Goal: Transaction & Acquisition: Book appointment/travel/reservation

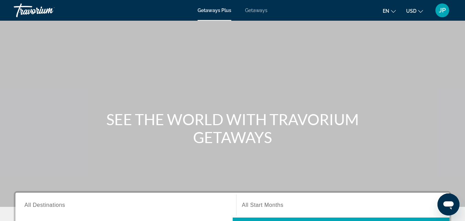
click at [263, 10] on span "Getaways" at bounding box center [256, 11] width 22 height 6
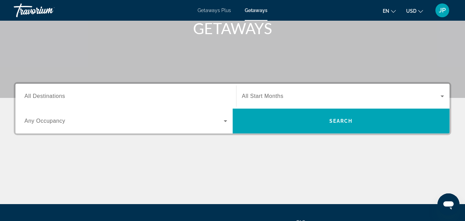
scroll to position [143, 0]
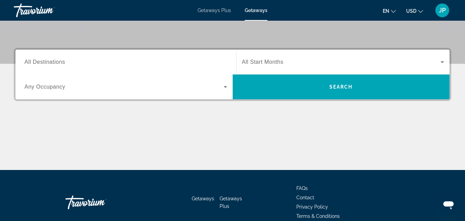
click at [46, 61] on span "All Destinations" at bounding box center [44, 62] width 41 height 6
click at [46, 61] on input "Destination All Destinations" at bounding box center [125, 62] width 203 height 8
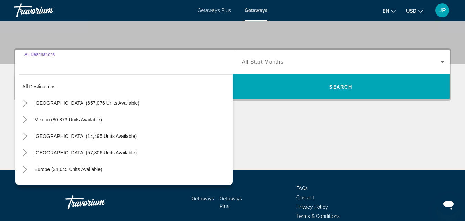
scroll to position [168, 0]
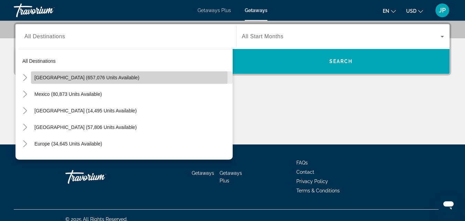
click at [56, 76] on span "United States (657,076 units available)" at bounding box center [86, 78] width 105 height 6
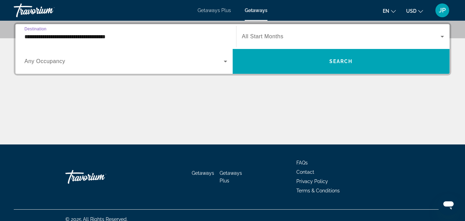
click at [58, 37] on input "**********" at bounding box center [125, 37] width 203 height 8
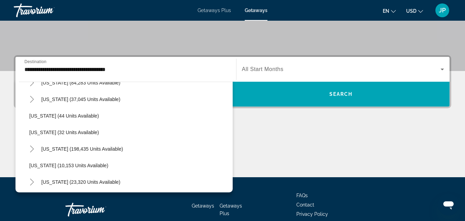
scroll to position [84, 0]
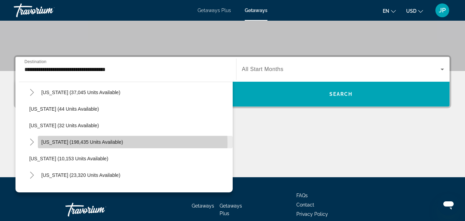
click at [52, 143] on span "Florida (198,435 units available)" at bounding box center [82, 142] width 82 height 6
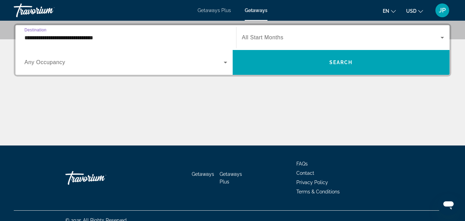
scroll to position [168, 0]
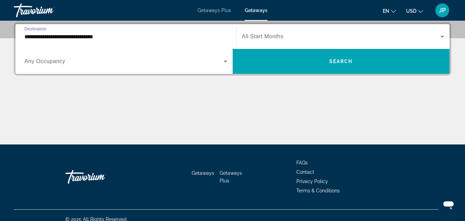
click at [75, 37] on input "**********" at bounding box center [125, 37] width 203 height 8
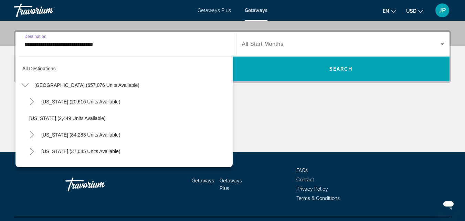
scroll to position [91, 0]
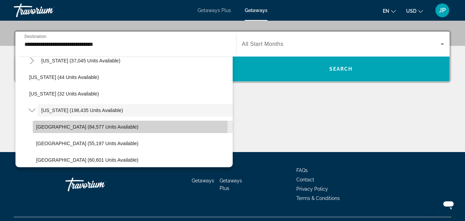
click at [44, 125] on span "Orlando & Disney Area (84,577 units available)" at bounding box center [87, 127] width 102 height 6
type input "**********"
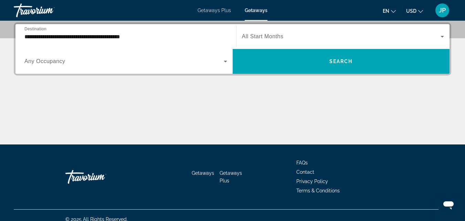
click at [63, 62] on span "Any Occupancy" at bounding box center [44, 61] width 41 height 6
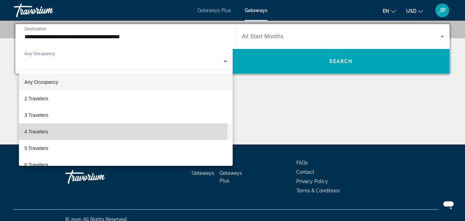
click at [38, 132] on span "4 Travelers" at bounding box center [36, 131] width 24 height 8
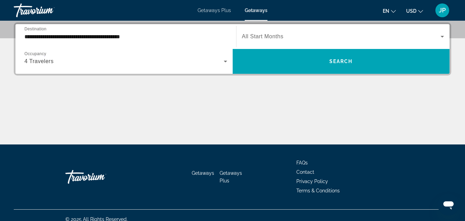
click at [261, 37] on span "All Start Months" at bounding box center [263, 36] width 42 height 6
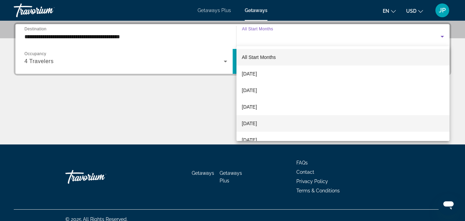
click at [257, 122] on span "[DATE]" at bounding box center [249, 123] width 15 height 8
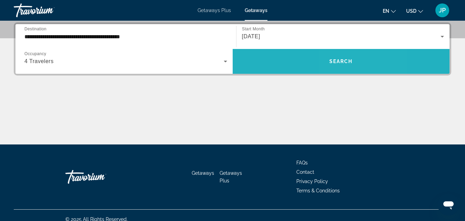
click at [341, 60] on span "Search" at bounding box center [341, 62] width 23 height 6
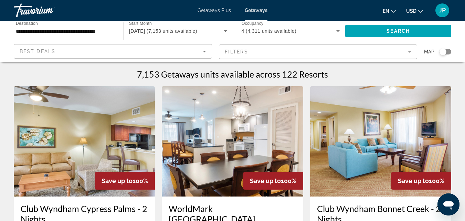
click at [410, 51] on mat-form-field "Filters" at bounding box center [318, 51] width 198 height 14
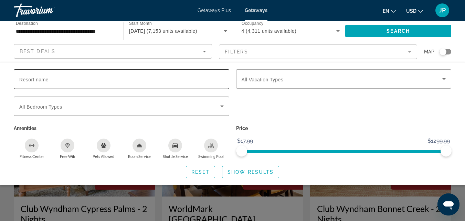
click at [132, 77] on input "Resort name" at bounding box center [121, 79] width 205 height 8
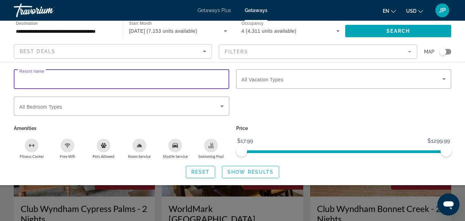
click at [132, 77] on input "Resort name" at bounding box center [121, 79] width 205 height 8
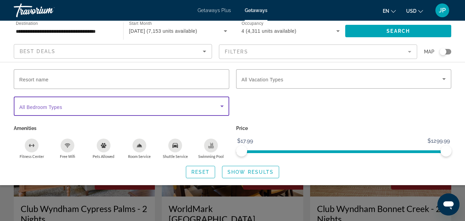
click at [123, 104] on span "Search widget" at bounding box center [119, 106] width 201 height 8
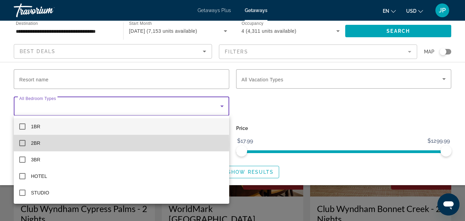
click at [22, 144] on mat-pseudo-checkbox at bounding box center [22, 143] width 6 height 6
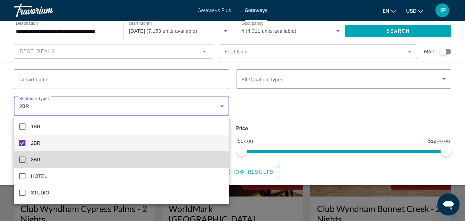
click at [21, 159] on mat-pseudo-checkbox at bounding box center [22, 159] width 6 height 6
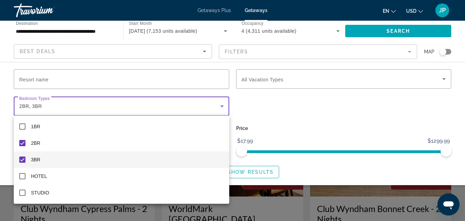
click at [258, 81] on div at bounding box center [232, 110] width 465 height 221
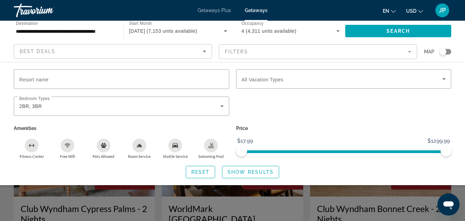
click at [258, 81] on span "All Vacation Types" at bounding box center [263, 80] width 42 height 6
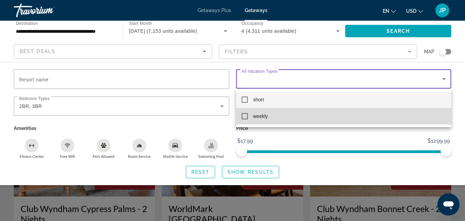
click at [247, 115] on mat-pseudo-checkbox at bounding box center [245, 116] width 6 height 6
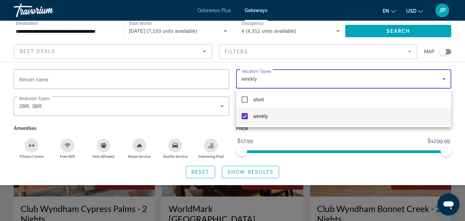
drag, startPoint x: 446, startPoint y: 151, endPoint x: 397, endPoint y: 153, distance: 49.0
click at [397, 153] on div at bounding box center [232, 110] width 465 height 221
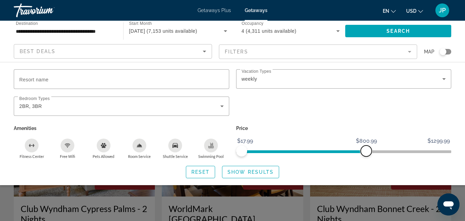
drag, startPoint x: 445, startPoint y: 148, endPoint x: 367, endPoint y: 157, distance: 79.1
click at [367, 157] on div "Price $17.99 $1299.99 $17.99 $800.99" at bounding box center [344, 140] width 223 height 35
click at [254, 173] on span "Show Results" at bounding box center [251, 172] width 46 height 6
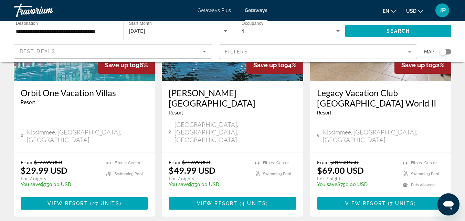
scroll to position [126, 0]
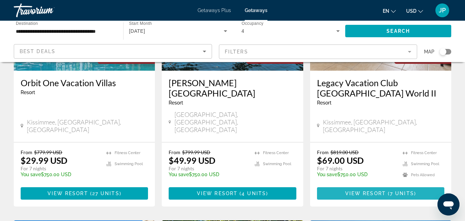
click at [349, 191] on span "View Resort" at bounding box center [366, 194] width 41 height 6
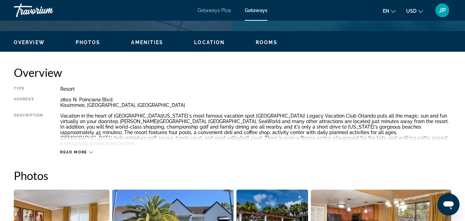
scroll to position [319, 0]
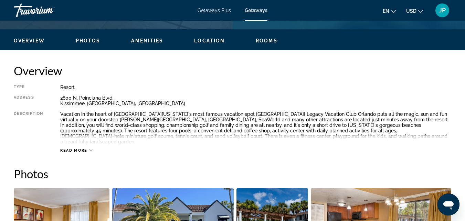
click at [92, 148] on icon "Main content" at bounding box center [91, 150] width 4 height 4
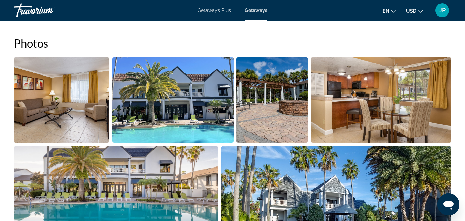
scroll to position [444, 0]
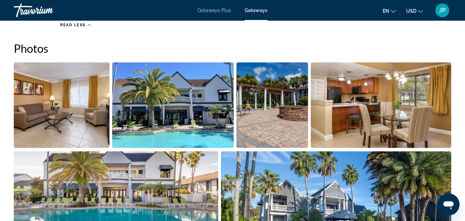
click at [69, 109] on img "Open full-screen image slider" at bounding box center [62, 104] width 96 height 85
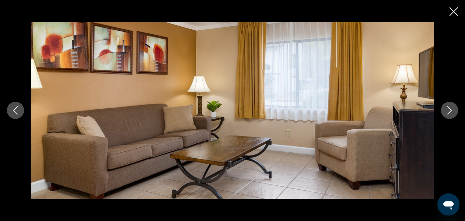
click at [452, 114] on icon "Next image" at bounding box center [450, 110] width 8 height 8
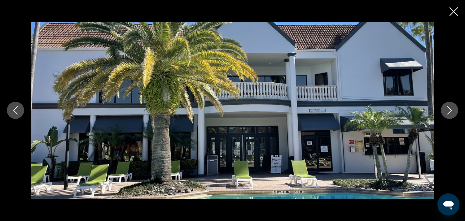
click at [454, 112] on icon "Next image" at bounding box center [450, 110] width 8 height 8
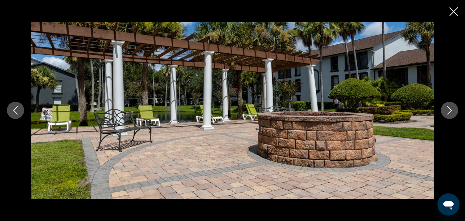
click at [449, 111] on icon "Next image" at bounding box center [450, 110] width 8 height 8
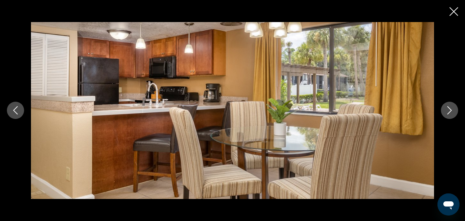
click at [450, 112] on icon "Next image" at bounding box center [450, 110] width 4 height 8
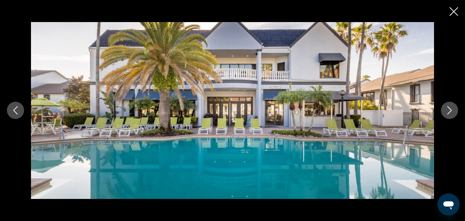
click at [451, 113] on icon "Next image" at bounding box center [450, 110] width 8 height 8
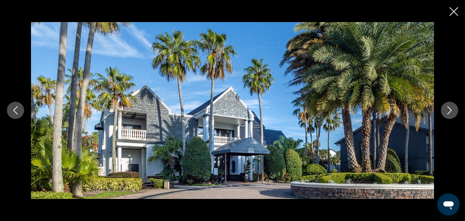
click at [451, 115] on button "Next image" at bounding box center [449, 110] width 17 height 17
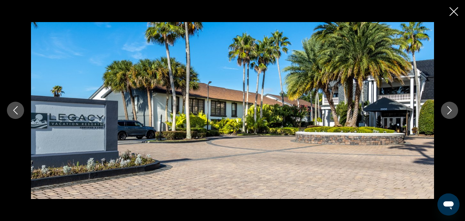
click at [453, 114] on icon "Next image" at bounding box center [450, 110] width 8 height 8
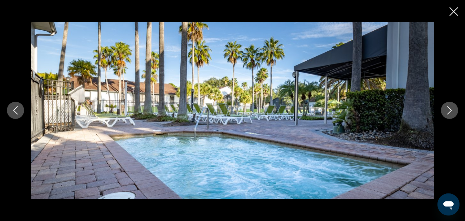
click at [17, 113] on icon "Previous image" at bounding box center [15, 110] width 8 height 8
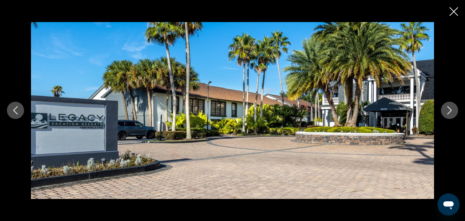
click at [449, 114] on icon "Next image" at bounding box center [450, 110] width 4 height 8
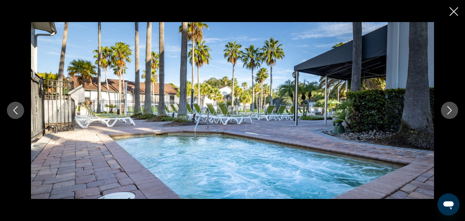
click at [448, 113] on icon "Next image" at bounding box center [450, 110] width 8 height 8
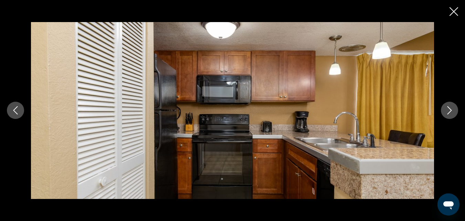
click at [451, 113] on icon "Next image" at bounding box center [450, 110] width 8 height 8
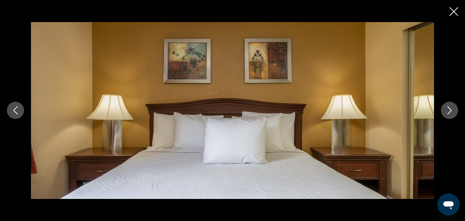
click at [451, 113] on icon "Next image" at bounding box center [450, 110] width 8 height 8
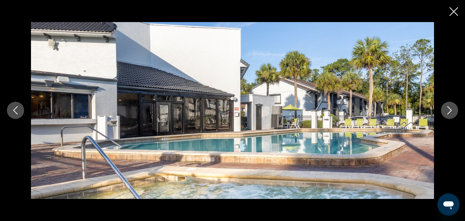
click at [452, 112] on icon "Next image" at bounding box center [450, 110] width 8 height 8
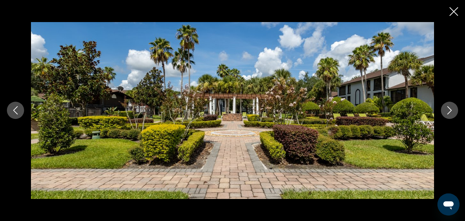
click at [453, 113] on icon "Next image" at bounding box center [450, 110] width 8 height 8
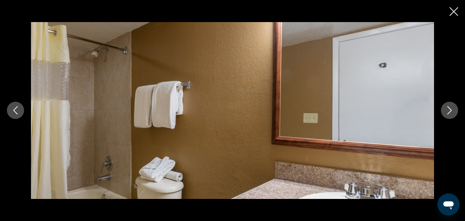
click at [452, 114] on icon "Next image" at bounding box center [450, 110] width 8 height 8
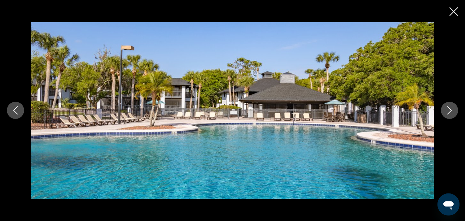
click at [450, 114] on icon "Next image" at bounding box center [450, 110] width 8 height 8
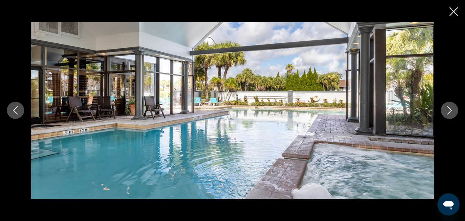
click at [451, 115] on button "Next image" at bounding box center [449, 110] width 17 height 17
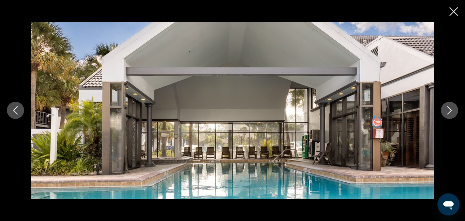
click at [451, 115] on button "Next image" at bounding box center [449, 110] width 17 height 17
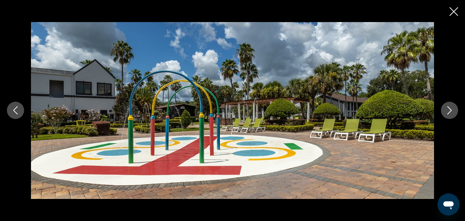
click at [452, 114] on icon "Next image" at bounding box center [450, 110] width 8 height 8
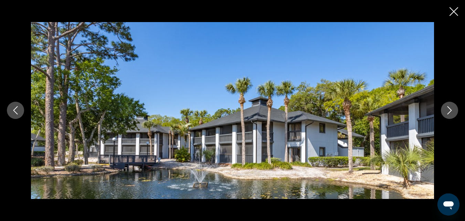
click at [455, 113] on button "Next image" at bounding box center [449, 110] width 17 height 17
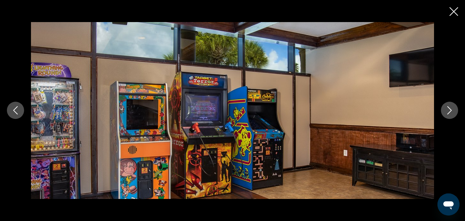
click at [450, 116] on button "Next image" at bounding box center [449, 110] width 17 height 17
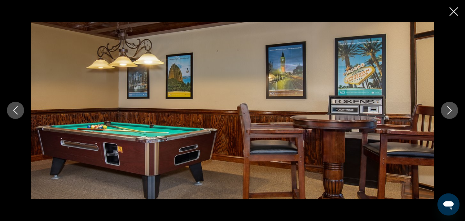
click at [449, 115] on button "Next image" at bounding box center [449, 110] width 17 height 17
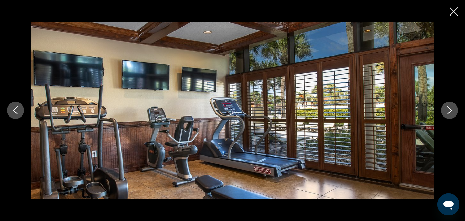
click at [447, 115] on button "Next image" at bounding box center [449, 110] width 17 height 17
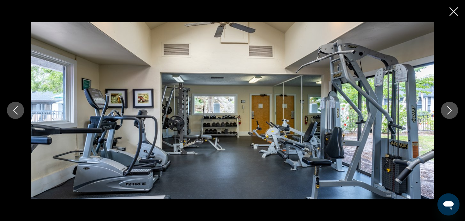
click at [449, 114] on icon "Next image" at bounding box center [450, 110] width 8 height 8
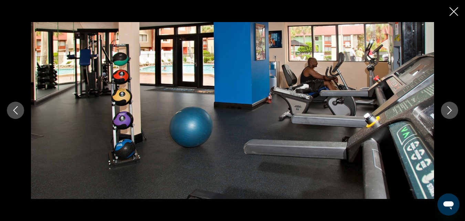
click at [449, 115] on button "Next image" at bounding box center [449, 110] width 17 height 17
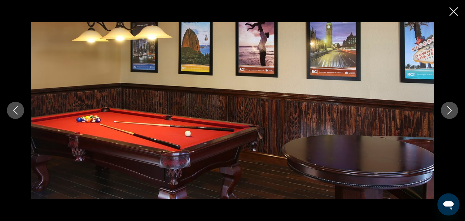
click at [451, 115] on button "Next image" at bounding box center [449, 110] width 17 height 17
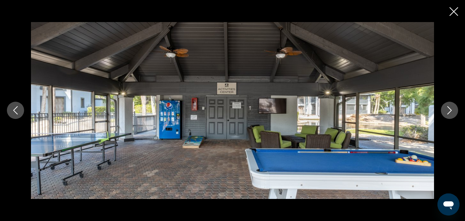
click at [449, 113] on icon "Next image" at bounding box center [450, 110] width 4 height 8
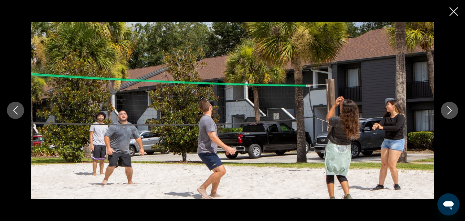
click at [451, 114] on icon "Next image" at bounding box center [450, 110] width 8 height 8
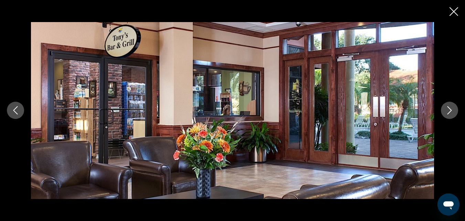
click at [449, 114] on icon "Next image" at bounding box center [450, 110] width 4 height 8
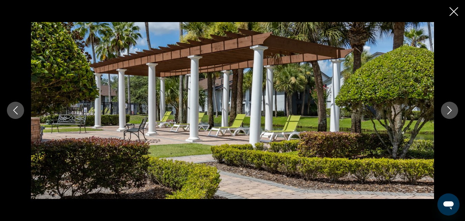
click at [448, 113] on icon "Next image" at bounding box center [450, 110] width 8 height 8
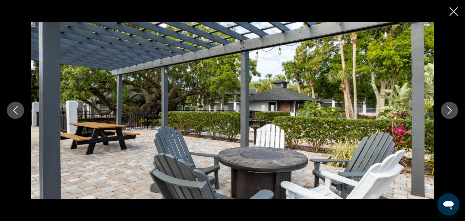
click at [449, 114] on icon "Next image" at bounding box center [450, 110] width 4 height 8
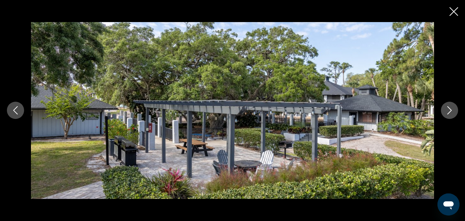
click at [449, 113] on icon "Next image" at bounding box center [450, 110] width 4 height 8
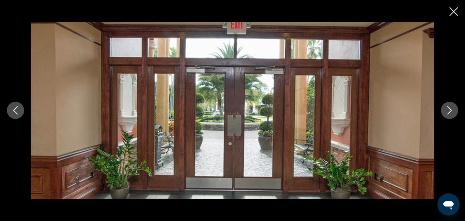
click at [449, 113] on icon "Next image" at bounding box center [450, 110] width 8 height 8
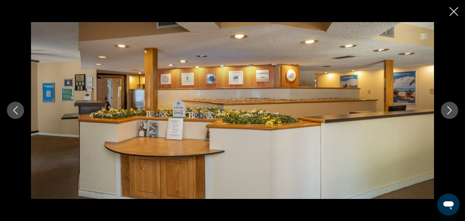
click at [448, 112] on icon "Next image" at bounding box center [450, 110] width 8 height 8
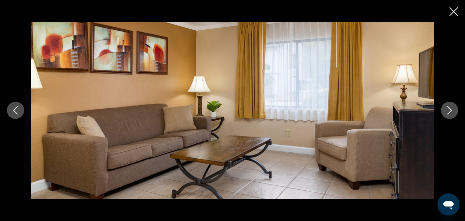
click at [448, 113] on icon "Next image" at bounding box center [450, 110] width 8 height 8
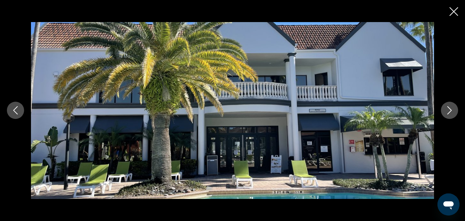
scroll to position [728, 0]
click at [20, 108] on button "Previous image" at bounding box center [15, 110] width 17 height 17
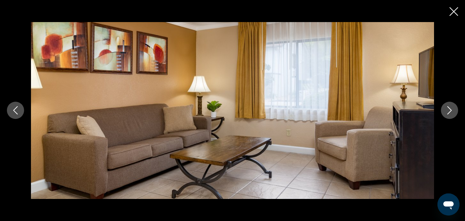
click at [458, 13] on icon "Close slideshow" at bounding box center [454, 11] width 9 height 9
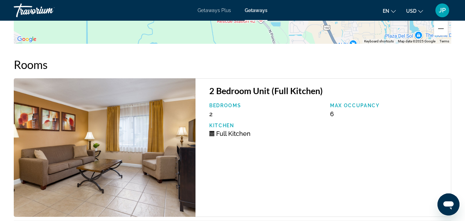
scroll to position [1353, 0]
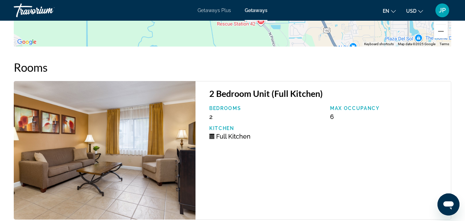
click at [268, 99] on h3 "2 Bedroom Unit (Full Kitchen)" at bounding box center [326, 93] width 235 height 10
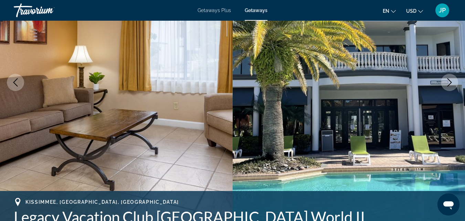
scroll to position [0, 0]
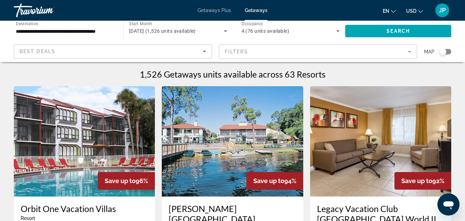
click at [409, 52] on mat-form-field "Filters" at bounding box center [318, 51] width 198 height 14
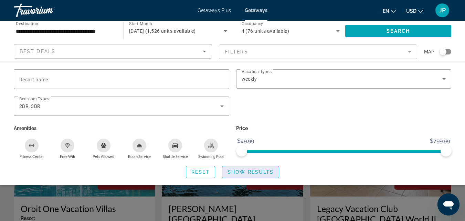
click at [246, 172] on span "Show Results" at bounding box center [251, 172] width 46 height 6
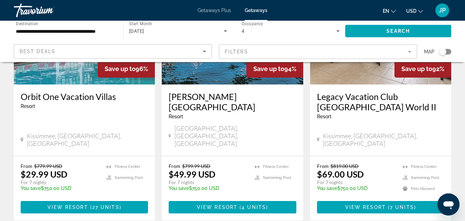
scroll to position [116, 0]
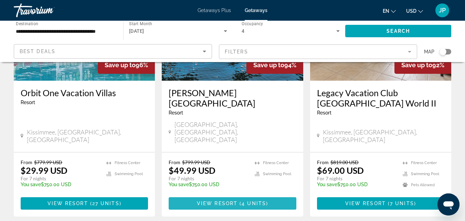
click at [224, 201] on span "View Resort" at bounding box center [217, 204] width 41 height 6
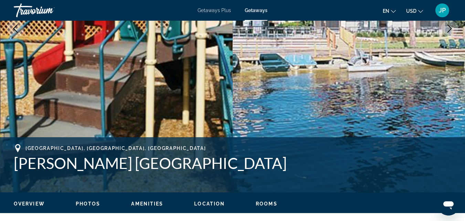
scroll to position [163, 0]
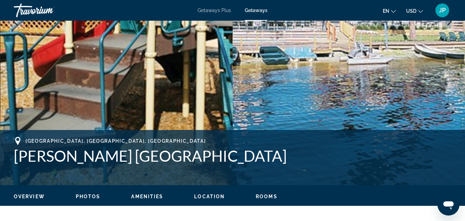
click at [90, 198] on span "Photos" at bounding box center [88, 197] width 25 height 6
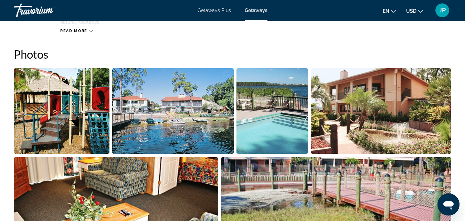
scroll to position [444, 0]
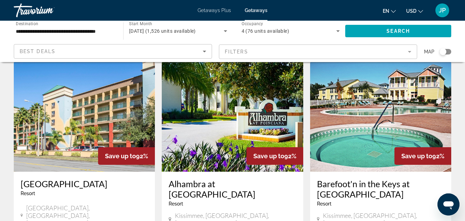
scroll to position [281, 0]
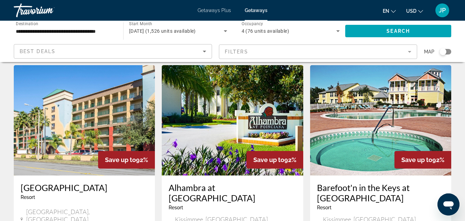
click at [198, 182] on h3 "Alhambra at Poinciana" at bounding box center [232, 192] width 127 height 21
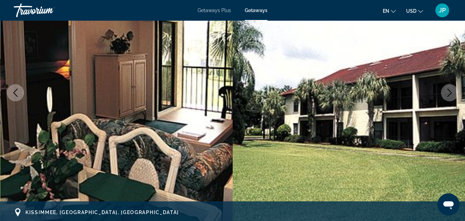
scroll to position [87, 0]
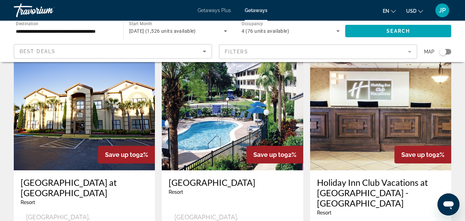
scroll to position [532, 0]
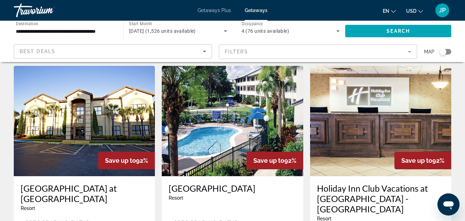
click at [93, 183] on h3 "[GEOGRAPHIC_DATA] at [GEOGRAPHIC_DATA]" at bounding box center [84, 193] width 127 height 21
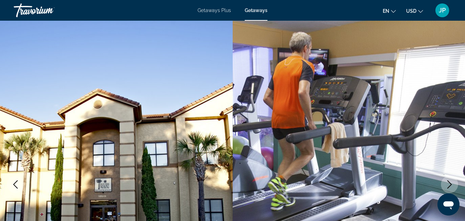
click at [450, 181] on icon "Next image" at bounding box center [450, 184] width 8 height 8
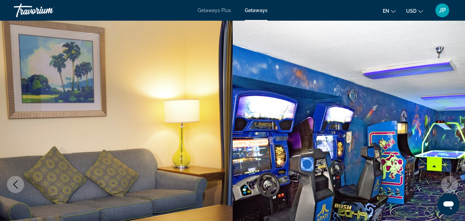
click at [450, 181] on icon "Next image" at bounding box center [450, 184] width 8 height 8
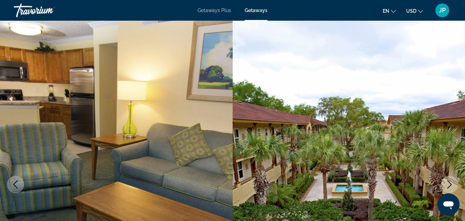
click at [450, 181] on icon "Next image" at bounding box center [450, 184] width 8 height 8
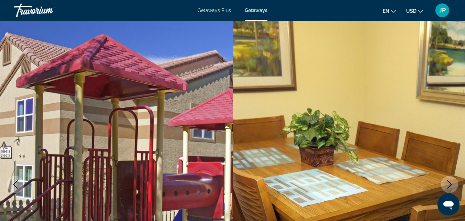
click at [450, 181] on icon "Next image" at bounding box center [450, 184] width 8 height 8
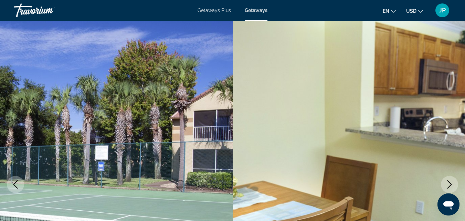
click at [450, 181] on icon "Next image" at bounding box center [450, 184] width 8 height 8
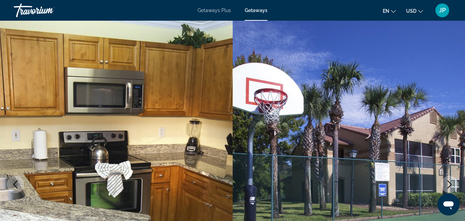
click at [450, 181] on icon "Next image" at bounding box center [450, 184] width 8 height 8
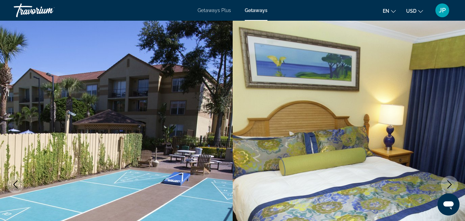
click at [450, 181] on icon "Next image" at bounding box center [450, 184] width 8 height 8
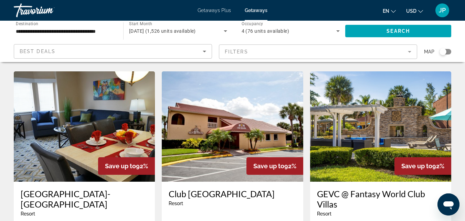
scroll to position [787, 0]
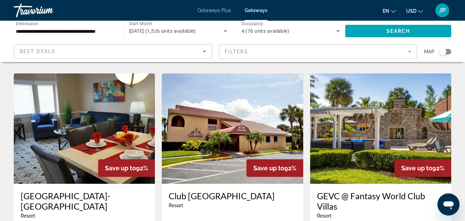
click at [381, 191] on h3 "GEVC @ Fantasy World Club Villas" at bounding box center [380, 201] width 127 height 21
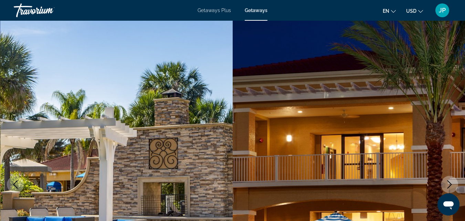
click at [451, 184] on icon "Next image" at bounding box center [450, 184] width 8 height 8
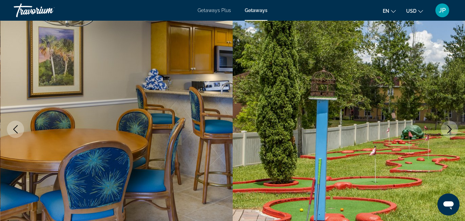
scroll to position [54, 0]
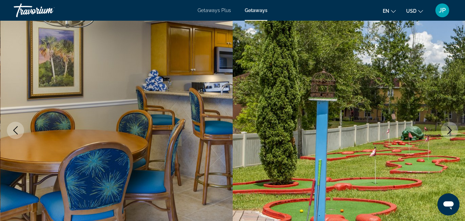
click at [448, 131] on icon "Next image" at bounding box center [450, 130] width 8 height 8
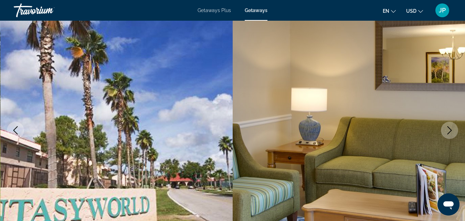
click at [448, 131] on icon "Next image" at bounding box center [450, 130] width 8 height 8
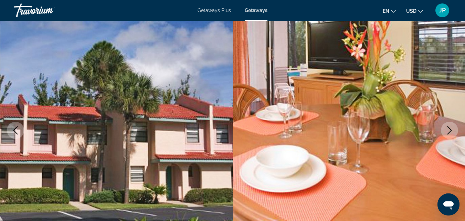
click at [448, 131] on icon "Next image" at bounding box center [450, 130] width 8 height 8
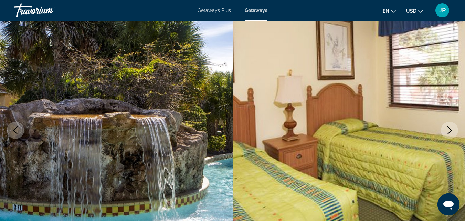
click at [448, 131] on icon "Next image" at bounding box center [450, 130] width 8 height 8
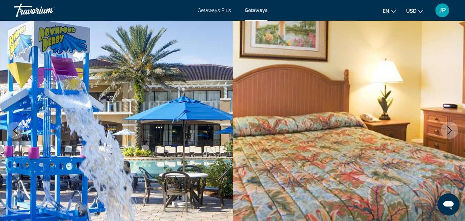
click at [448, 131] on icon "Next image" at bounding box center [450, 130] width 8 height 8
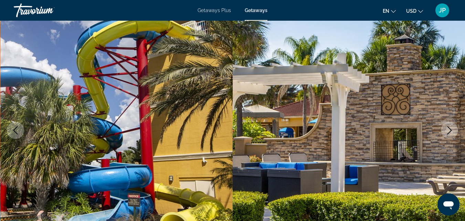
click at [448, 131] on icon "Next image" at bounding box center [450, 130] width 8 height 8
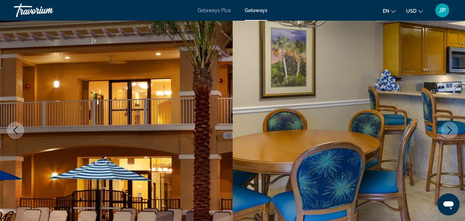
click at [448, 131] on icon "Next image" at bounding box center [450, 130] width 8 height 8
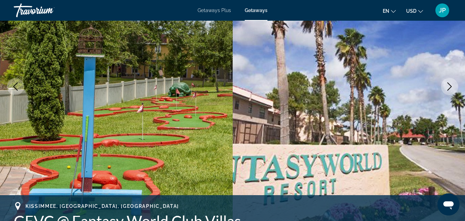
scroll to position [0, 0]
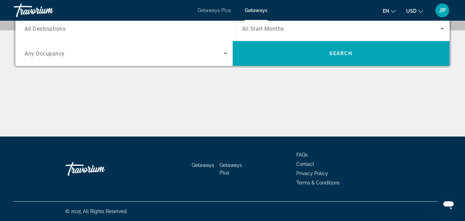
scroll to position [151, 0]
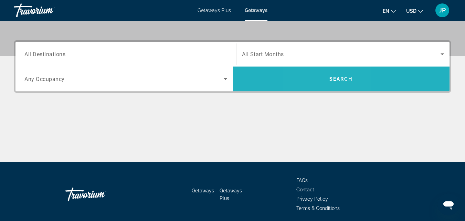
click at [323, 85] on span "Search widget" at bounding box center [341, 79] width 217 height 17
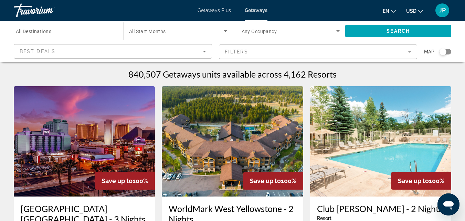
click at [56, 32] on input "Destination All Destinations" at bounding box center [65, 31] width 99 height 8
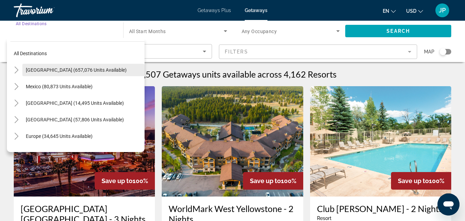
click at [39, 71] on span "United States (657,076 units available)" at bounding box center [76, 70] width 101 height 6
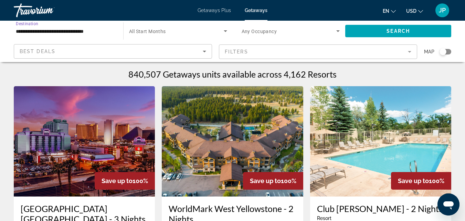
click at [75, 30] on input "**********" at bounding box center [65, 31] width 99 height 8
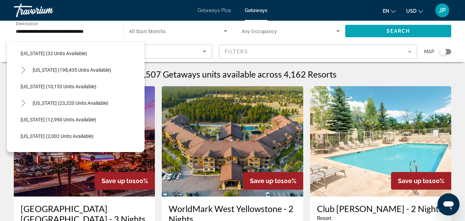
scroll to position [109, 0]
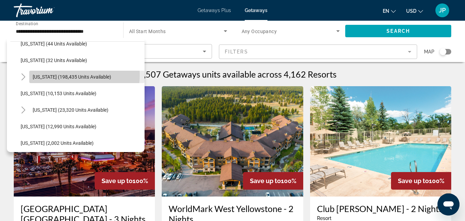
click at [71, 75] on span "Florida (198,435 units available)" at bounding box center [72, 77] width 79 height 6
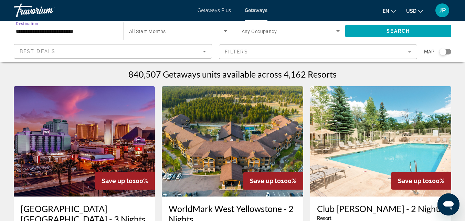
click at [96, 33] on input "**********" at bounding box center [65, 31] width 99 height 8
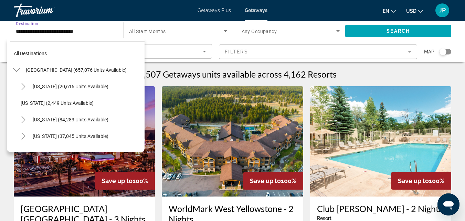
scroll to position [91, 0]
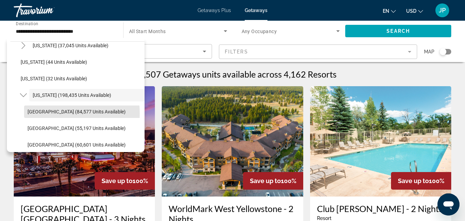
click at [32, 113] on span "Orlando & Disney Area (84,577 units available)" at bounding box center [77, 112] width 98 height 6
type input "**********"
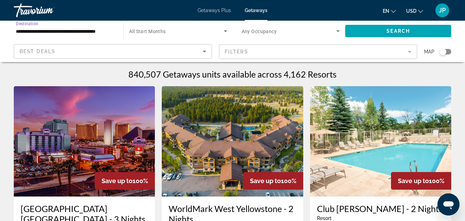
click at [158, 34] on span "Search widget" at bounding box center [176, 31] width 95 height 8
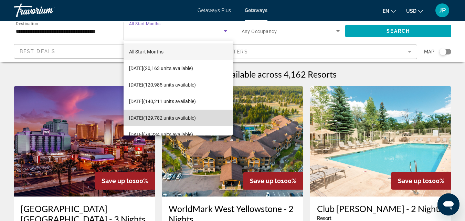
click at [186, 118] on span "December 2025 (129,782 units available)" at bounding box center [162, 118] width 67 height 8
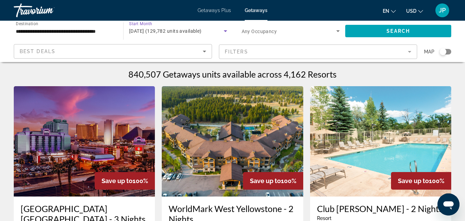
click at [283, 34] on span "Search widget" at bounding box center [289, 31] width 95 height 8
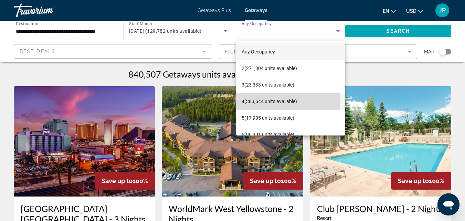
click at [243, 102] on span "4 (383,544 units available)" at bounding box center [269, 101] width 55 height 8
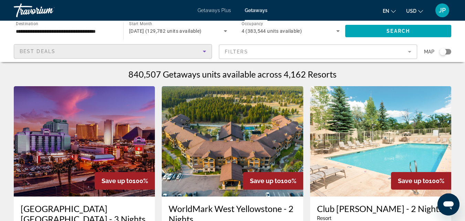
click at [203, 51] on icon "Sort by" at bounding box center [205, 51] width 8 height 8
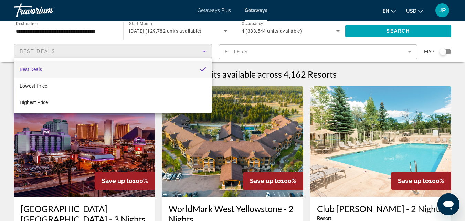
click at [203, 51] on div at bounding box center [232, 110] width 465 height 221
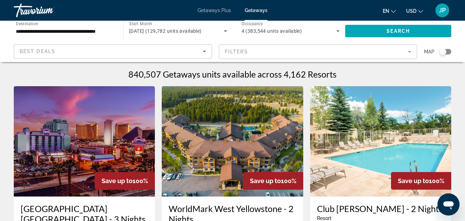
click at [286, 52] on mat-form-field "Filters" at bounding box center [318, 51] width 198 height 14
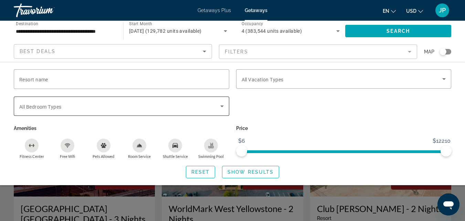
click at [219, 111] on div "Search widget" at bounding box center [121, 105] width 205 height 19
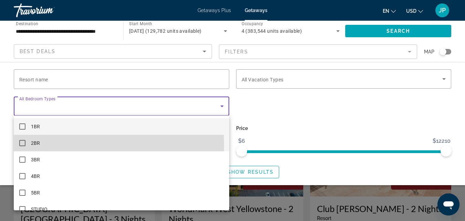
click at [22, 144] on mat-pseudo-checkbox at bounding box center [22, 143] width 6 height 6
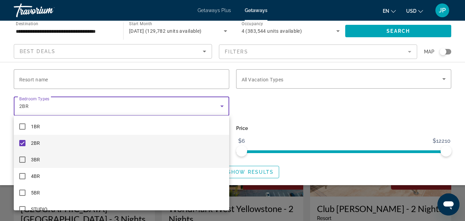
click at [22, 158] on mat-pseudo-checkbox at bounding box center [22, 159] width 6 height 6
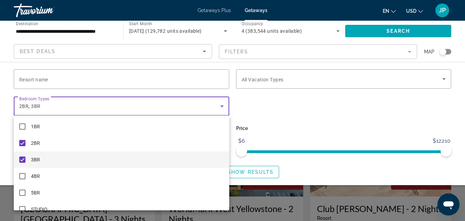
click at [305, 79] on div at bounding box center [232, 110] width 465 height 221
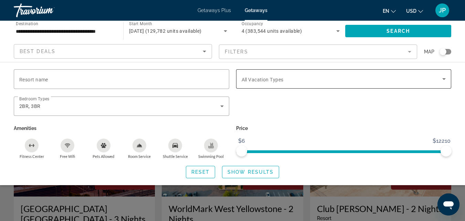
click at [323, 83] on span "Search widget" at bounding box center [342, 79] width 201 height 8
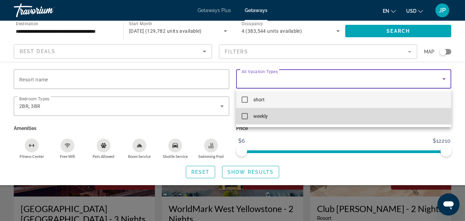
click at [247, 114] on mat-pseudo-checkbox at bounding box center [245, 116] width 6 height 6
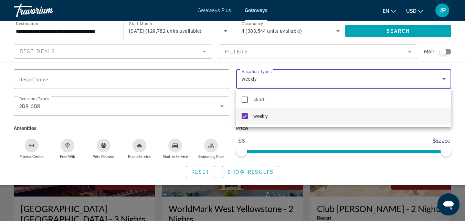
drag, startPoint x: 445, startPoint y: 150, endPoint x: 401, endPoint y: 154, distance: 43.9
click at [401, 154] on div at bounding box center [232, 110] width 465 height 221
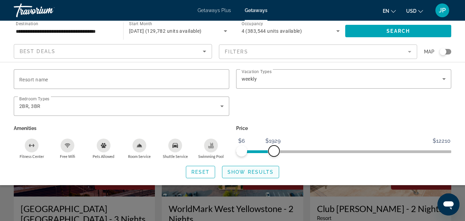
drag, startPoint x: 448, startPoint y: 150, endPoint x: 274, endPoint y: 173, distance: 175.2
click at [274, 173] on div "Resort name Vacation Types All Vacation Types weekly Bedroom Types All Bedroom …" at bounding box center [232, 123] width 465 height 109
drag, startPoint x: 244, startPoint y: 151, endPoint x: 227, endPoint y: 152, distance: 16.6
click at [227, 152] on div "Resort name Vacation Types All Vacation Types weekly Bedroom Types All Bedroom …" at bounding box center [232, 114] width 445 height 90
drag, startPoint x: 274, startPoint y: 151, endPoint x: 257, endPoint y: 153, distance: 16.3
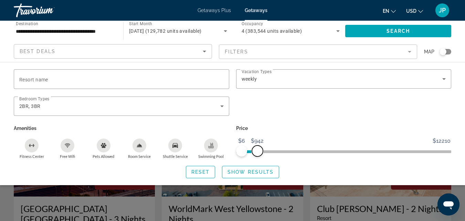
click at [257, 153] on span "ngx-slider-max" at bounding box center [257, 150] width 11 height 11
click at [245, 172] on span "Show Results" at bounding box center [251, 172] width 46 height 6
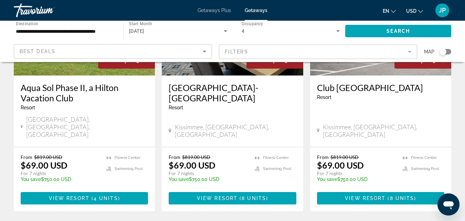
scroll to position [901, 0]
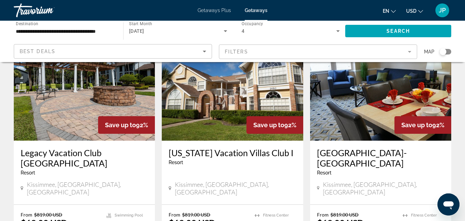
scroll to position [52, 0]
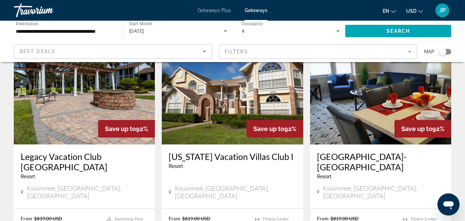
click at [210, 158] on h3 "[US_STATE] Vacation Villas Club I" at bounding box center [232, 156] width 127 height 10
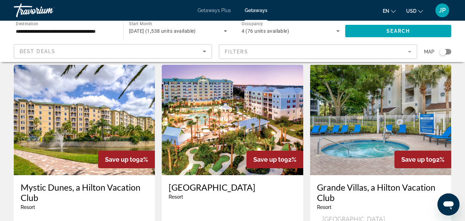
scroll to position [273, 0]
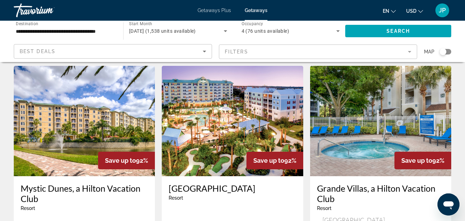
click at [96, 183] on h3 "Mystic Dunes, a Hilton Vacation Club" at bounding box center [84, 193] width 127 height 21
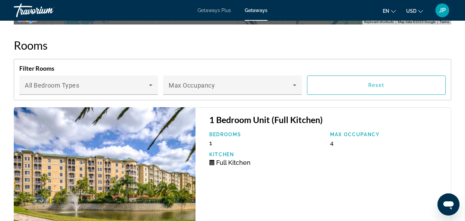
scroll to position [1091, 0]
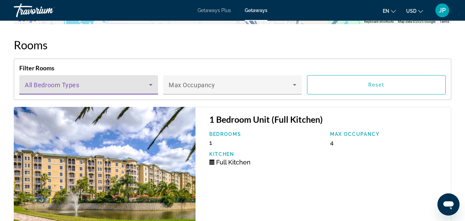
click at [151, 86] on icon "Main content" at bounding box center [150, 85] width 3 height 2
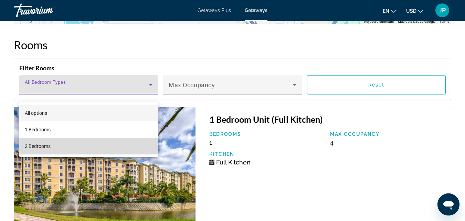
click at [45, 148] on span "2 Bedrooms" at bounding box center [38, 146] width 26 height 8
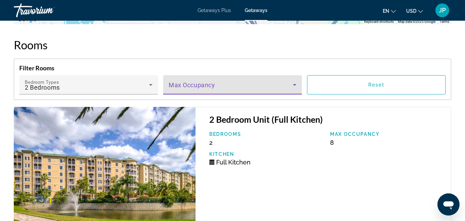
click at [289, 92] on span "Main content" at bounding box center [231, 87] width 124 height 8
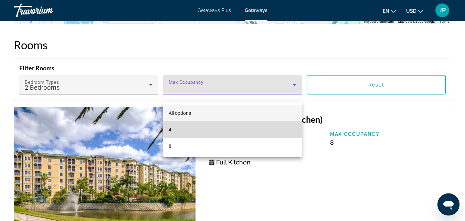
click at [171, 131] on span "4" at bounding box center [170, 129] width 3 height 8
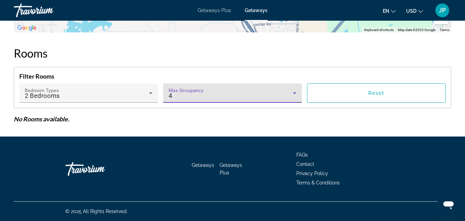
click at [184, 95] on div "4" at bounding box center [231, 96] width 124 height 8
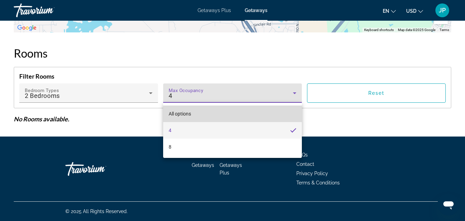
click at [173, 115] on span "All options" at bounding box center [180, 114] width 22 height 6
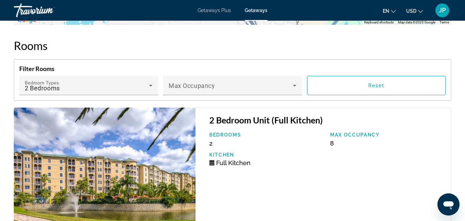
drag, startPoint x: 357, startPoint y: 99, endPoint x: 470, endPoint y: 81, distance: 115.2
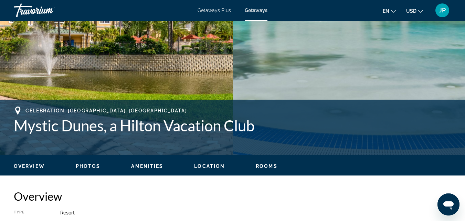
scroll to position [0, 0]
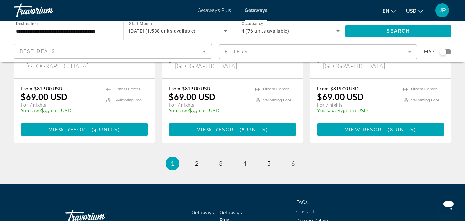
scroll to position [966, 0]
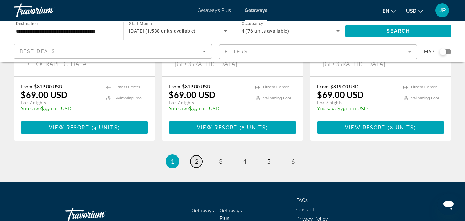
click at [197, 157] on span "2" at bounding box center [196, 161] width 3 height 8
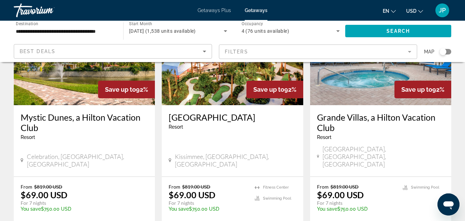
scroll to position [345, 0]
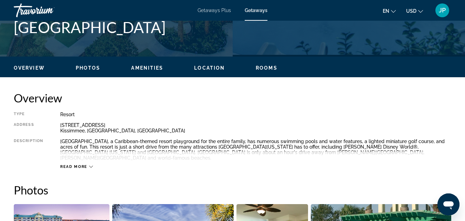
scroll to position [287, 0]
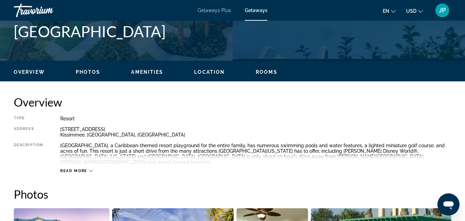
click at [86, 73] on span "Photos" at bounding box center [88, 72] width 25 height 6
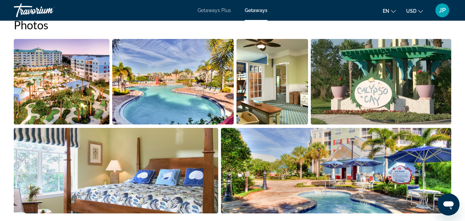
scroll to position [452, 0]
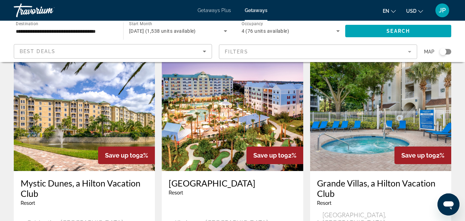
scroll to position [291, 0]
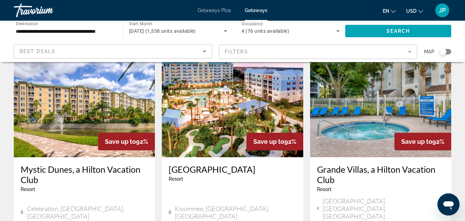
click at [379, 164] on h3 "Grande Villas, a Hilton Vacation Club" at bounding box center [380, 174] width 127 height 21
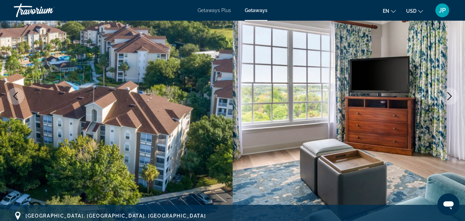
scroll to position [60, 0]
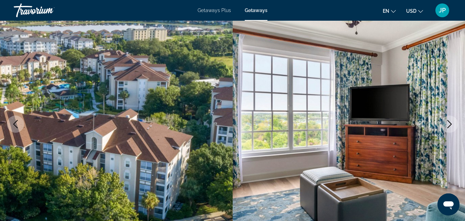
click at [450, 122] on icon "Next image" at bounding box center [450, 124] width 4 height 8
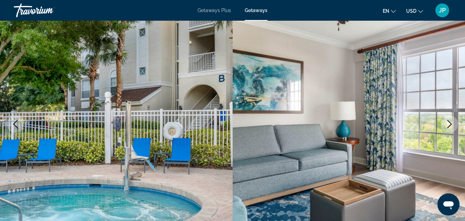
click at [450, 122] on icon "Next image" at bounding box center [450, 124] width 4 height 8
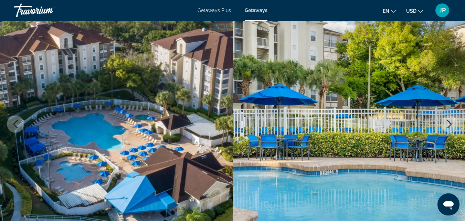
click at [450, 122] on icon "Next image" at bounding box center [450, 124] width 4 height 8
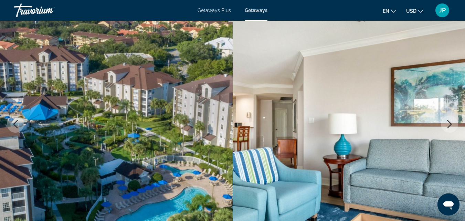
click at [450, 122] on icon "Next image" at bounding box center [450, 124] width 4 height 8
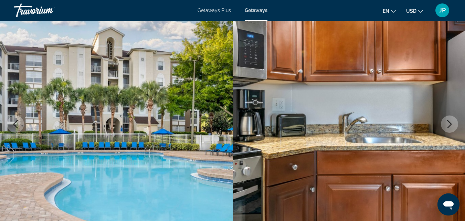
click at [450, 122] on icon "Next image" at bounding box center [450, 124] width 4 height 8
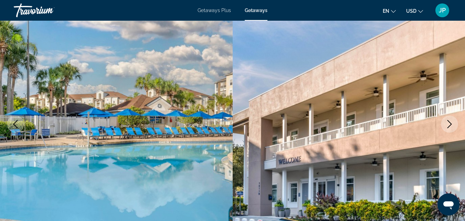
click at [450, 122] on icon "Next image" at bounding box center [450, 124] width 4 height 8
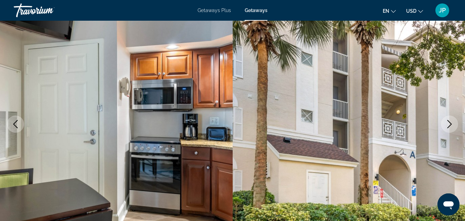
click at [450, 122] on icon "Next image" at bounding box center [450, 124] width 4 height 8
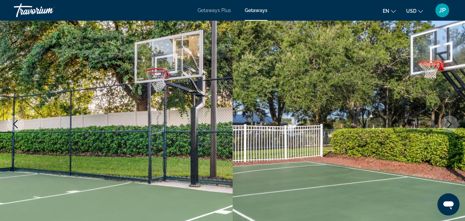
click at [450, 122] on icon "Next image" at bounding box center [450, 124] width 4 height 8
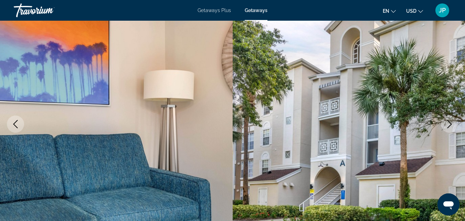
click at [450, 122] on icon "Next image" at bounding box center [450, 124] width 4 height 8
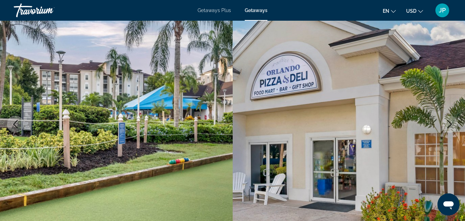
click at [450, 122] on icon "Next image" at bounding box center [450, 124] width 4 height 8
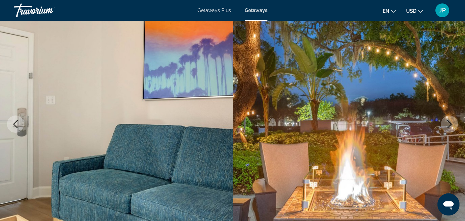
click at [450, 122] on icon "Next image" at bounding box center [450, 124] width 4 height 8
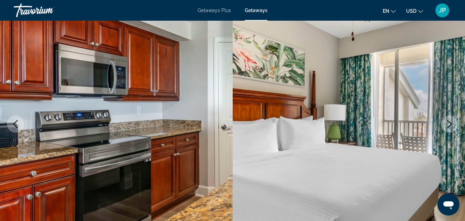
click at [450, 122] on icon "Next image" at bounding box center [450, 124] width 4 height 8
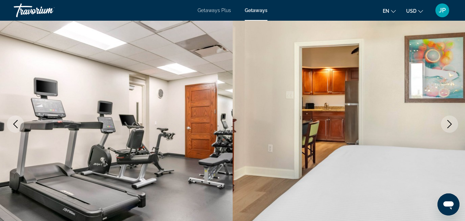
click at [450, 122] on icon "Next image" at bounding box center [450, 124] width 4 height 8
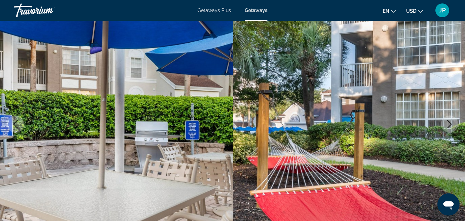
click at [450, 122] on icon "Next image" at bounding box center [450, 124] width 4 height 8
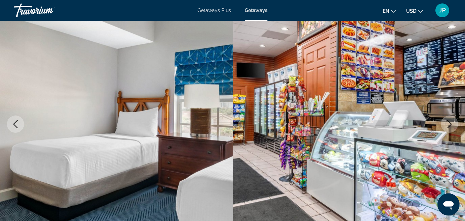
click at [450, 122] on icon "Next image" at bounding box center [450, 124] width 4 height 8
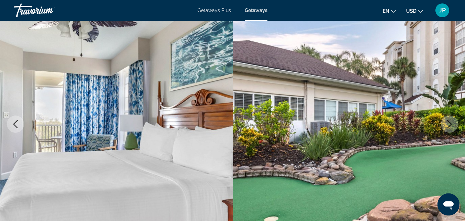
click at [450, 122] on icon "Next image" at bounding box center [450, 124] width 4 height 8
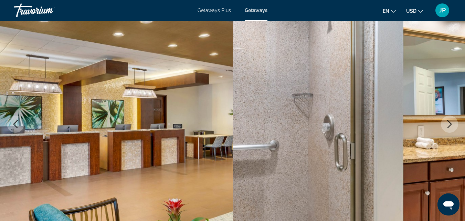
click at [450, 122] on icon "Next image" at bounding box center [450, 124] width 4 height 8
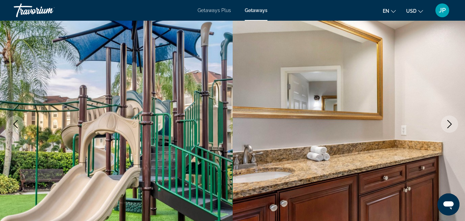
click at [450, 122] on icon "Next image" at bounding box center [450, 124] width 4 height 8
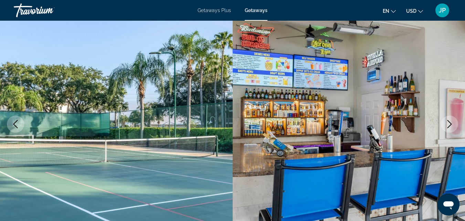
click at [450, 122] on icon "Next image" at bounding box center [450, 124] width 4 height 8
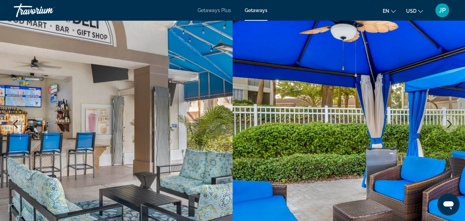
click at [450, 122] on icon "Next image" at bounding box center [450, 124] width 4 height 8
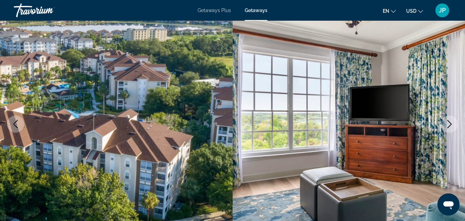
click at [450, 122] on icon "Next image" at bounding box center [450, 124] width 4 height 8
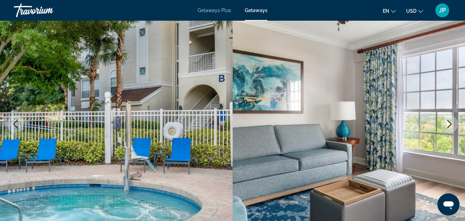
click at [450, 122] on icon "Next image" at bounding box center [450, 124] width 4 height 8
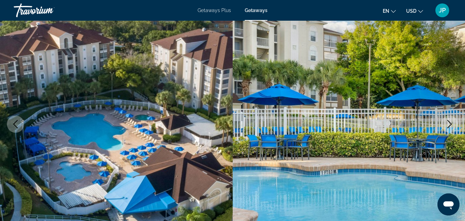
click at [450, 122] on icon "Next image" at bounding box center [450, 124] width 4 height 8
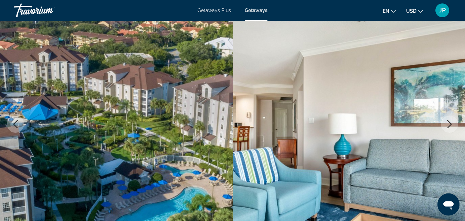
click at [450, 122] on icon "Next image" at bounding box center [450, 124] width 4 height 8
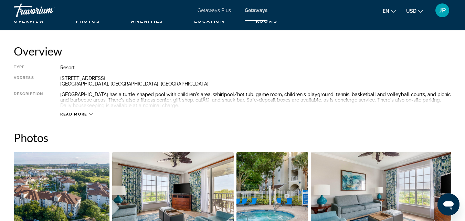
scroll to position [343, 0]
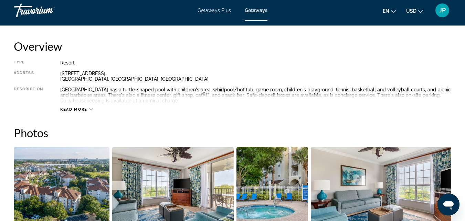
click at [69, 109] on span "Read more" at bounding box center [73, 109] width 27 height 4
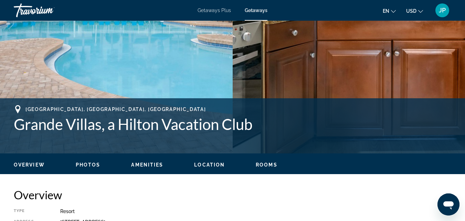
scroll to position [0, 0]
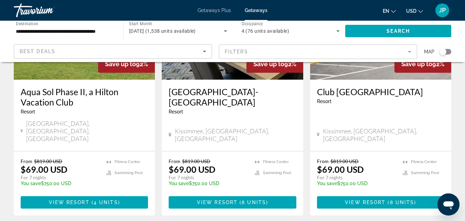
scroll to position [893, 0]
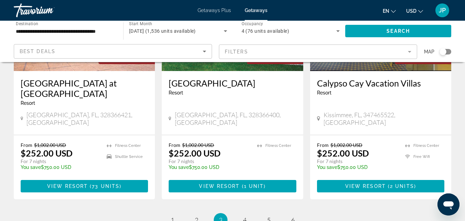
scroll to position [895, 0]
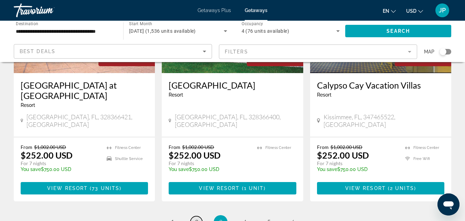
click at [196, 218] on span "2" at bounding box center [196, 222] width 3 height 8
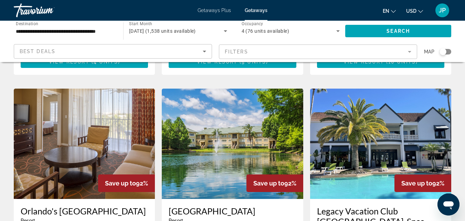
scroll to position [516, 0]
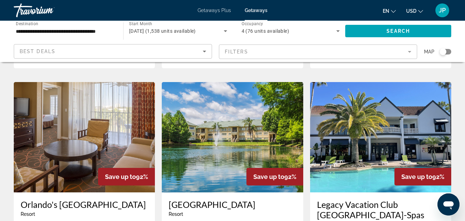
click at [71, 199] on h3 "Orlando's Sunshine Resort II" at bounding box center [84, 204] width 127 height 10
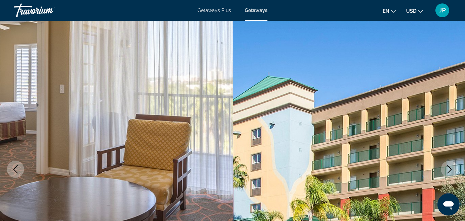
scroll to position [63, 0]
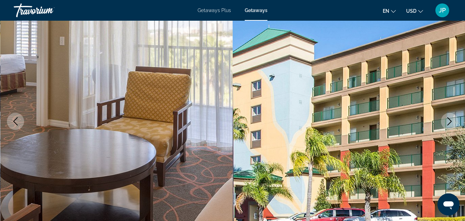
click at [448, 118] on icon "Next image" at bounding box center [450, 121] width 8 height 8
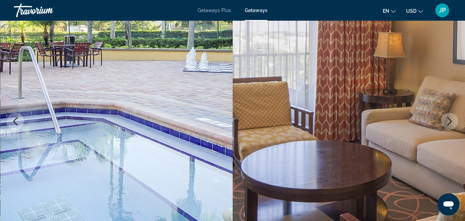
click at [448, 118] on icon "Next image" at bounding box center [450, 121] width 8 height 8
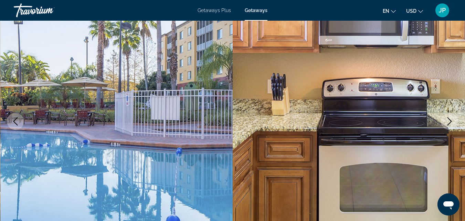
click at [448, 118] on icon "Next image" at bounding box center [450, 121] width 8 height 8
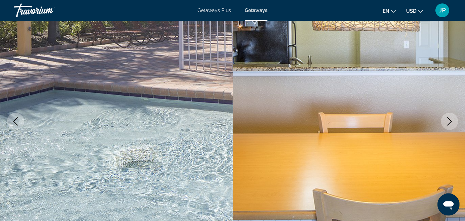
click at [448, 118] on icon "Next image" at bounding box center [450, 121] width 8 height 8
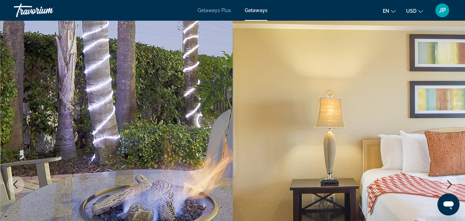
scroll to position [5, 0]
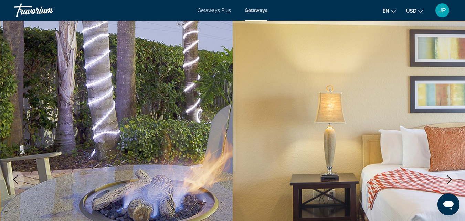
click at [449, 178] on icon "Next image" at bounding box center [450, 179] width 8 height 8
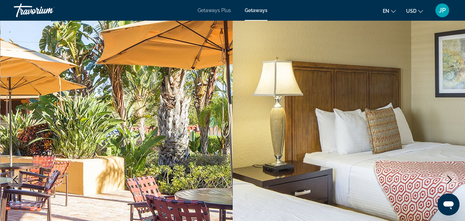
click at [449, 178] on icon "Next image" at bounding box center [450, 179] width 8 height 8
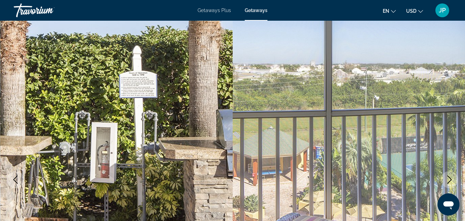
click at [449, 178] on icon "Next image" at bounding box center [450, 179] width 8 height 8
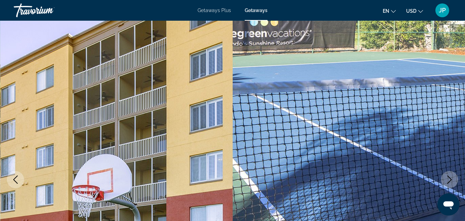
click at [449, 178] on icon "Next image" at bounding box center [450, 179] width 8 height 8
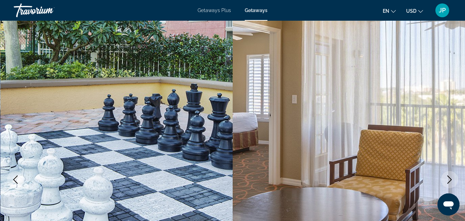
click at [449, 178] on icon "Next image" at bounding box center [450, 179] width 8 height 8
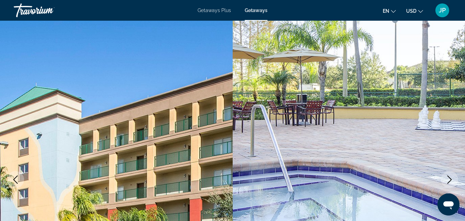
click at [449, 178] on icon "Next image" at bounding box center [450, 179] width 8 height 8
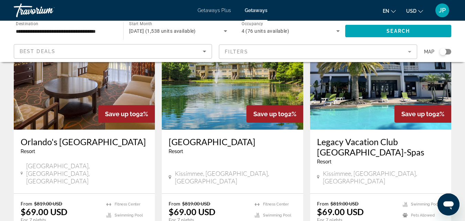
scroll to position [581, 0]
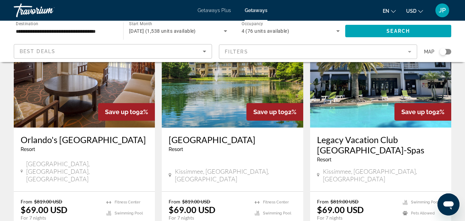
click at [194, 134] on h3 "[GEOGRAPHIC_DATA]" at bounding box center [232, 139] width 127 height 10
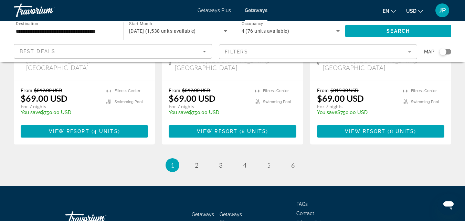
scroll to position [964, 0]
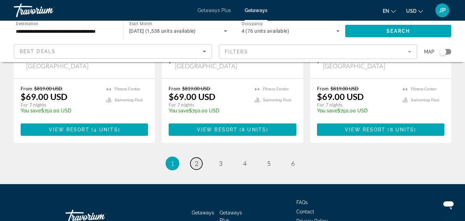
click at [195, 160] on span "2" at bounding box center [196, 164] width 3 height 8
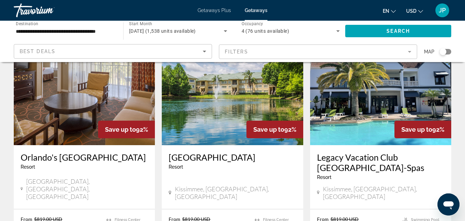
scroll to position [562, 0]
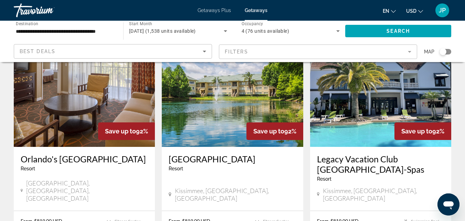
click at [363, 154] on h3 "Legacy Vacation Club [GEOGRAPHIC_DATA]-Spas" at bounding box center [380, 164] width 127 height 21
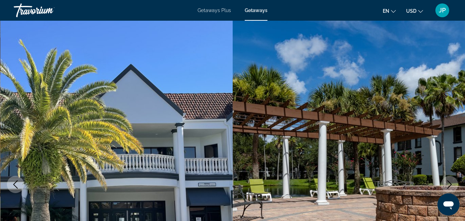
click at [450, 183] on icon "Next image" at bounding box center [450, 184] width 8 height 8
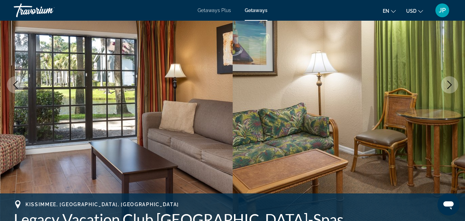
scroll to position [94, 0]
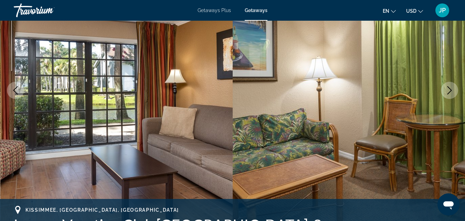
click at [451, 88] on icon "Next image" at bounding box center [450, 90] width 8 height 8
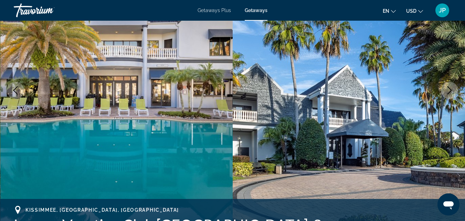
click at [451, 88] on icon "Next image" at bounding box center [450, 90] width 8 height 8
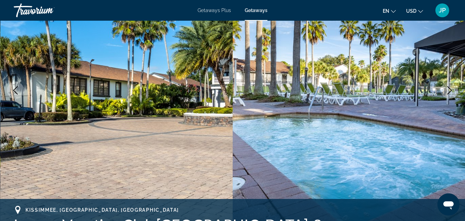
click at [451, 88] on icon "Next image" at bounding box center [450, 90] width 8 height 8
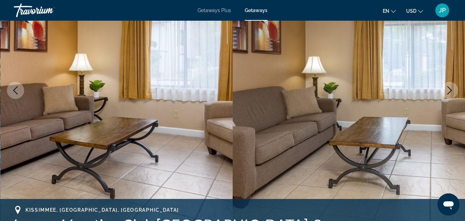
click at [451, 88] on icon "Next image" at bounding box center [450, 90] width 8 height 8
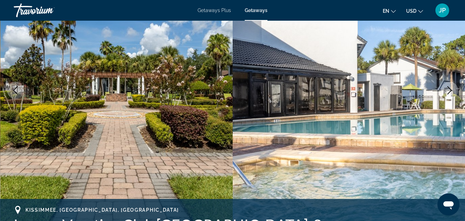
click at [451, 88] on icon "Next image" at bounding box center [450, 90] width 8 height 8
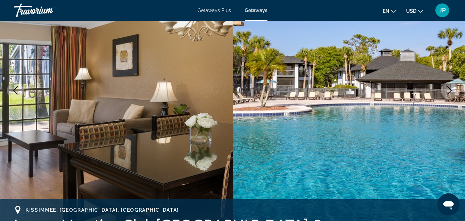
click at [451, 88] on icon "Next image" at bounding box center [450, 90] width 8 height 8
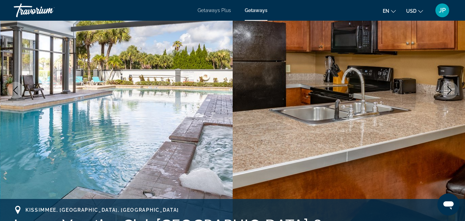
click at [451, 88] on icon "Next image" at bounding box center [450, 90] width 8 height 8
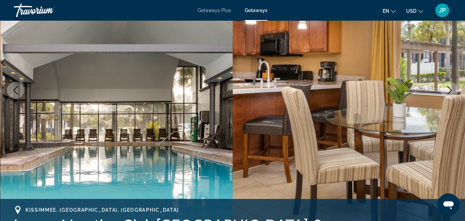
click at [451, 88] on icon "Next image" at bounding box center [450, 90] width 8 height 8
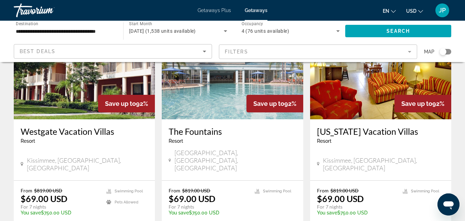
scroll to position [839, 0]
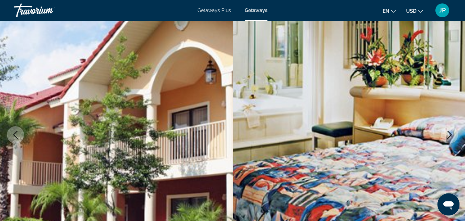
scroll to position [43, 0]
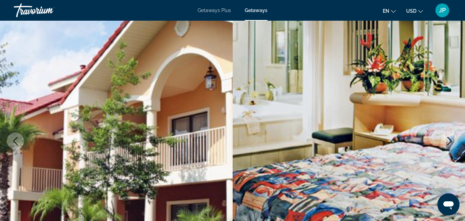
click at [448, 140] on icon "Next image" at bounding box center [450, 141] width 8 height 8
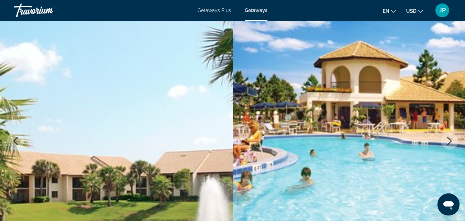
click at [448, 140] on icon "Next image" at bounding box center [450, 141] width 8 height 8
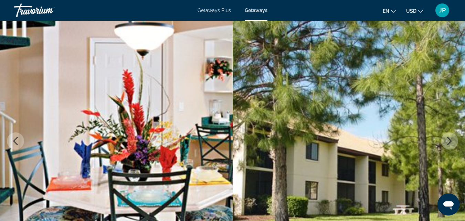
click at [448, 140] on icon "Next image" at bounding box center [450, 141] width 8 height 8
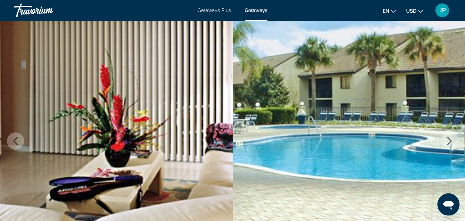
click at [448, 140] on icon "Next image" at bounding box center [450, 141] width 8 height 8
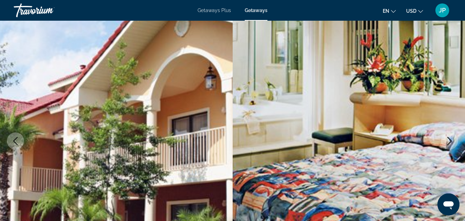
click at [448, 140] on icon "Next image" at bounding box center [450, 141] width 8 height 8
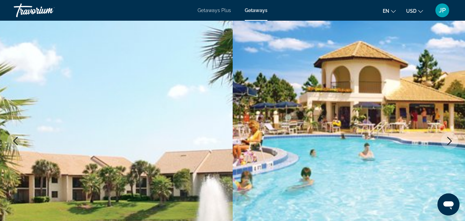
click at [448, 140] on icon "Next image" at bounding box center [450, 141] width 8 height 8
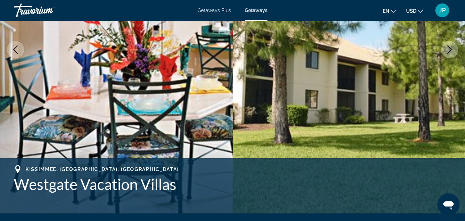
scroll to position [138, 0]
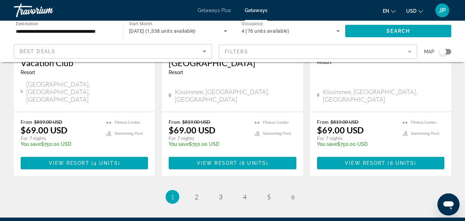
scroll to position [966, 0]
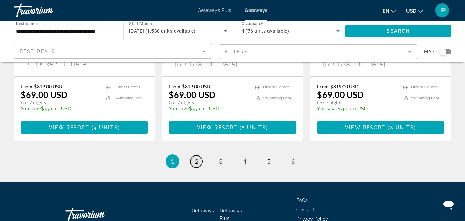
click at [197, 157] on span "2" at bounding box center [196, 161] width 3 height 8
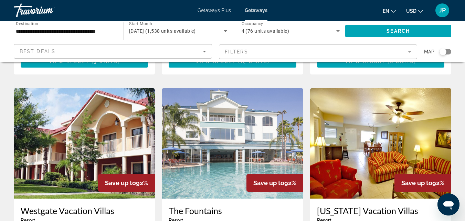
scroll to position [766, 0]
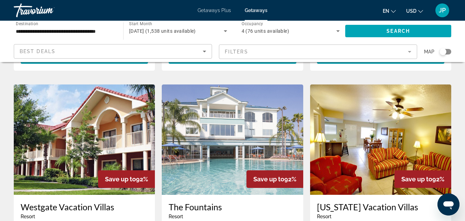
click at [195, 202] on h3 "The Fountains" at bounding box center [232, 207] width 127 height 10
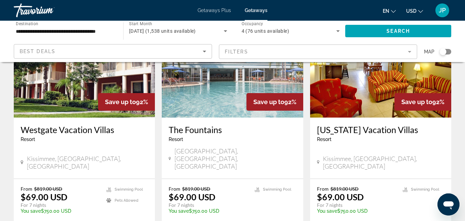
scroll to position [845, 0]
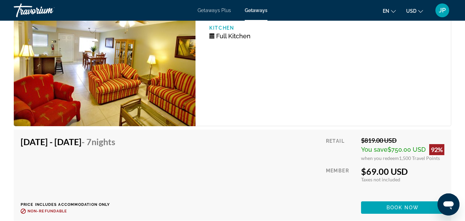
scroll to position [118, 0]
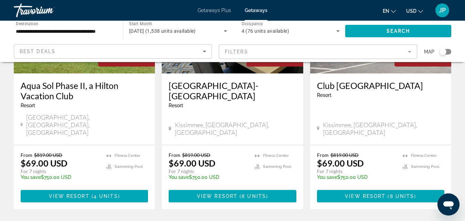
scroll to position [900, 0]
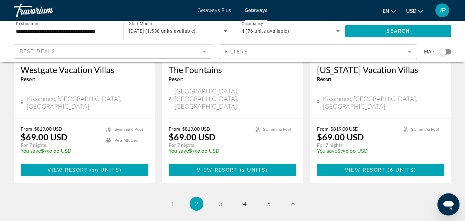
scroll to position [945, 0]
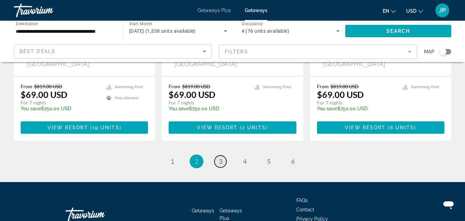
click at [222, 157] on span "3" at bounding box center [220, 161] width 3 height 8
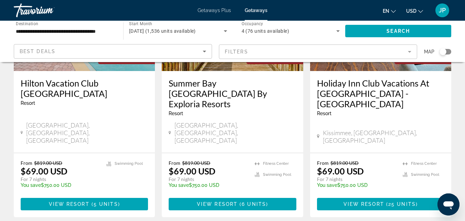
scroll to position [131, 0]
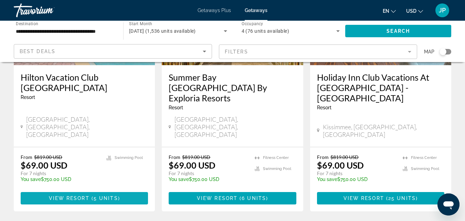
click at [68, 195] on span "View Resort" at bounding box center [69, 198] width 41 height 6
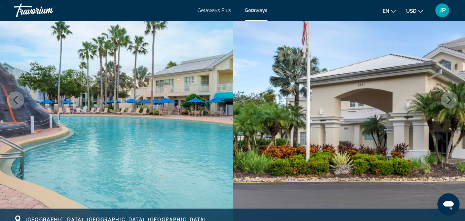
scroll to position [79, 0]
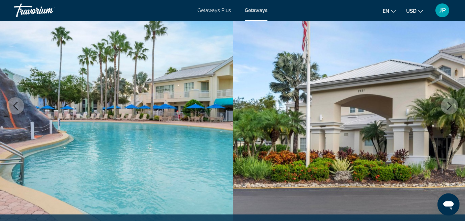
click at [449, 106] on icon "Next image" at bounding box center [450, 106] width 8 height 8
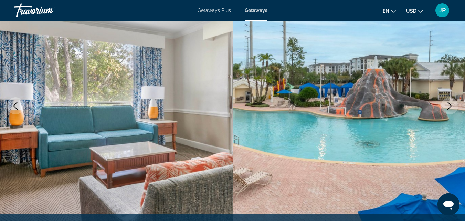
click at [449, 106] on icon "Next image" at bounding box center [450, 106] width 8 height 8
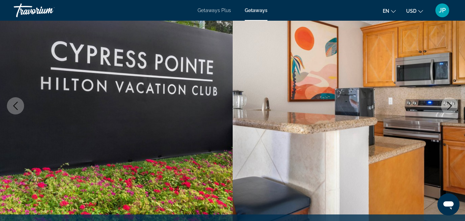
click at [449, 106] on icon "Next image" at bounding box center [450, 106] width 8 height 8
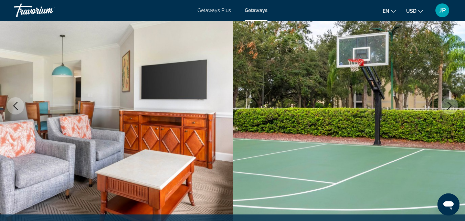
click at [449, 106] on icon "Next image" at bounding box center [450, 106] width 8 height 8
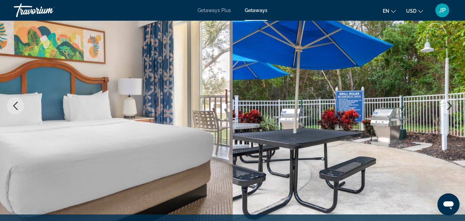
click at [449, 106] on icon "Next image" at bounding box center [450, 106] width 8 height 8
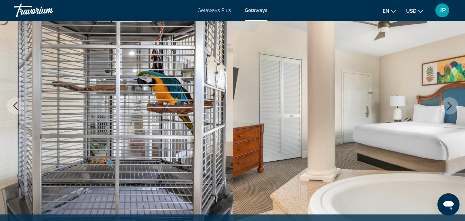
click at [449, 106] on icon "Next image" at bounding box center [450, 106] width 8 height 8
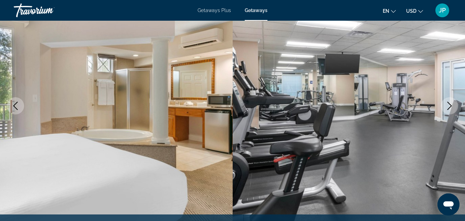
click at [449, 106] on icon "Next image" at bounding box center [450, 106] width 8 height 8
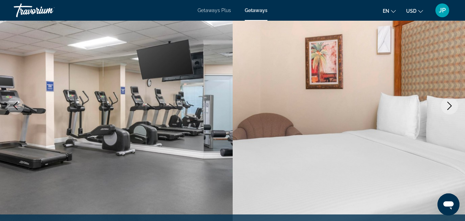
click at [449, 106] on icon "Next image" at bounding box center [450, 106] width 8 height 8
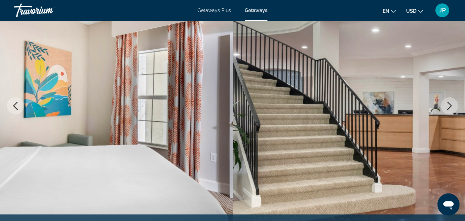
click at [449, 106] on icon "Next image" at bounding box center [450, 106] width 8 height 8
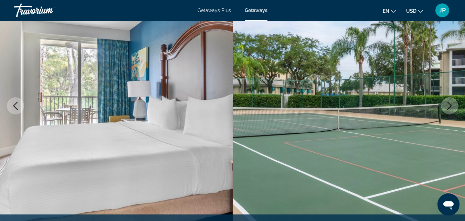
click at [449, 106] on icon "Next image" at bounding box center [450, 106] width 8 height 8
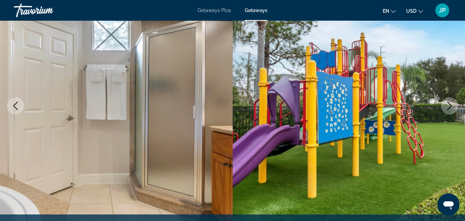
click at [449, 106] on icon "Next image" at bounding box center [450, 106] width 8 height 8
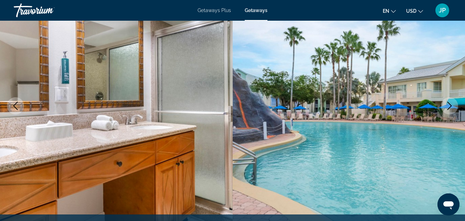
click at [449, 106] on icon "Next image" at bounding box center [450, 106] width 8 height 8
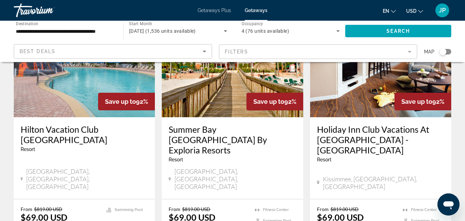
scroll to position [85, 0]
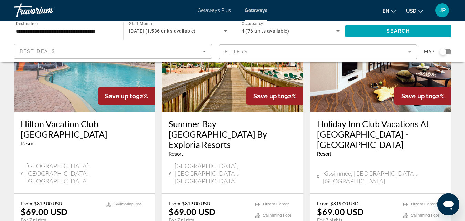
click at [334, 132] on h3 "Holiday Inn Club Vacations At Orange Lake Resort - East Village" at bounding box center [380, 134] width 127 height 31
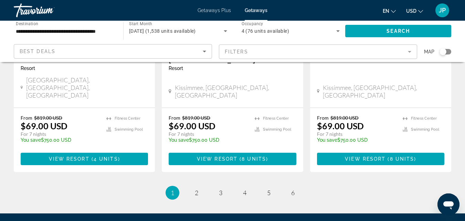
scroll to position [966, 0]
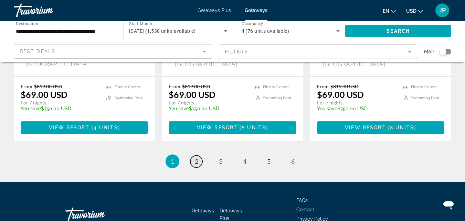
click at [197, 157] on span "2" at bounding box center [196, 161] width 3 height 8
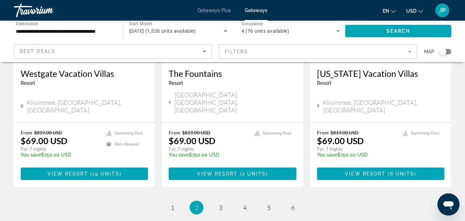
scroll to position [897, 0]
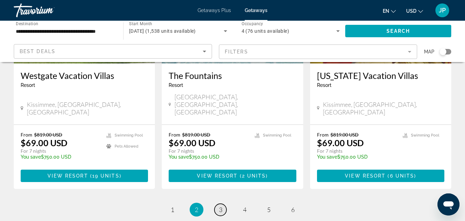
click at [221, 206] on span "3" at bounding box center [220, 210] width 3 height 8
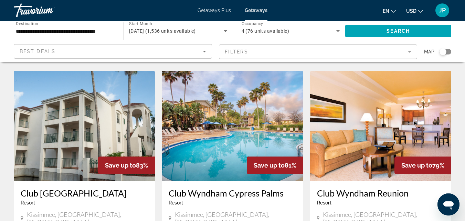
scroll to position [287, 0]
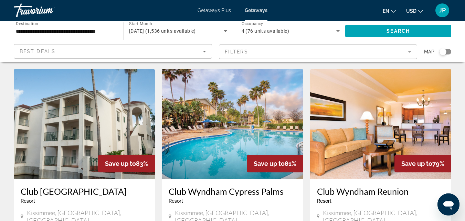
click at [56, 186] on h3 "Club Wyndham Star Island" at bounding box center [84, 191] width 127 height 10
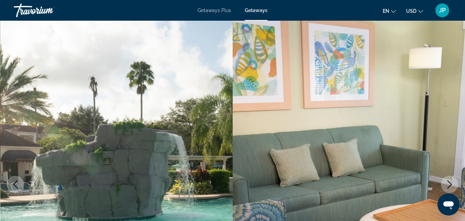
click at [446, 187] on icon "Next image" at bounding box center [450, 184] width 8 height 8
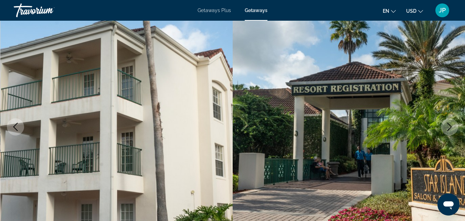
scroll to position [53, 0]
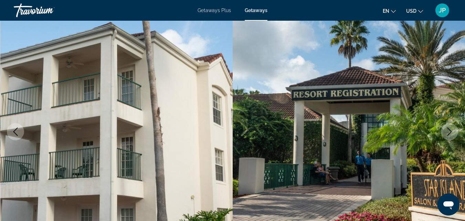
click at [450, 128] on icon "Next image" at bounding box center [450, 131] width 8 height 8
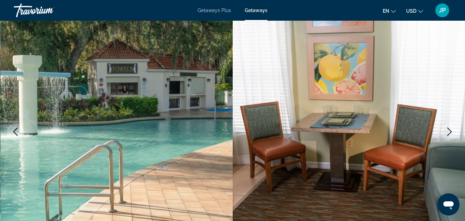
click at [450, 128] on icon "Next image" at bounding box center [450, 131] width 8 height 8
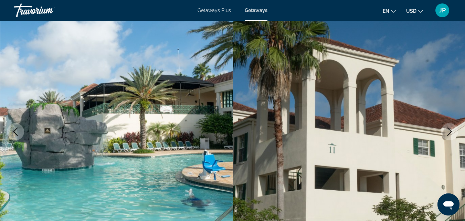
click at [450, 128] on icon "Next image" at bounding box center [450, 131] width 8 height 8
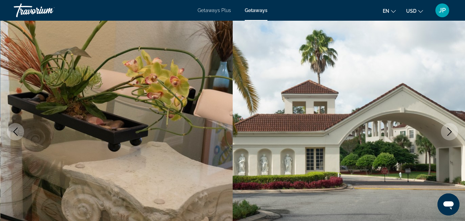
click at [450, 128] on icon "Next image" at bounding box center [450, 131] width 8 height 8
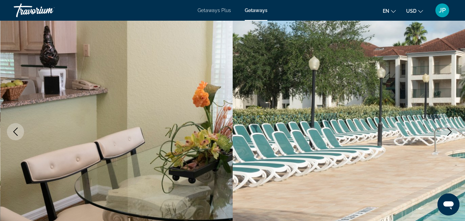
click at [450, 128] on icon "Next image" at bounding box center [450, 131] width 8 height 8
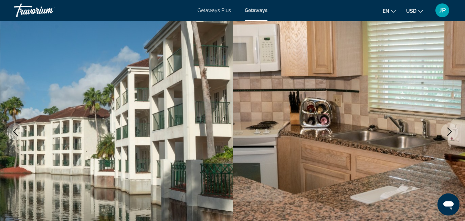
click at [451, 131] on icon "Next image" at bounding box center [450, 131] width 4 height 8
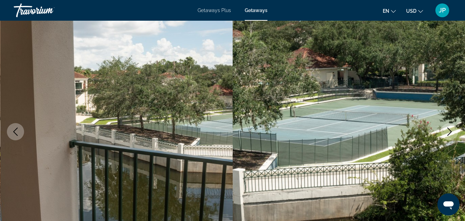
click at [451, 131] on icon "Next image" at bounding box center [450, 131] width 4 height 8
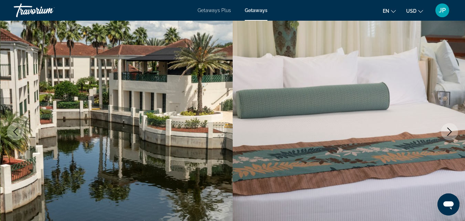
click at [451, 131] on icon "Next image" at bounding box center [450, 131] width 4 height 8
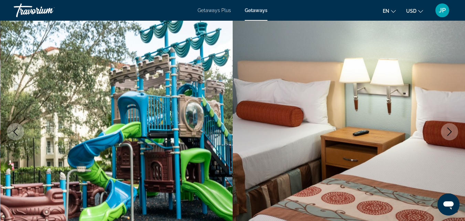
click at [451, 131] on icon "Next image" at bounding box center [450, 131] width 4 height 8
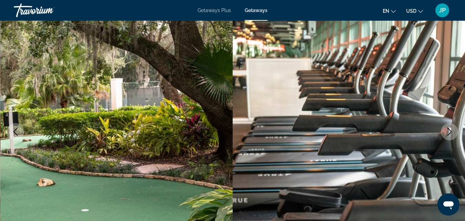
click at [15, 131] on icon "Previous image" at bounding box center [15, 131] width 8 height 8
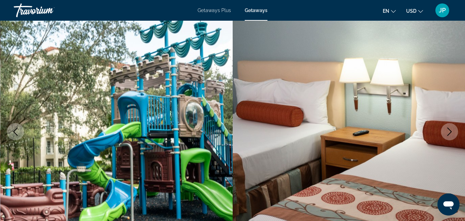
click at [449, 131] on icon "Next image" at bounding box center [450, 131] width 8 height 8
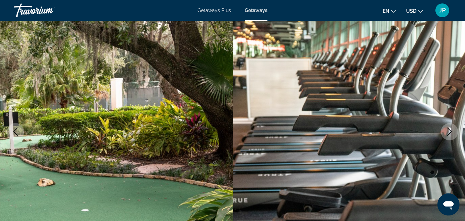
click at [449, 131] on icon "Next image" at bounding box center [450, 131] width 8 height 8
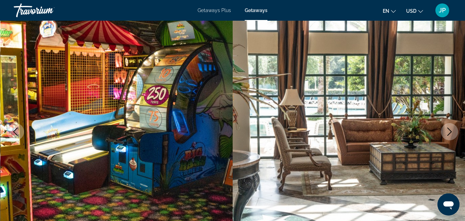
click at [449, 131] on icon "Next image" at bounding box center [450, 131] width 8 height 8
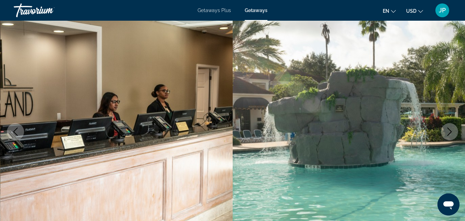
click at [449, 131] on icon "Next image" at bounding box center [450, 131] width 8 height 8
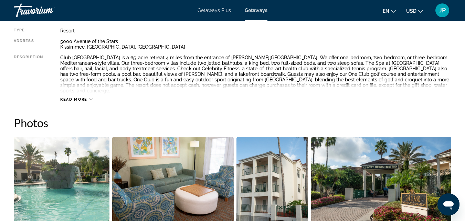
scroll to position [372, 0]
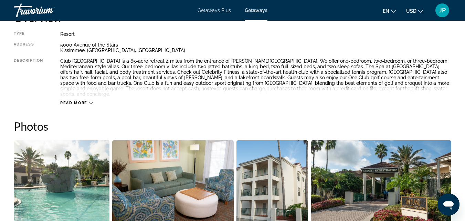
click at [79, 101] on span "Read more" at bounding box center [73, 103] width 27 height 4
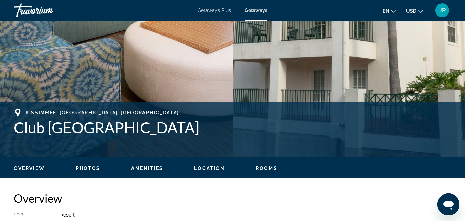
scroll to position [191, 0]
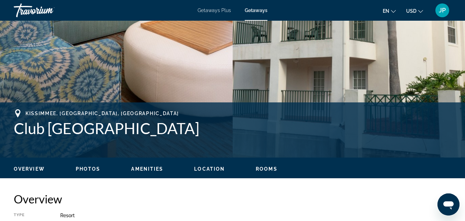
click at [264, 166] on span "Rooms" at bounding box center [267, 169] width 22 height 6
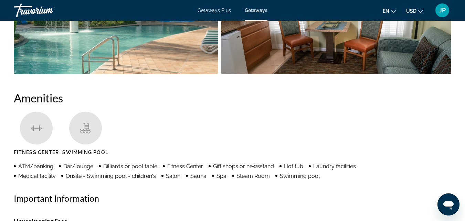
scroll to position [1895, 0]
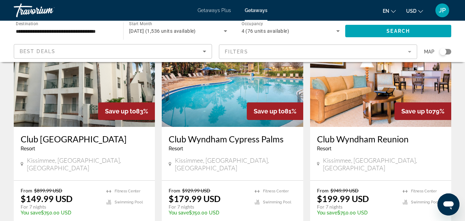
scroll to position [341, 0]
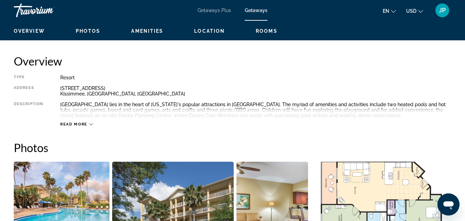
scroll to position [323, 0]
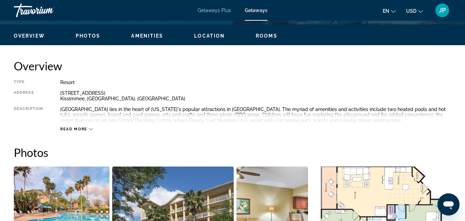
click at [443, 115] on div "Read more" at bounding box center [255, 122] width 391 height 19
click at [69, 130] on span "Read more" at bounding box center [73, 129] width 27 height 4
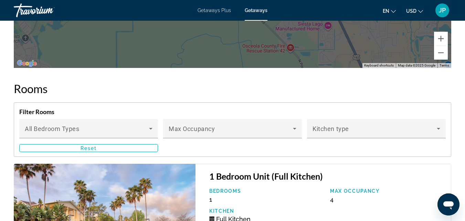
scroll to position [1336, 0]
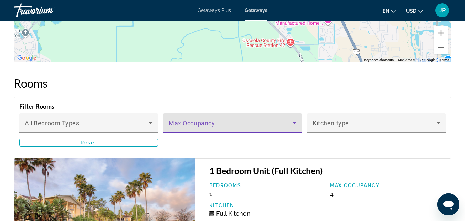
click at [294, 127] on icon "Main content" at bounding box center [295, 123] width 8 height 8
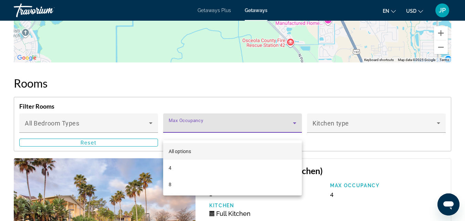
click at [140, 130] on div at bounding box center [232, 110] width 465 height 221
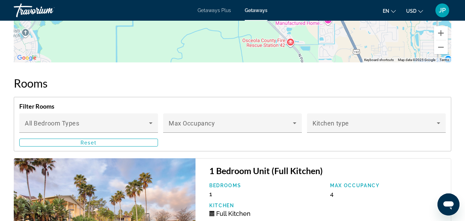
click at [140, 130] on span "Main content" at bounding box center [87, 126] width 124 height 8
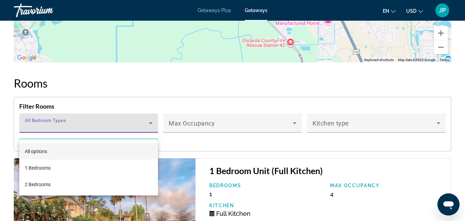
click at [440, 130] on div at bounding box center [232, 110] width 465 height 221
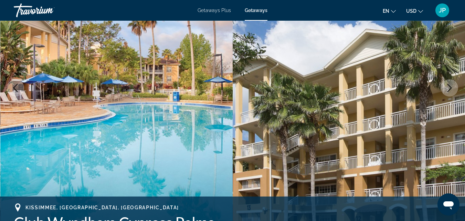
scroll to position [0, 0]
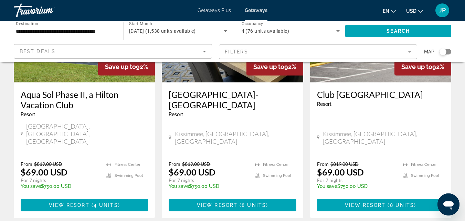
scroll to position [966, 0]
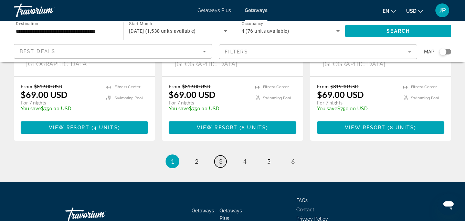
click at [223, 155] on link "page 3" at bounding box center [221, 161] width 12 height 12
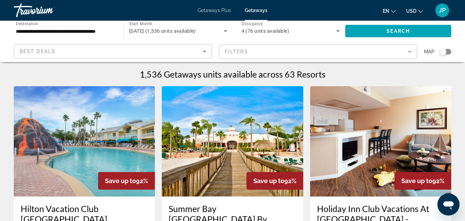
click at [411, 56] on mat-form-field "Filters" at bounding box center [318, 51] width 198 height 14
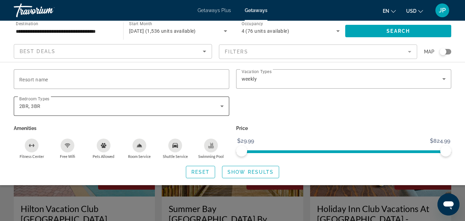
click at [222, 109] on icon "Search widget" at bounding box center [222, 106] width 8 height 8
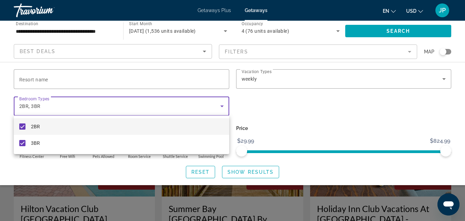
click at [270, 111] on div at bounding box center [232, 110] width 465 height 221
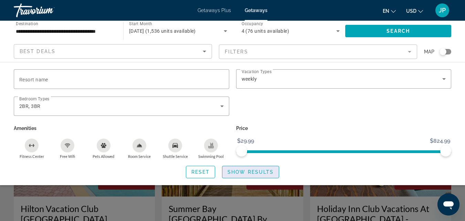
click at [262, 175] on span "Search widget" at bounding box center [251, 172] width 57 height 17
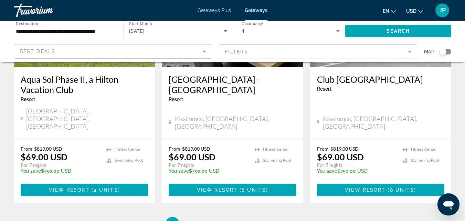
scroll to position [966, 0]
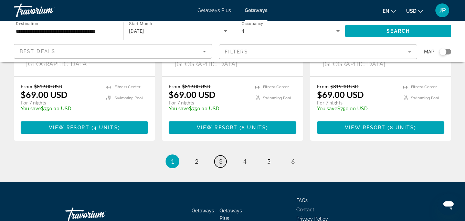
click at [221, 157] on span "3" at bounding box center [220, 161] width 3 height 8
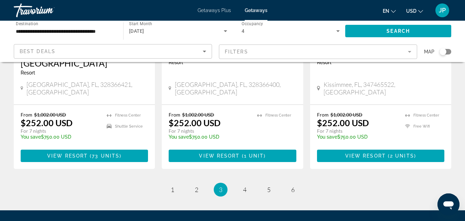
scroll to position [945, 0]
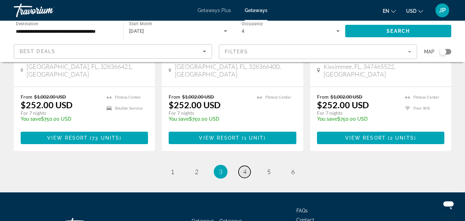
click at [246, 168] on span "4" at bounding box center [244, 172] width 3 height 8
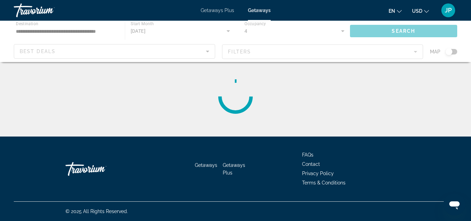
click at [436, 116] on div "Main content" at bounding box center [235, 96] width 443 height 55
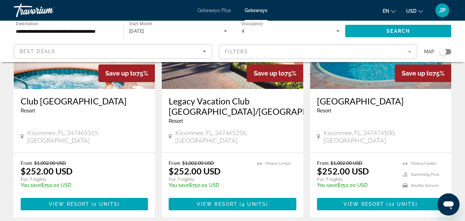
scroll to position [115, 0]
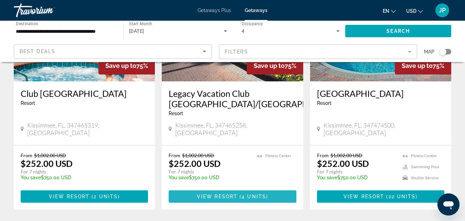
click at [226, 194] on span "View Resort" at bounding box center [217, 197] width 41 height 6
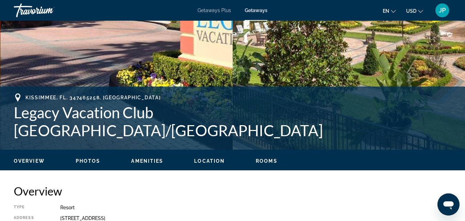
scroll to position [197, 0]
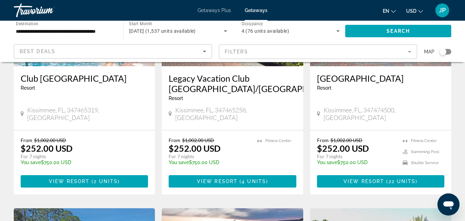
scroll to position [131, 0]
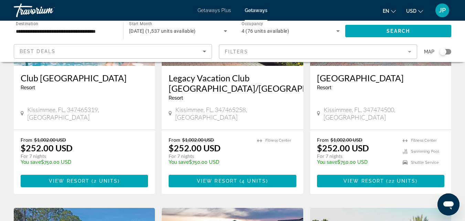
click at [368, 179] on span "Main content" at bounding box center [380, 181] width 127 height 17
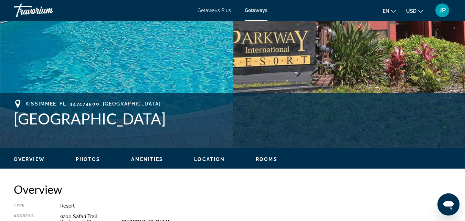
scroll to position [201, 0]
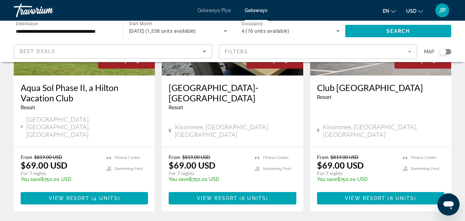
scroll to position [966, 0]
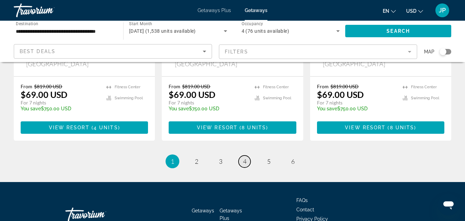
click at [244, 157] on span "4" at bounding box center [244, 161] width 3 height 8
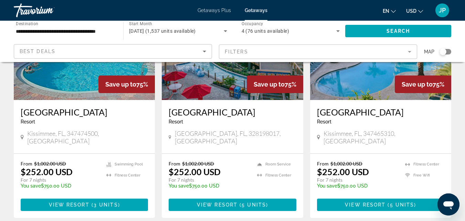
scroll to position [355, 0]
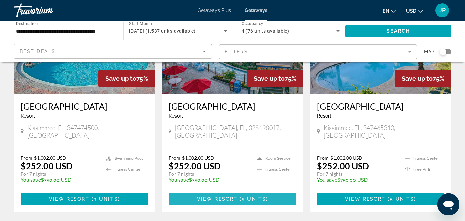
click at [211, 196] on span "View Resort" at bounding box center [217, 199] width 41 height 6
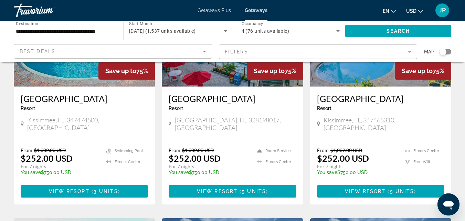
scroll to position [364, 0]
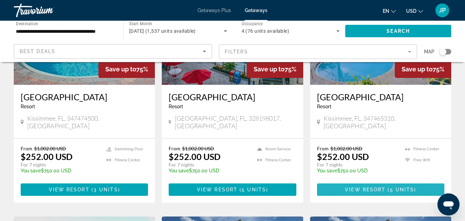
click at [365, 187] on span "View Resort" at bounding box center [365, 190] width 41 height 6
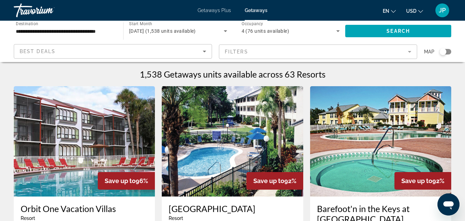
click at [253, 54] on mat-form-field "Filters" at bounding box center [318, 51] width 198 height 14
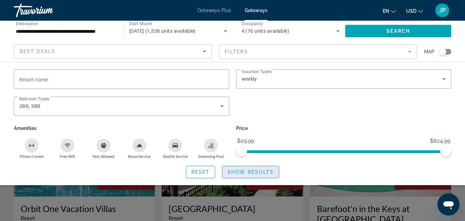
click at [244, 169] on span "Show Results" at bounding box center [251, 172] width 46 height 6
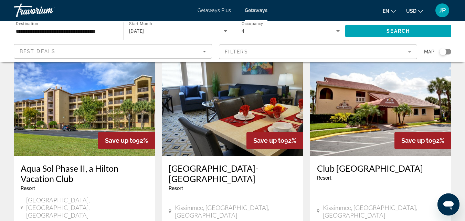
scroll to position [966, 0]
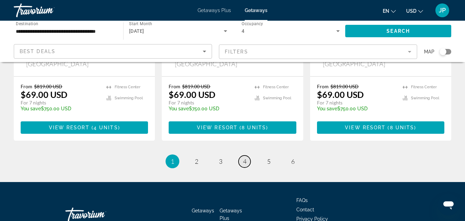
click at [246, 155] on link "page 4" at bounding box center [245, 161] width 12 height 12
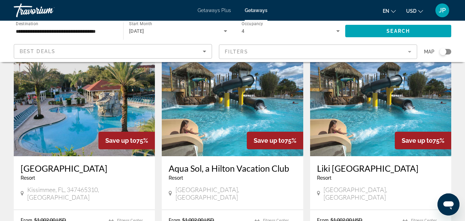
scroll to position [561, 0]
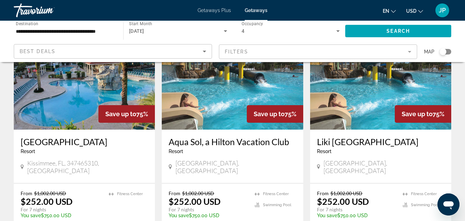
click at [240, 136] on h3 "Aqua Sol, a Hilton Vacation Club" at bounding box center [232, 141] width 127 height 10
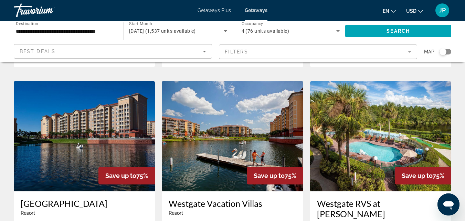
scroll to position [745, 0]
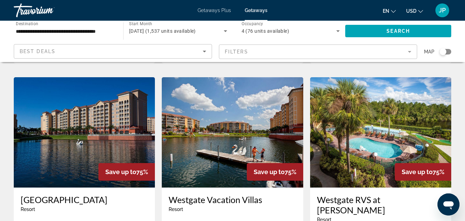
click at [73, 194] on h3 "Westgate Town Center" at bounding box center [84, 199] width 127 height 10
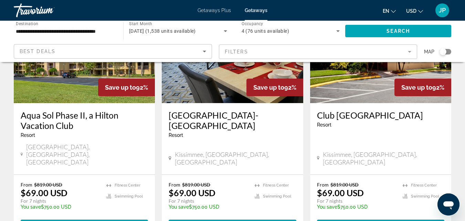
scroll to position [966, 0]
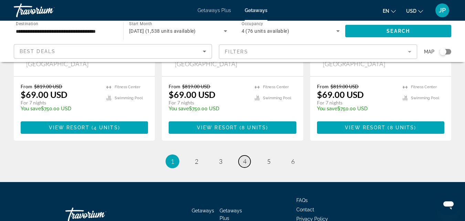
click at [247, 155] on link "page 4" at bounding box center [245, 161] width 12 height 12
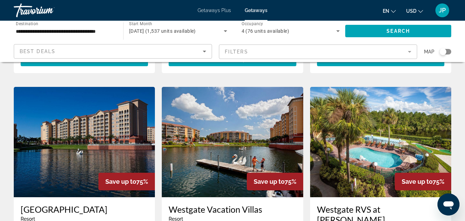
scroll to position [752, 0]
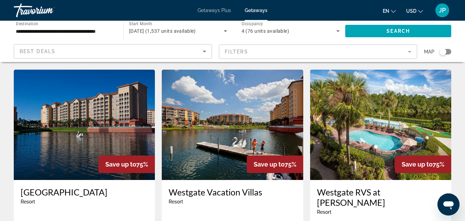
click at [225, 187] on h3 "Westgate Vacation Villas" at bounding box center [232, 192] width 127 height 10
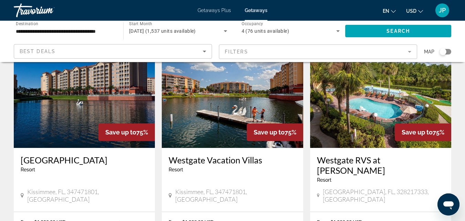
scroll to position [788, 0]
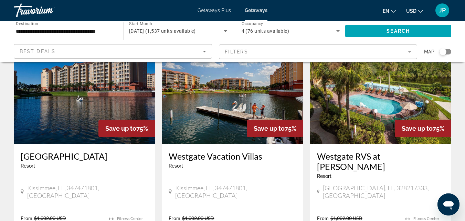
click at [358, 151] on h3 "Westgate RVS at Orlando II" at bounding box center [380, 161] width 127 height 21
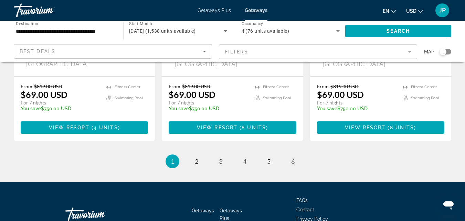
scroll to position [950, 0]
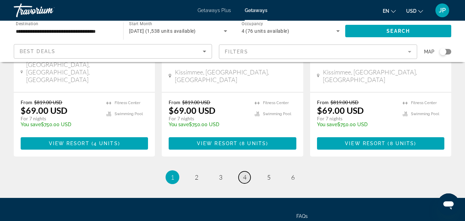
click at [244, 173] on span "4" at bounding box center [244, 177] width 3 height 8
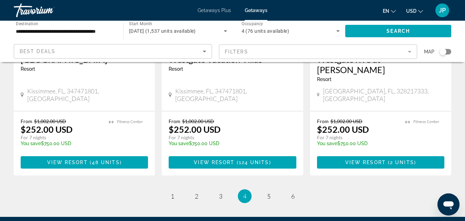
scroll to position [910, 0]
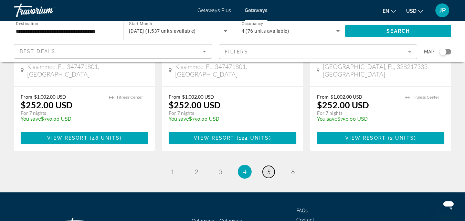
click at [271, 166] on link "page 5" at bounding box center [269, 172] width 12 height 12
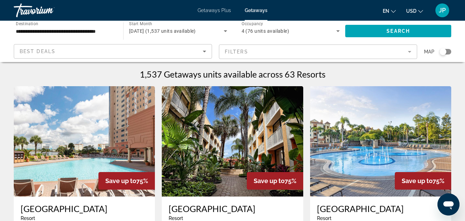
click at [45, 209] on h3 "Westgate Palace" at bounding box center [84, 208] width 127 height 10
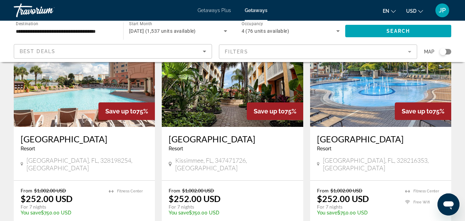
scroll to position [73, 0]
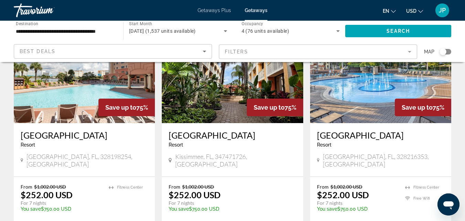
click at [179, 134] on h3 "Westgate Towers" at bounding box center [232, 135] width 127 height 10
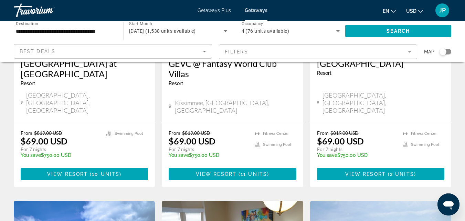
scroll to position [966, 0]
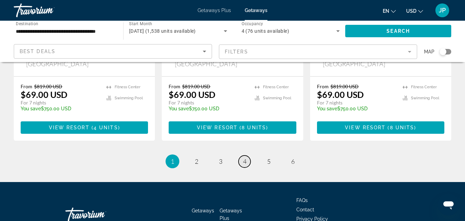
click at [246, 157] on span "4" at bounding box center [244, 161] width 3 height 8
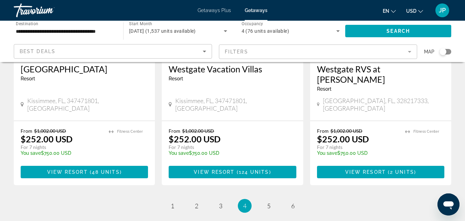
scroll to position [925, 0]
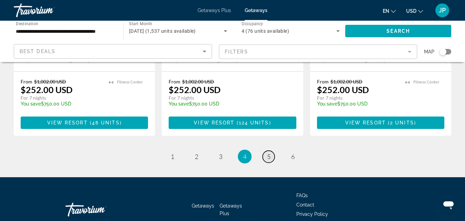
click at [269, 153] on span "5" at bounding box center [268, 157] width 3 height 8
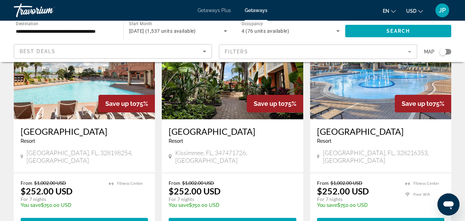
scroll to position [83, 0]
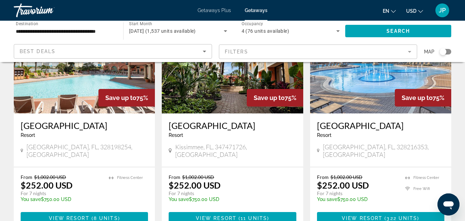
click at [366, 127] on h3 "Sheraton Vistana Resort" at bounding box center [380, 125] width 127 height 10
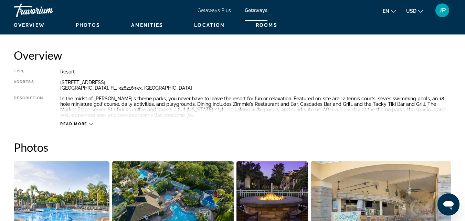
scroll to position [353, 0]
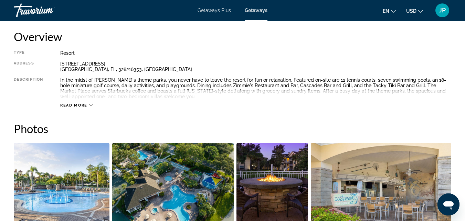
click at [90, 104] on icon "Main content" at bounding box center [91, 105] width 4 height 4
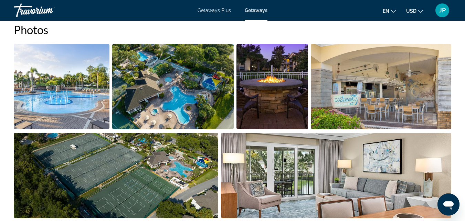
scroll to position [433, 0]
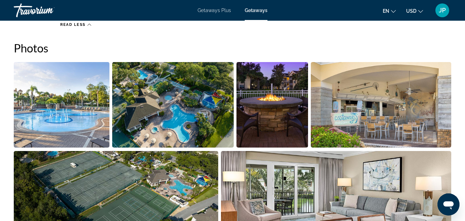
click at [78, 117] on img "Open full-screen image slider" at bounding box center [62, 104] width 96 height 85
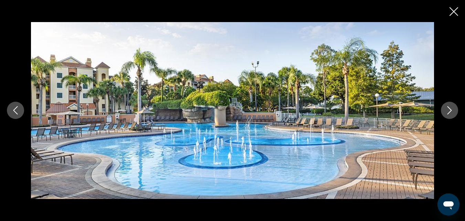
click at [449, 110] on icon "Next image" at bounding box center [450, 110] width 8 height 8
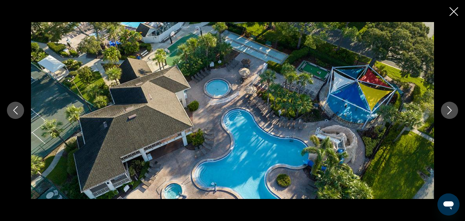
click at [449, 110] on icon "Next image" at bounding box center [450, 110] width 8 height 8
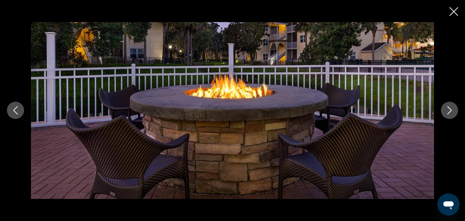
click at [449, 110] on icon "Next image" at bounding box center [450, 110] width 8 height 8
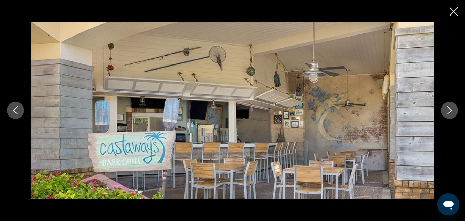
click at [449, 110] on icon "Next image" at bounding box center [450, 110] width 8 height 8
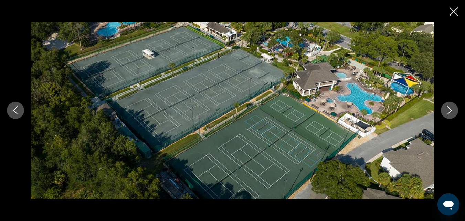
click at [449, 110] on icon "Next image" at bounding box center [450, 110] width 8 height 8
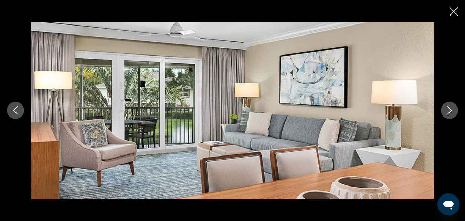
click at [449, 110] on icon "Next image" at bounding box center [450, 110] width 8 height 8
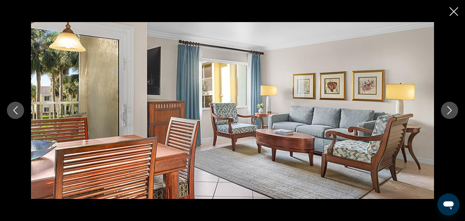
click at [449, 110] on icon "Next image" at bounding box center [450, 110] width 8 height 8
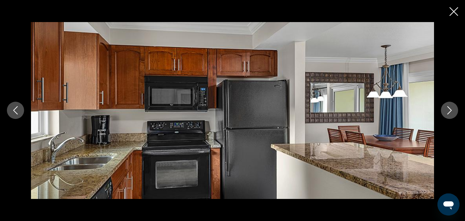
click at [449, 110] on icon "Next image" at bounding box center [450, 110] width 8 height 8
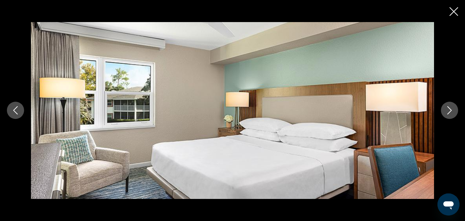
click at [449, 110] on icon "Next image" at bounding box center [450, 110] width 8 height 8
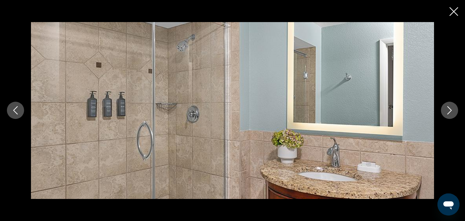
click at [449, 110] on icon "Next image" at bounding box center [450, 110] width 8 height 8
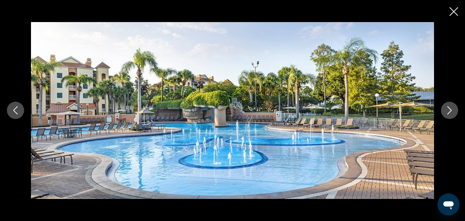
click at [449, 110] on icon "Next image" at bounding box center [450, 110] width 8 height 8
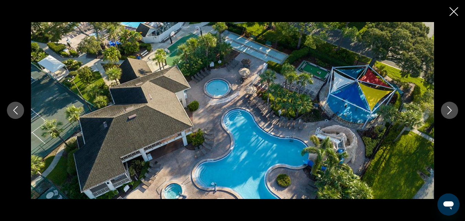
click at [449, 110] on icon "Next image" at bounding box center [450, 110] width 8 height 8
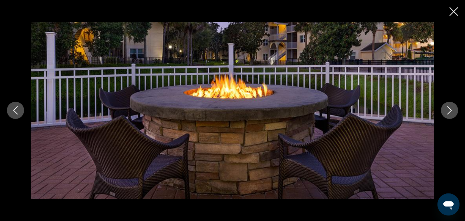
click at [449, 110] on icon "Next image" at bounding box center [450, 110] width 8 height 8
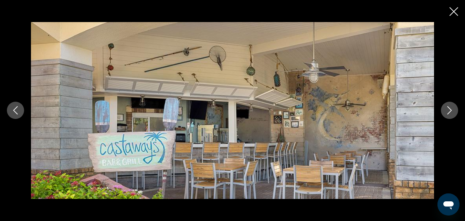
click at [449, 110] on icon "Next image" at bounding box center [450, 110] width 8 height 8
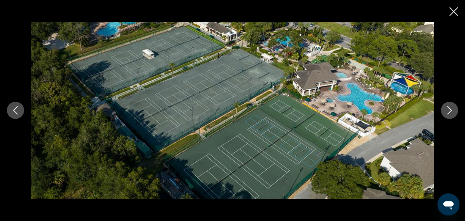
click at [449, 110] on icon "Next image" at bounding box center [450, 110] width 8 height 8
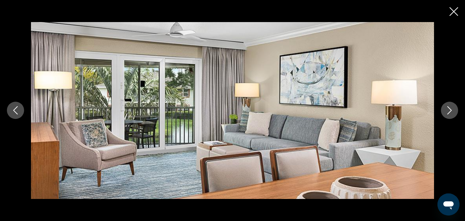
click at [449, 110] on icon "Next image" at bounding box center [450, 110] width 8 height 8
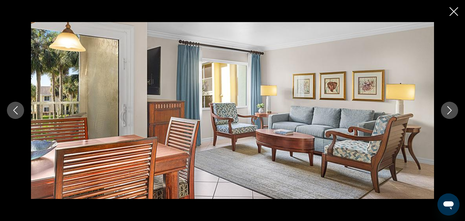
click at [449, 110] on icon "Next image" at bounding box center [450, 110] width 8 height 8
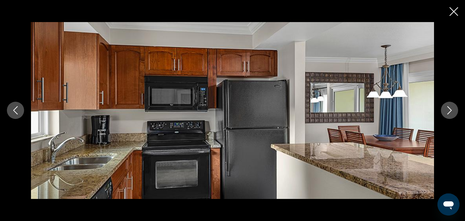
click at [449, 110] on icon "Next image" at bounding box center [450, 110] width 8 height 8
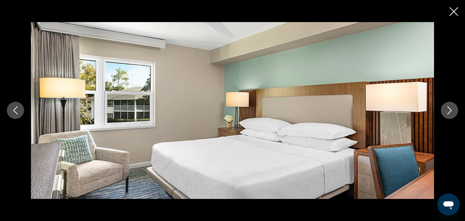
click at [449, 110] on icon "Next image" at bounding box center [450, 110] width 8 height 8
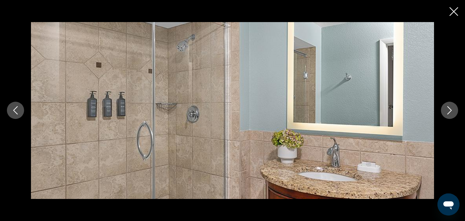
click at [449, 110] on icon "Next image" at bounding box center [450, 110] width 8 height 8
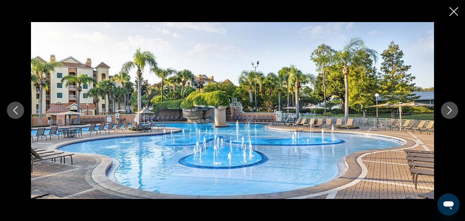
click at [449, 110] on icon "Next image" at bounding box center [450, 110] width 8 height 8
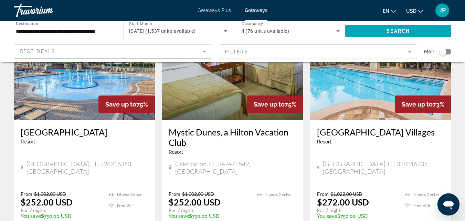
scroll to position [338, 0]
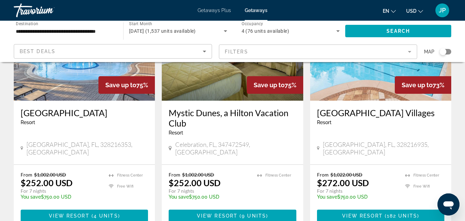
click at [358, 107] on h3 "Sheraton Vistana Villages" at bounding box center [380, 112] width 127 height 10
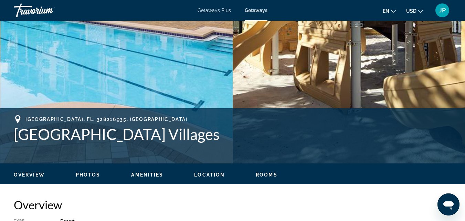
scroll to position [463, 0]
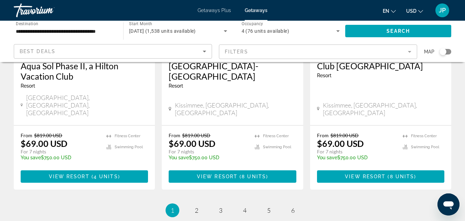
scroll to position [903, 0]
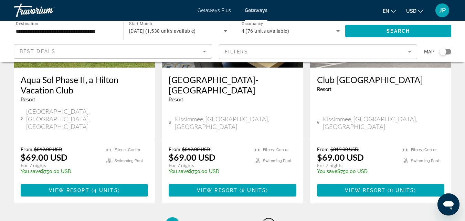
click at [269, 220] on span "5" at bounding box center [268, 224] width 3 height 8
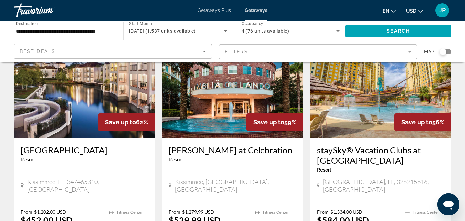
scroll to position [814, 0]
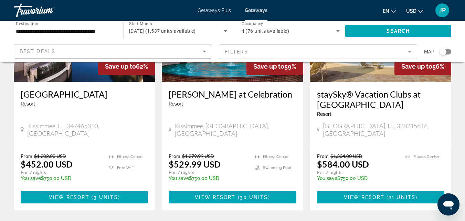
scroll to position [878, 0]
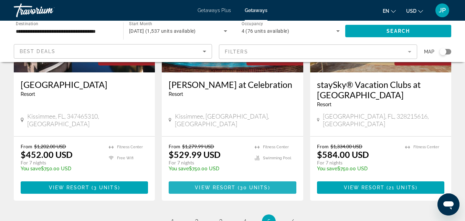
click at [219, 185] on span "View Resort" at bounding box center [215, 188] width 41 height 6
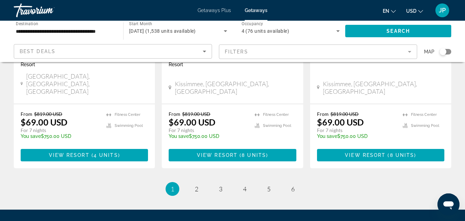
scroll to position [966, 0]
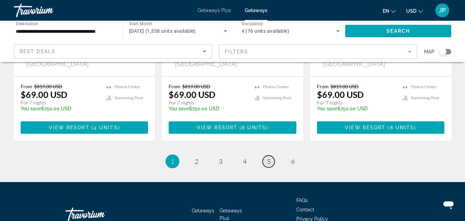
click at [270, 157] on span "5" at bounding box center [268, 161] width 3 height 8
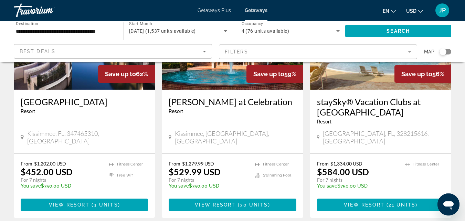
scroll to position [862, 0]
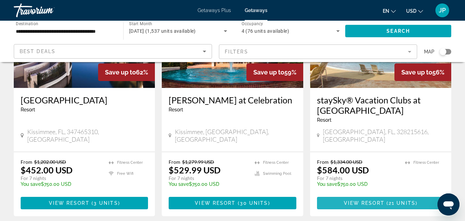
click at [386, 200] on span "Main content" at bounding box center [386, 203] width 2 height 6
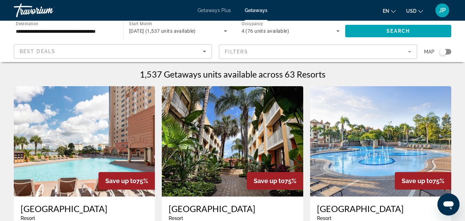
click at [410, 50] on mat-form-field "Filters" at bounding box center [318, 51] width 198 height 14
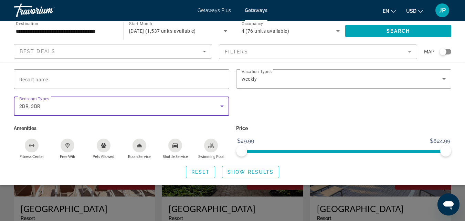
click at [199, 104] on div "2BR, 3BR" at bounding box center [119, 106] width 201 height 8
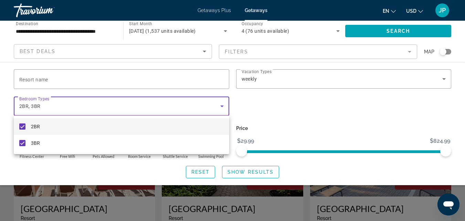
click at [23, 126] on mat-pseudo-checkbox at bounding box center [22, 126] width 6 height 6
click at [383, 132] on div at bounding box center [232, 110] width 465 height 221
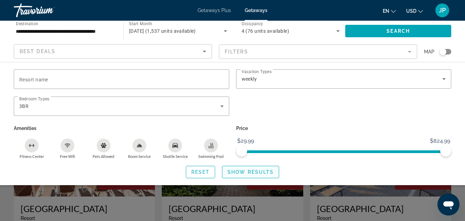
click at [256, 169] on span "Show Results" at bounding box center [251, 172] width 46 height 6
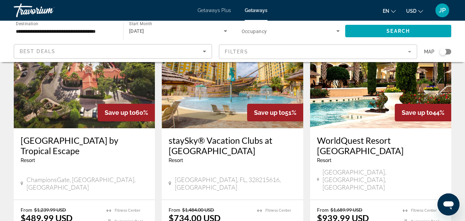
scroll to position [820, 0]
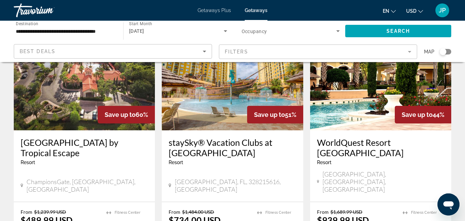
click at [357, 137] on h3 "WorldQuest Resort [GEOGRAPHIC_DATA]" at bounding box center [380, 147] width 127 height 21
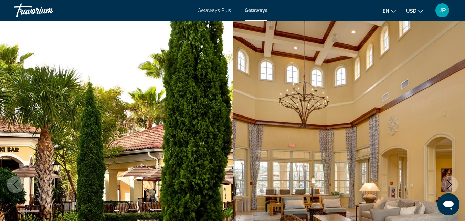
click at [449, 183] on icon "Next image" at bounding box center [450, 184] width 8 height 8
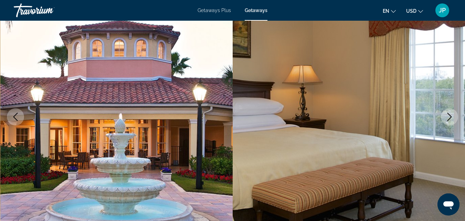
scroll to position [76, 0]
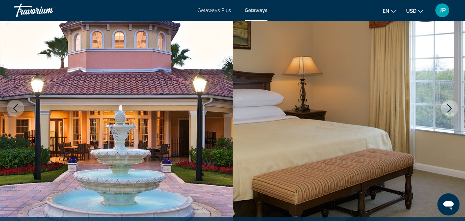
click at [450, 106] on icon "Next image" at bounding box center [450, 108] width 4 height 8
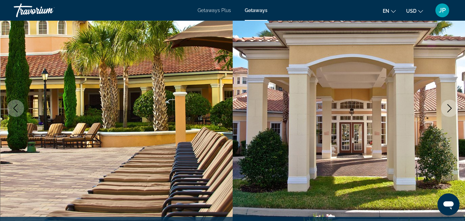
click at [450, 106] on icon "Next image" at bounding box center [450, 108] width 4 height 8
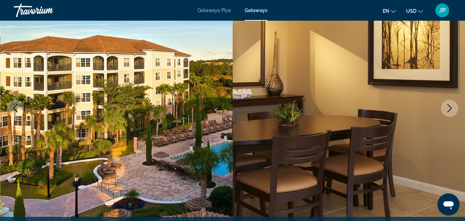
click at [450, 106] on icon "Next image" at bounding box center [450, 108] width 4 height 8
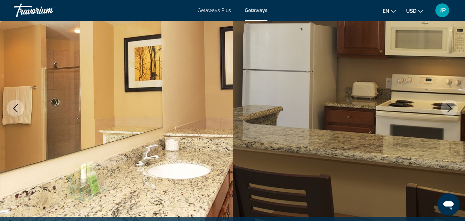
click at [450, 106] on icon "Next image" at bounding box center [450, 108] width 4 height 8
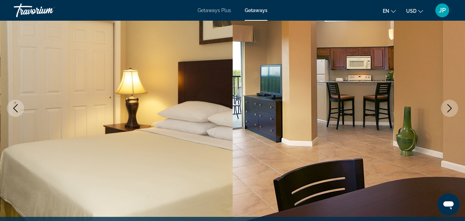
click at [450, 106] on icon "Next image" at bounding box center [450, 108] width 4 height 8
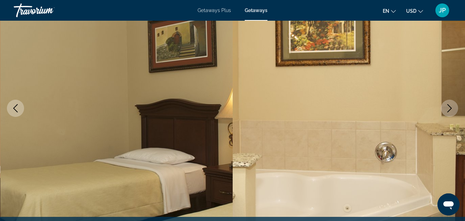
click at [450, 106] on icon "Next image" at bounding box center [450, 108] width 4 height 8
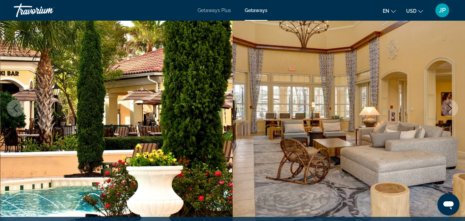
click at [450, 106] on icon "Next image" at bounding box center [450, 108] width 4 height 8
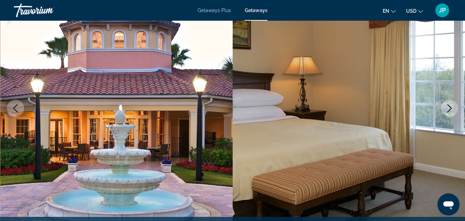
click at [450, 106] on icon "Next image" at bounding box center [450, 108] width 4 height 8
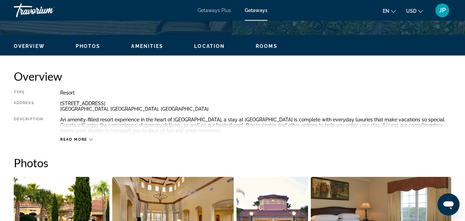
scroll to position [318, 0]
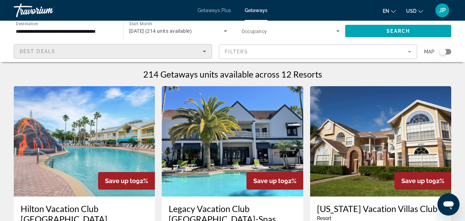
click at [205, 53] on icon "Sort by" at bounding box center [205, 51] width 8 height 8
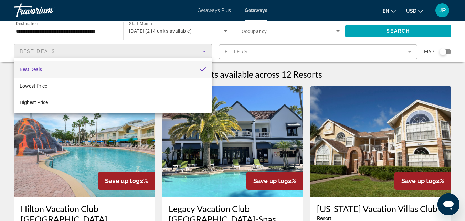
click at [205, 53] on div at bounding box center [232, 110] width 465 height 221
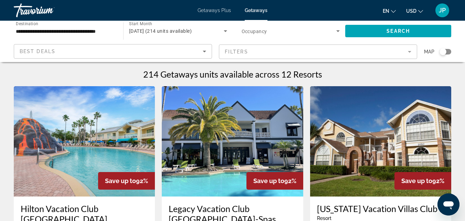
click at [413, 51] on mat-form-field "Filters" at bounding box center [318, 51] width 198 height 14
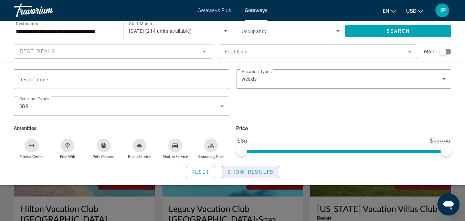
click at [258, 171] on span "Show Results" at bounding box center [251, 172] width 46 height 6
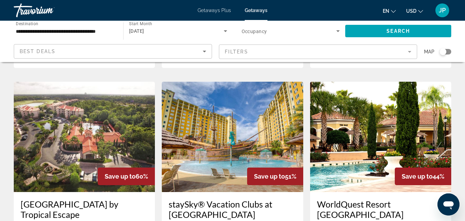
scroll to position [770, 0]
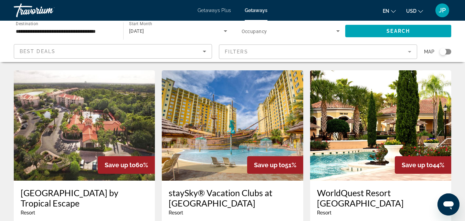
click at [86, 187] on h3 "[GEOGRAPHIC_DATA] by Tropical Escape" at bounding box center [84, 197] width 127 height 21
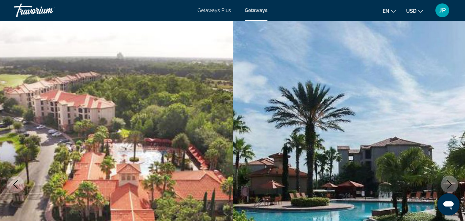
click at [450, 182] on icon "Next image" at bounding box center [450, 184] width 4 height 8
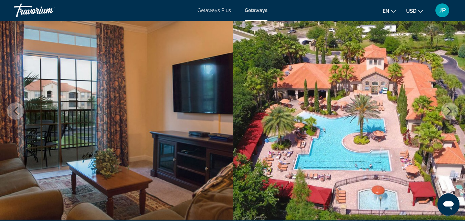
scroll to position [73, 0]
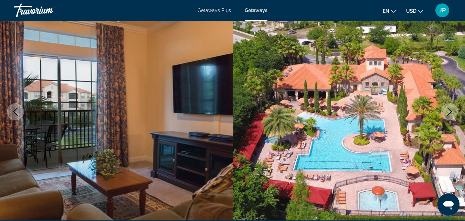
click at [448, 111] on icon "Next image" at bounding box center [450, 111] width 8 height 8
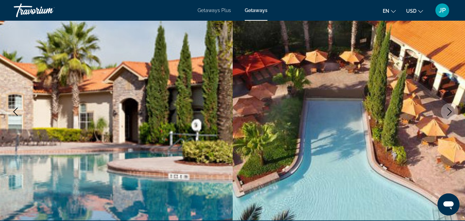
click at [448, 111] on icon "Next image" at bounding box center [450, 111] width 8 height 8
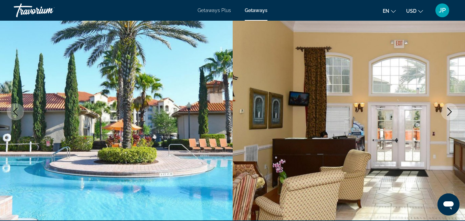
click at [448, 111] on icon "Next image" at bounding box center [450, 111] width 8 height 8
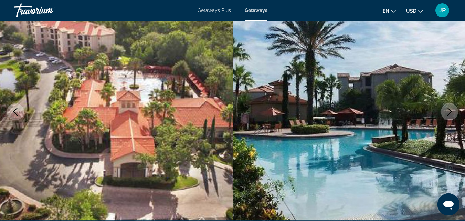
click at [448, 111] on icon "Next image" at bounding box center [450, 111] width 8 height 8
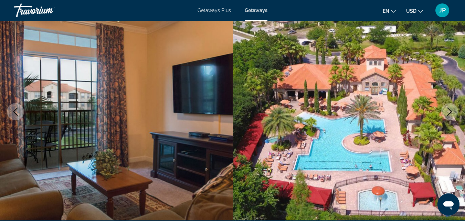
click at [448, 111] on icon "Next image" at bounding box center [450, 111] width 8 height 8
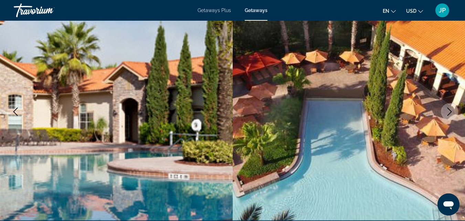
click at [448, 111] on icon "Next image" at bounding box center [450, 111] width 8 height 8
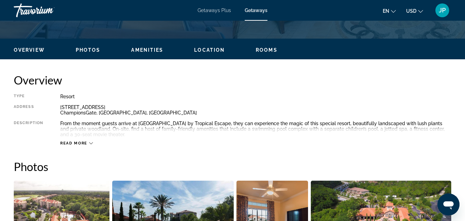
scroll to position [316, 0]
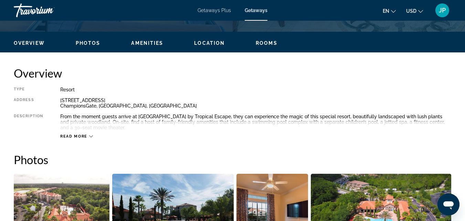
click at [74, 136] on span "Read more" at bounding box center [73, 136] width 27 height 4
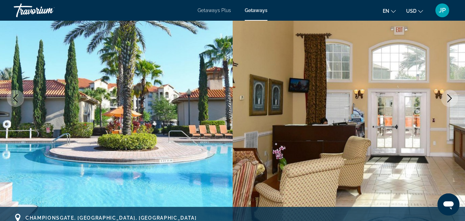
scroll to position [0, 0]
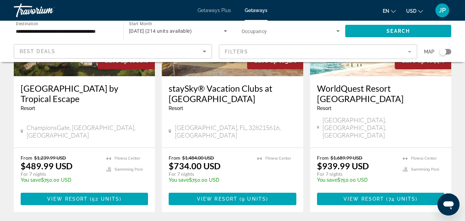
scroll to position [882, 0]
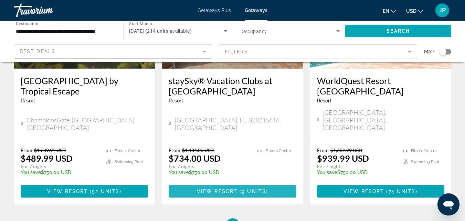
click at [234, 188] on span "View Resort" at bounding box center [217, 191] width 41 height 6
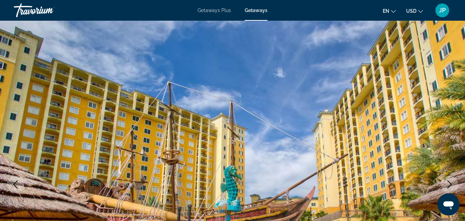
click at [449, 182] on icon "Next image" at bounding box center [450, 184] width 4 height 8
click at [450, 185] on icon "Next image" at bounding box center [450, 184] width 8 height 8
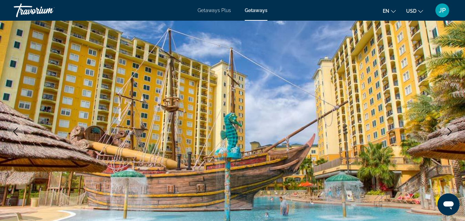
scroll to position [95, 0]
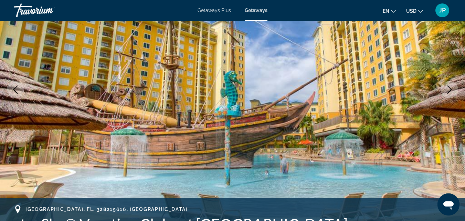
click at [450, 89] on icon "Next image" at bounding box center [450, 89] width 8 height 8
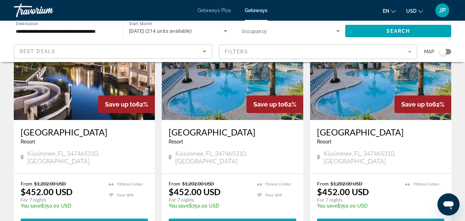
scroll to position [596, 0]
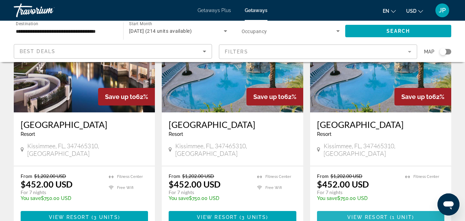
click at [362, 214] on span "View Resort" at bounding box center [368, 217] width 41 height 6
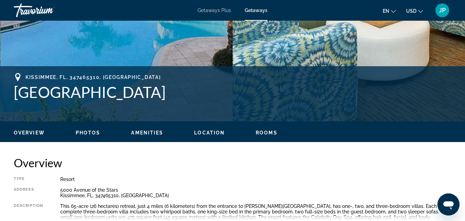
scroll to position [210, 0]
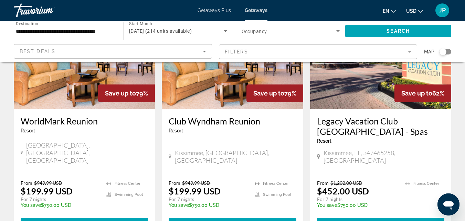
scroll to position [351, 0]
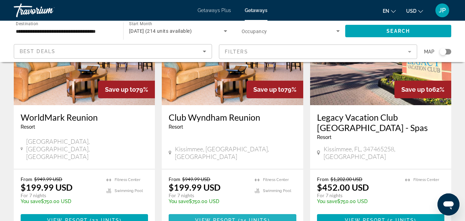
click at [218, 217] on span "View Resort" at bounding box center [215, 220] width 41 height 6
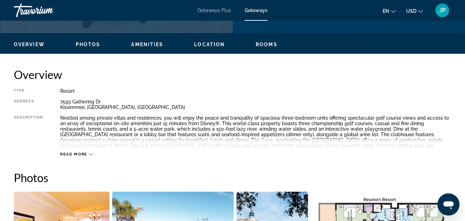
scroll to position [307, 0]
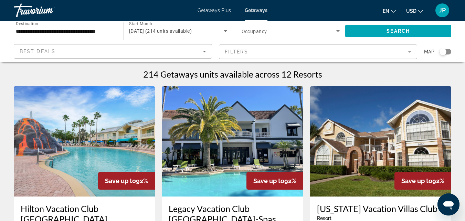
click at [409, 51] on mat-form-field "Filters" at bounding box center [318, 51] width 198 height 14
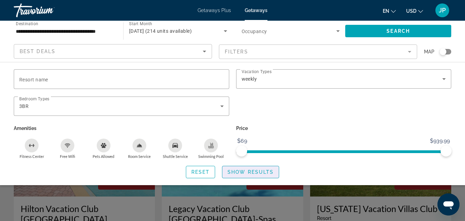
click at [234, 173] on span "Show Results" at bounding box center [251, 172] width 46 height 6
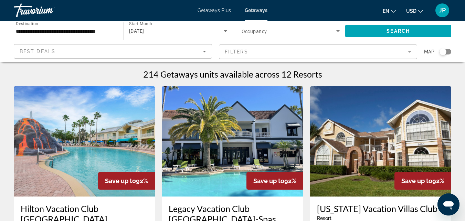
click at [205, 12] on span "Getaways Plus" at bounding box center [214, 11] width 33 height 6
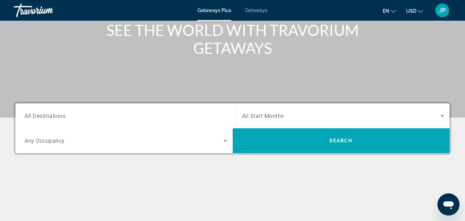
scroll to position [104, 0]
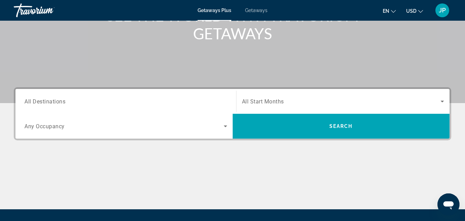
click at [39, 103] on span "All Destinations" at bounding box center [44, 101] width 41 height 7
click at [39, 103] on input "Destination All Destinations" at bounding box center [125, 101] width 203 height 8
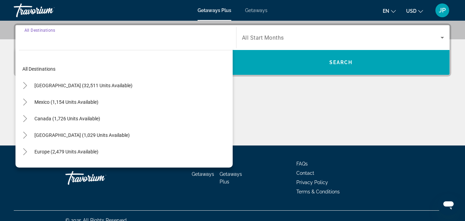
scroll to position [168, 0]
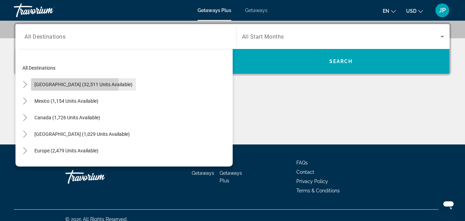
click at [57, 84] on span "[GEOGRAPHIC_DATA] (32,511 units available)" at bounding box center [83, 85] width 98 height 6
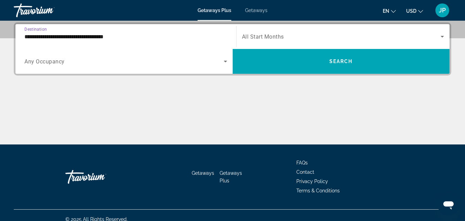
click at [53, 40] on input "**********" at bounding box center [125, 37] width 203 height 8
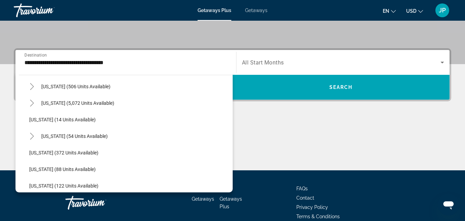
scroll to position [84, 0]
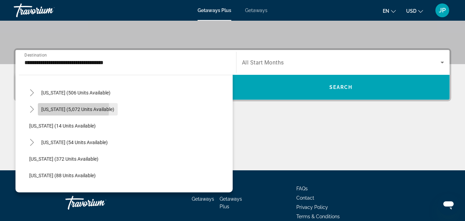
click at [53, 108] on span "[US_STATE] (5,072 units available)" at bounding box center [77, 109] width 73 height 6
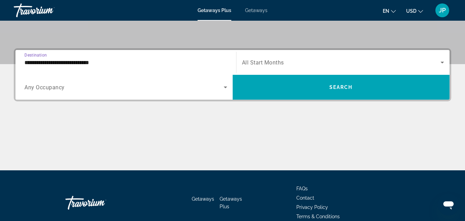
scroll to position [168, 0]
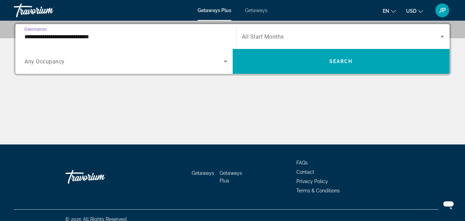
click at [47, 38] on input "**********" at bounding box center [125, 37] width 203 height 8
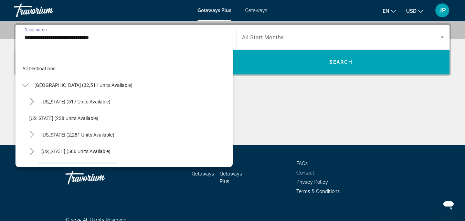
scroll to position [58, 0]
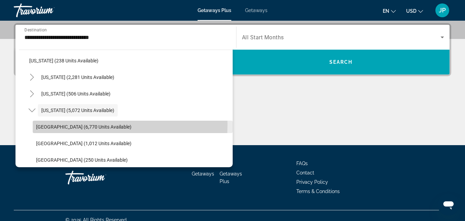
click at [78, 125] on span "[GEOGRAPHIC_DATA] (6,770 units available)" at bounding box center [83, 127] width 95 height 6
type input "**********"
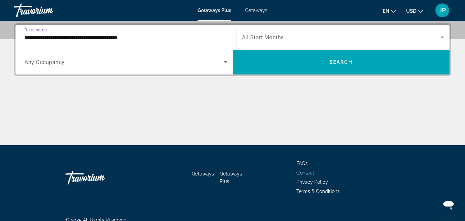
scroll to position [168, 0]
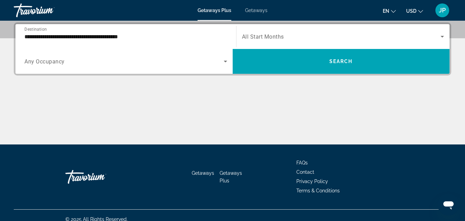
click at [61, 62] on span "Any Occupancy" at bounding box center [44, 61] width 40 height 7
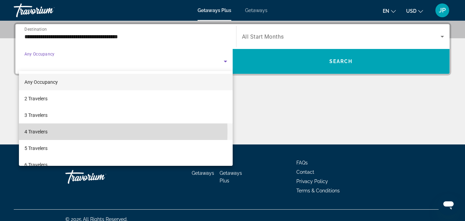
click at [36, 132] on span "4 Travelers" at bounding box center [35, 131] width 23 height 8
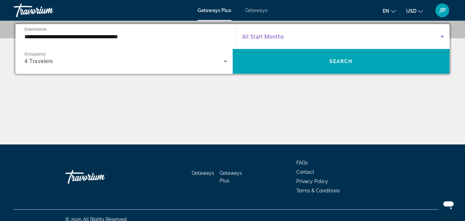
click at [295, 35] on span "Search widget" at bounding box center [341, 36] width 199 height 8
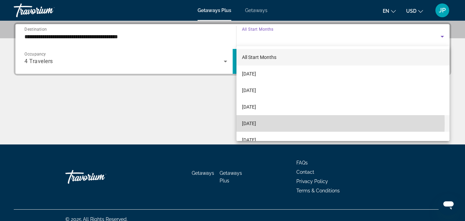
click at [256, 124] on span "[DATE]" at bounding box center [249, 123] width 14 height 8
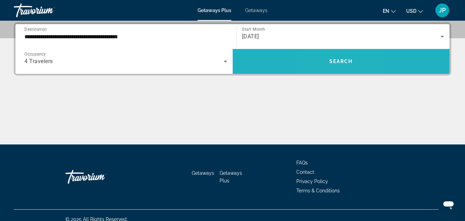
click at [330, 64] on span "Search widget" at bounding box center [341, 61] width 217 height 17
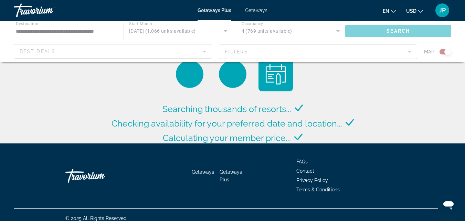
click at [270, 52] on div "Main content" at bounding box center [232, 41] width 465 height 41
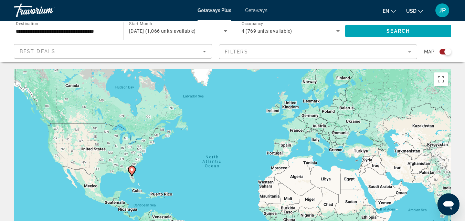
click at [442, 50] on div "Search widget" at bounding box center [446, 52] width 12 height 6
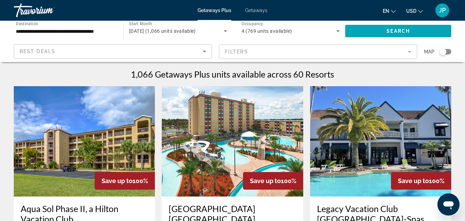
click at [409, 51] on mat-form-field "Filters" at bounding box center [318, 51] width 198 height 14
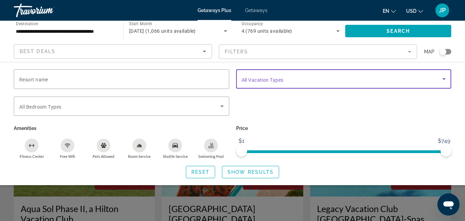
click at [298, 77] on span "Search widget" at bounding box center [342, 79] width 201 height 8
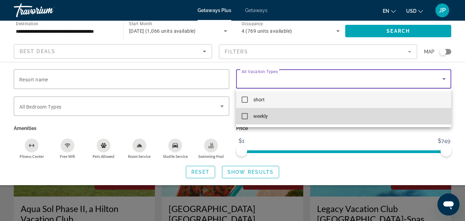
click at [265, 116] on span "weekly" at bounding box center [261, 116] width 14 height 8
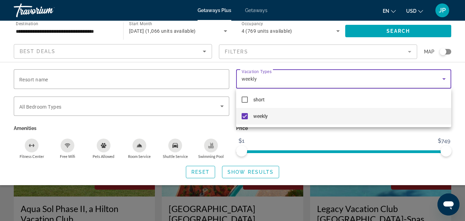
click at [142, 107] on div at bounding box center [232, 110] width 465 height 221
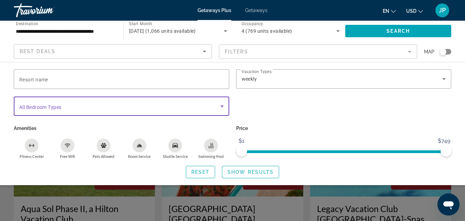
click at [142, 107] on span "Search widget" at bounding box center [119, 106] width 201 height 8
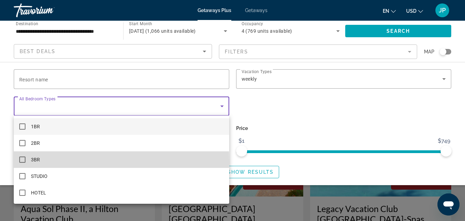
click at [22, 162] on mat-pseudo-checkbox at bounding box center [22, 159] width 6 height 6
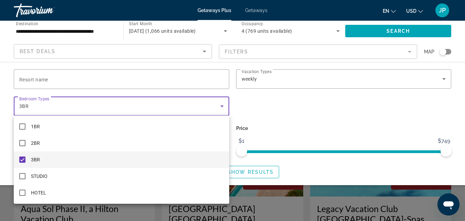
click at [254, 172] on div at bounding box center [232, 110] width 465 height 221
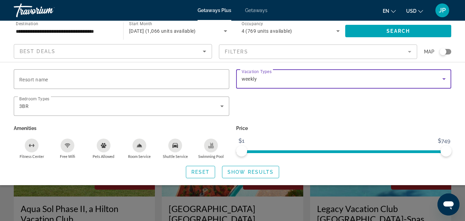
click at [446, 78] on icon "Search widget" at bounding box center [444, 79] width 8 height 8
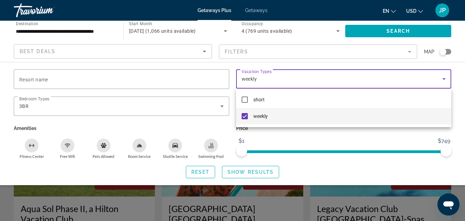
click at [444, 79] on div at bounding box center [232, 110] width 465 height 221
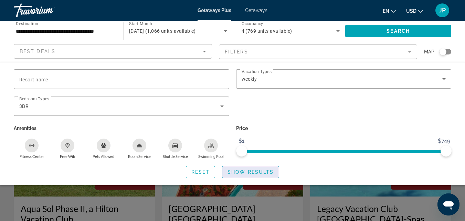
click at [246, 173] on span "Show Results" at bounding box center [251, 172] width 46 height 6
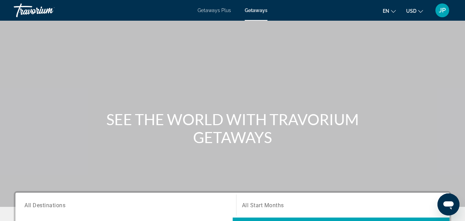
click at [222, 9] on span "Getaways Plus" at bounding box center [214, 11] width 33 height 6
click at [256, 9] on span "Getaways" at bounding box center [256, 11] width 22 height 6
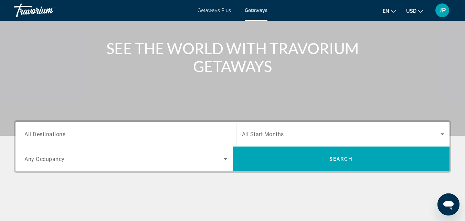
scroll to position [104, 0]
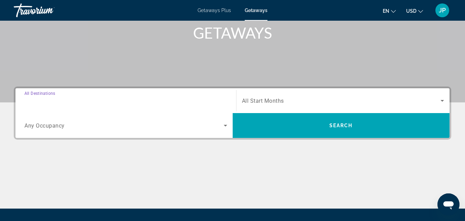
click at [69, 103] on input "Destination All Destinations" at bounding box center [125, 101] width 203 height 8
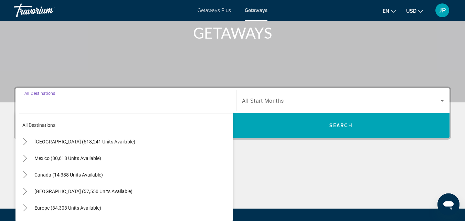
scroll to position [168, 0]
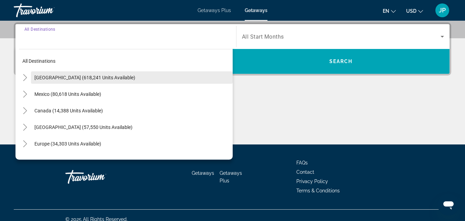
click at [61, 75] on span "[GEOGRAPHIC_DATA] (618,241 units available)" at bounding box center [84, 78] width 101 height 6
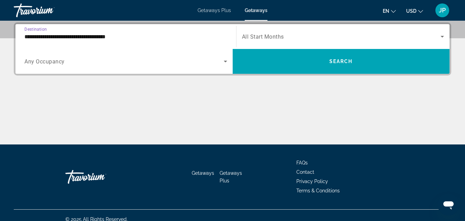
click at [106, 40] on input "**********" at bounding box center [125, 37] width 203 height 8
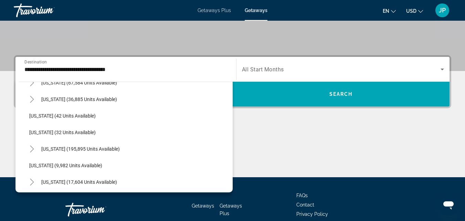
scroll to position [84, 0]
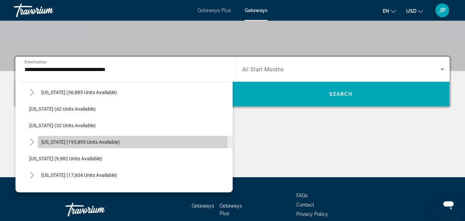
click at [89, 140] on span "[US_STATE] (195,895 units available)" at bounding box center [80, 142] width 79 height 6
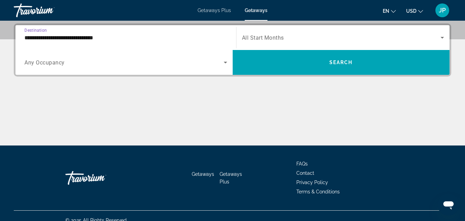
scroll to position [168, 0]
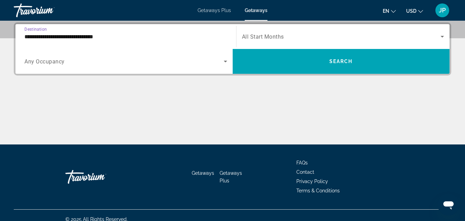
click at [47, 35] on input "**********" at bounding box center [125, 37] width 203 height 8
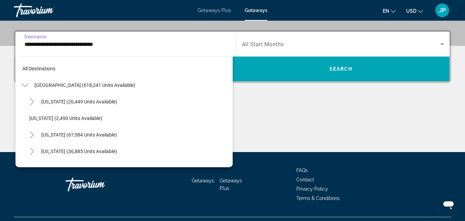
scroll to position [91, 0]
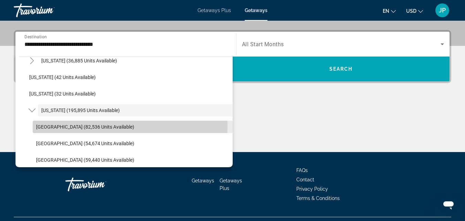
click at [76, 125] on span "Orlando & Disney Area (82,536 units available)" at bounding box center [85, 127] width 98 height 6
type input "**********"
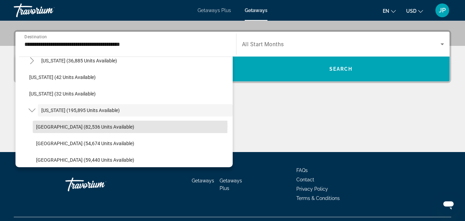
scroll to position [168, 0]
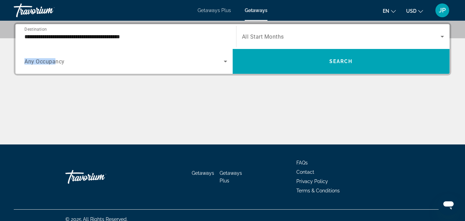
click at [56, 58] on span "Any Occupancy" at bounding box center [44, 61] width 40 height 7
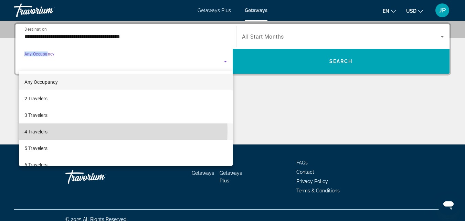
click at [46, 131] on span "4 Travelers" at bounding box center [35, 131] width 23 height 8
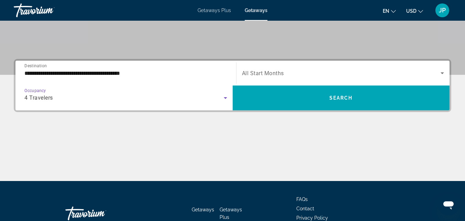
scroll to position [127, 0]
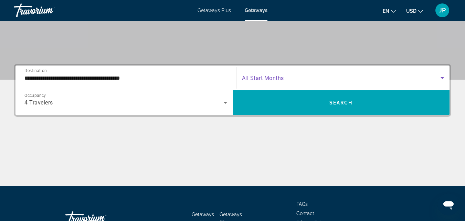
click at [444, 76] on icon "Search widget" at bounding box center [443, 78] width 8 height 8
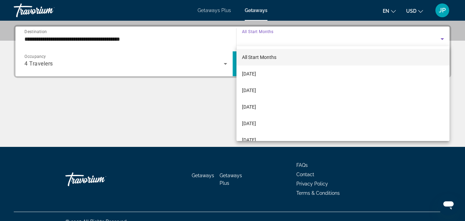
scroll to position [168, 0]
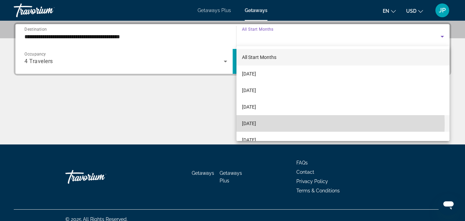
click at [256, 124] on span "[DATE]" at bounding box center [249, 123] width 14 height 8
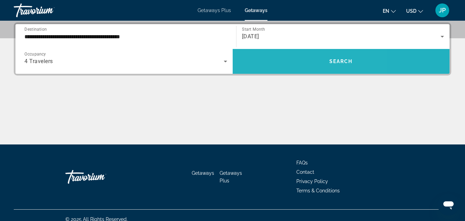
click at [287, 60] on span "Search widget" at bounding box center [341, 61] width 217 height 17
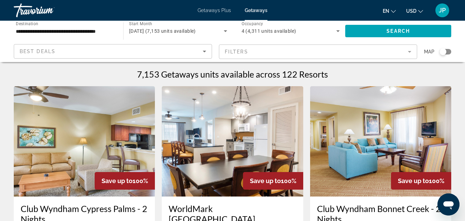
click at [247, 51] on mat-form-field "Filters" at bounding box center [318, 51] width 198 height 14
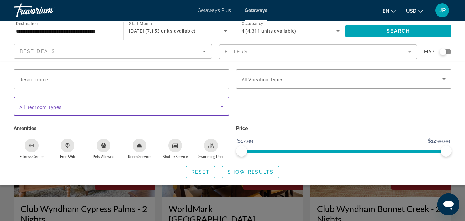
click at [223, 106] on icon "Search widget" at bounding box center [222, 106] width 8 height 8
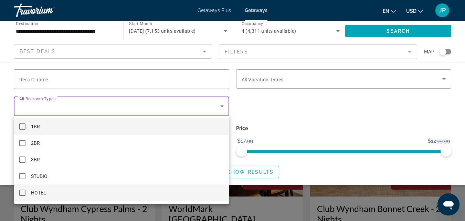
click at [23, 191] on mat-pseudo-checkbox at bounding box center [22, 192] width 6 height 6
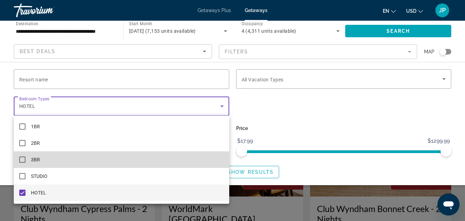
click at [21, 158] on mat-pseudo-checkbox at bounding box center [22, 159] width 6 height 6
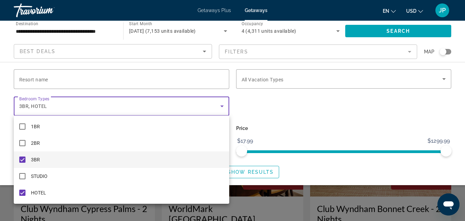
click at [307, 77] on div at bounding box center [232, 110] width 465 height 221
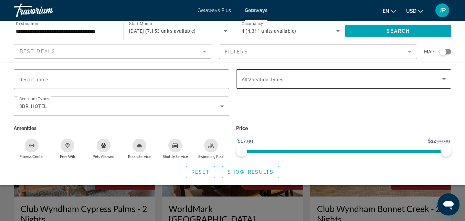
click at [271, 81] on span "All Vacation Types" at bounding box center [263, 80] width 42 height 6
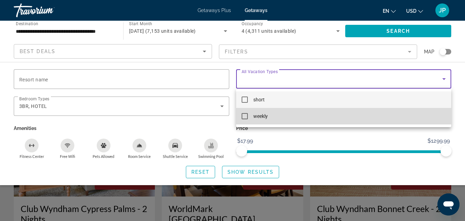
click at [260, 113] on span "weekly" at bounding box center [261, 116] width 14 height 8
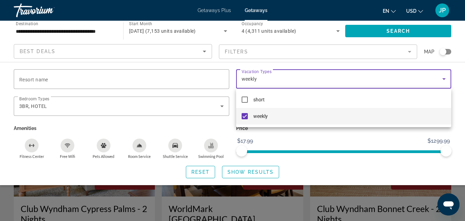
drag, startPoint x: 445, startPoint y: 152, endPoint x: 423, endPoint y: 153, distance: 22.5
click at [426, 153] on div at bounding box center [232, 110] width 465 height 221
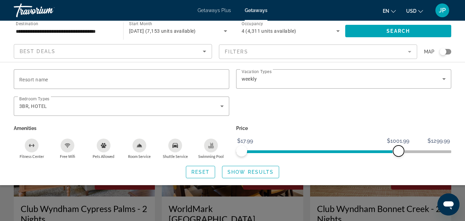
drag, startPoint x: 445, startPoint y: 151, endPoint x: 399, endPoint y: 154, distance: 46.6
click at [399, 154] on span "ngx-slider-max" at bounding box center [398, 150] width 11 height 11
click at [258, 168] on span "Search widget" at bounding box center [251, 172] width 57 height 17
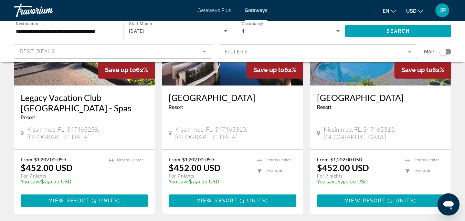
scroll to position [884, 0]
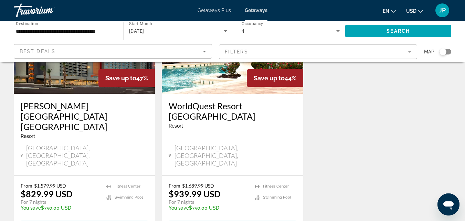
scroll to position [629, 0]
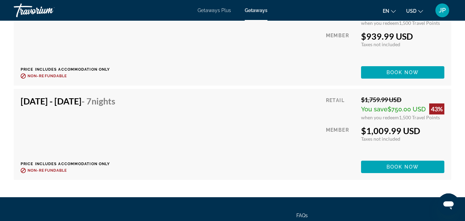
scroll to position [4942, 0]
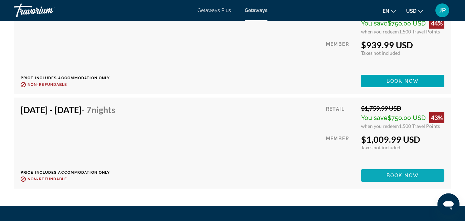
click at [408, 173] on span "Book now" at bounding box center [403, 176] width 33 height 6
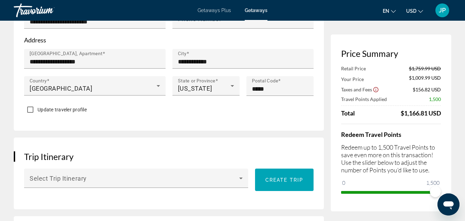
scroll to position [294, 0]
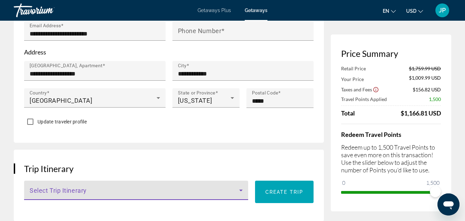
click at [239, 186] on icon "Main content" at bounding box center [241, 190] width 8 height 8
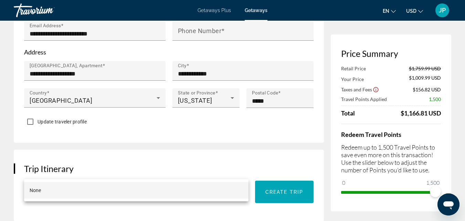
click at [239, 168] on div at bounding box center [232, 110] width 465 height 221
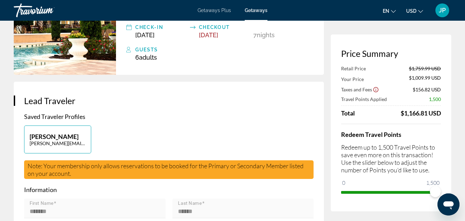
scroll to position [0, 0]
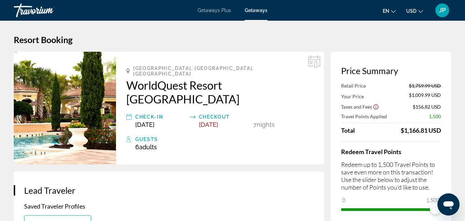
click at [218, 11] on span "Getaways Plus" at bounding box center [214, 11] width 33 height 6
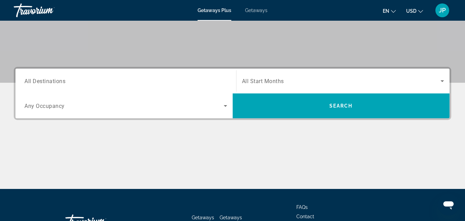
scroll to position [80, 0]
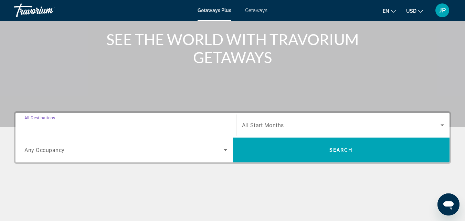
click at [130, 122] on input "Destination All Destinations" at bounding box center [125, 125] width 203 height 8
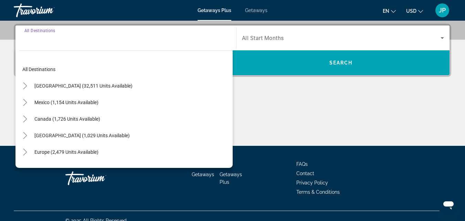
scroll to position [168, 0]
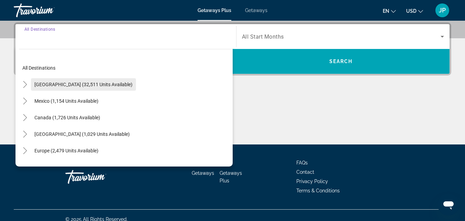
click at [82, 82] on span "[GEOGRAPHIC_DATA] (32,511 units available)" at bounding box center [83, 85] width 98 height 6
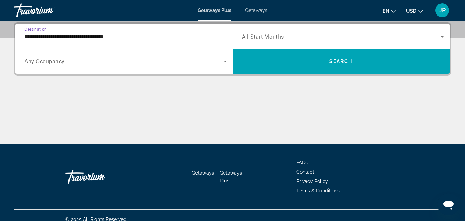
click at [114, 40] on input "**********" at bounding box center [125, 37] width 203 height 8
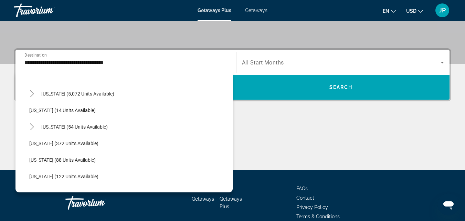
scroll to position [90, 0]
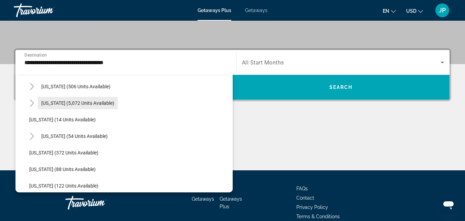
click at [60, 103] on span "[US_STATE] (5,072 units available)" at bounding box center [77, 103] width 73 height 6
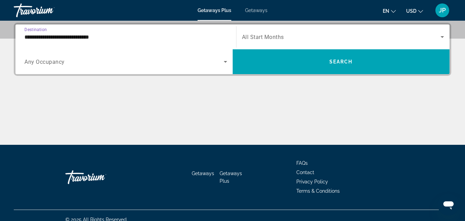
scroll to position [168, 0]
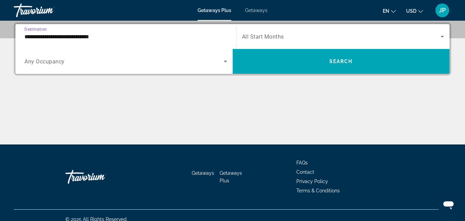
click at [86, 37] on input "**********" at bounding box center [125, 37] width 203 height 8
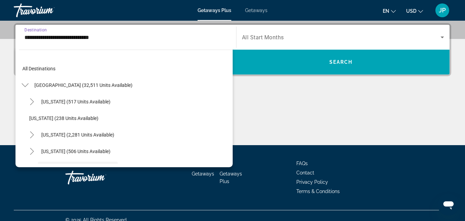
scroll to position [58, 0]
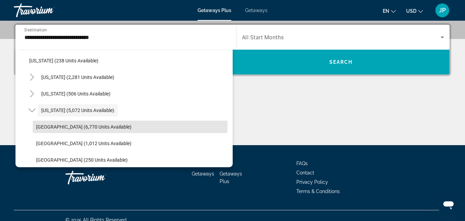
click at [70, 125] on span "[GEOGRAPHIC_DATA] (6,770 units available)" at bounding box center [83, 127] width 95 height 6
type input "**********"
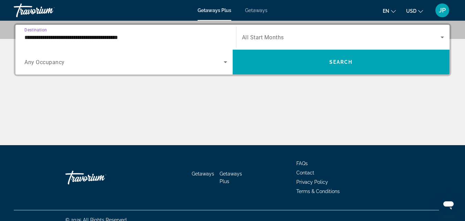
scroll to position [168, 0]
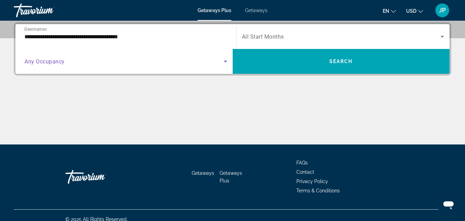
click at [83, 63] on span "Search widget" at bounding box center [123, 61] width 199 height 8
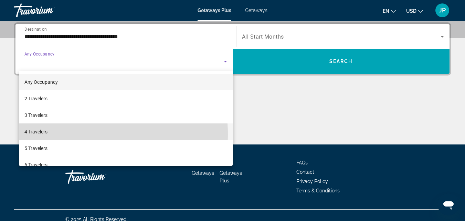
click at [42, 135] on span "4 Travelers" at bounding box center [35, 131] width 23 height 8
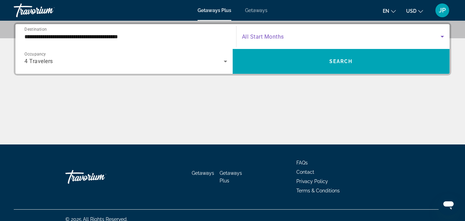
click at [312, 34] on span "Search widget" at bounding box center [341, 36] width 199 height 8
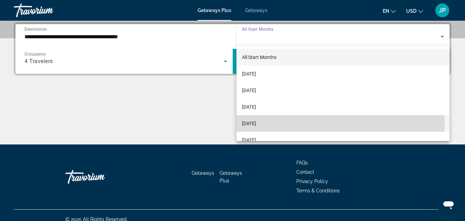
click at [256, 123] on span "[DATE]" at bounding box center [249, 123] width 14 height 8
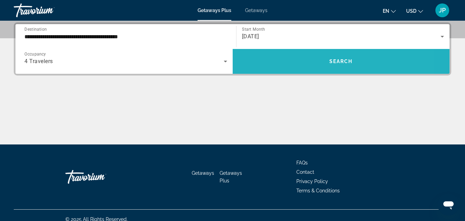
click at [311, 59] on span "Search widget" at bounding box center [341, 61] width 217 height 17
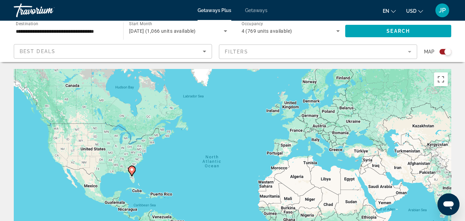
click at [441, 49] on div "Search widget" at bounding box center [446, 52] width 12 height 6
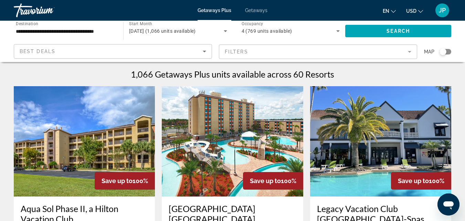
click at [264, 49] on mat-form-field "Filters" at bounding box center [318, 51] width 198 height 14
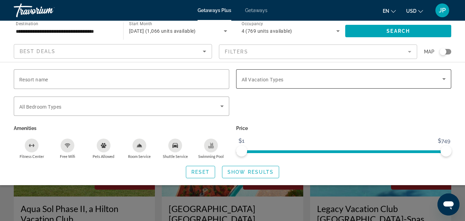
click at [284, 77] on div "Vacation Types All Vacation Types" at bounding box center [344, 78] width 205 height 19
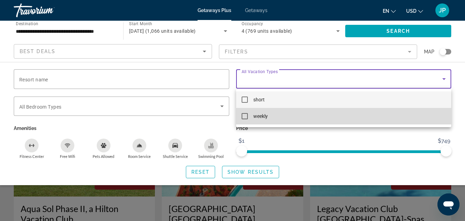
click at [245, 114] on mat-pseudo-checkbox at bounding box center [245, 116] width 6 height 6
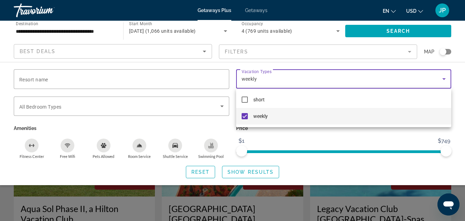
click at [147, 104] on div at bounding box center [232, 110] width 465 height 221
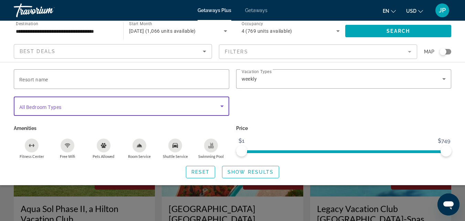
click at [147, 106] on span "Search widget" at bounding box center [119, 106] width 201 height 8
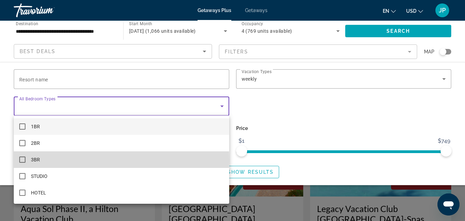
click at [21, 161] on mat-pseudo-checkbox at bounding box center [22, 159] width 6 height 6
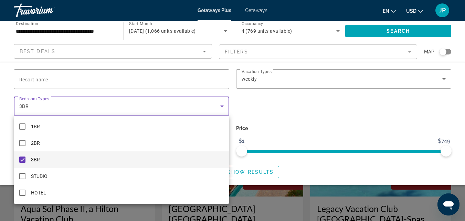
click at [269, 113] on div at bounding box center [232, 110] width 465 height 221
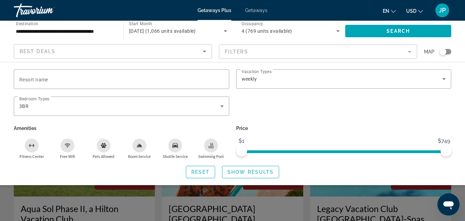
click at [247, 173] on span "Show Results" at bounding box center [251, 172] width 46 height 6
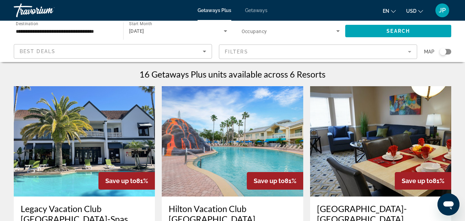
click at [409, 51] on mat-form-field "Filters" at bounding box center [318, 51] width 198 height 14
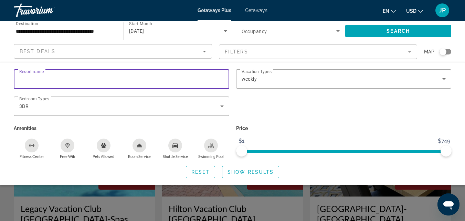
click at [163, 79] on input "Resort name" at bounding box center [121, 79] width 205 height 8
type input "*****"
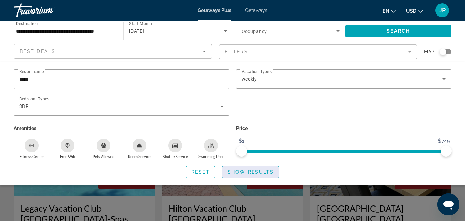
click at [242, 172] on span "Show Results" at bounding box center [251, 172] width 46 height 6
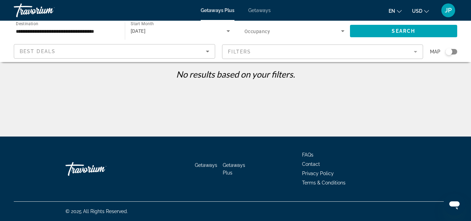
click at [215, 12] on span "Getaways Plus" at bounding box center [218, 11] width 34 height 6
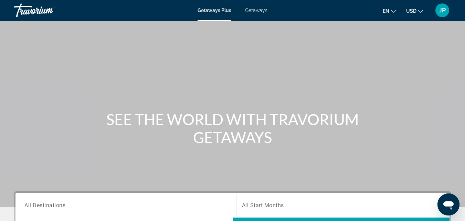
click at [260, 10] on span "Getaways" at bounding box center [256, 11] width 22 height 6
click at [111, 213] on div "Search widget" at bounding box center [125, 205] width 203 height 20
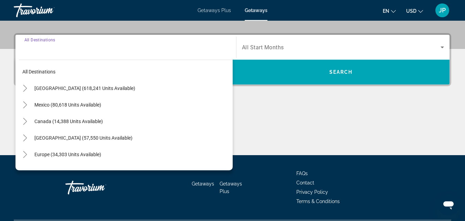
scroll to position [168, 0]
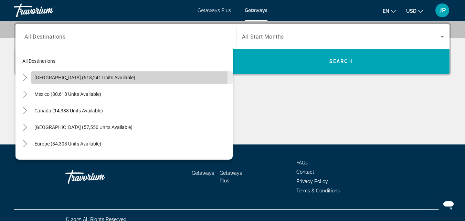
click at [76, 78] on span "[GEOGRAPHIC_DATA] (618,241 units available)" at bounding box center [84, 78] width 101 height 6
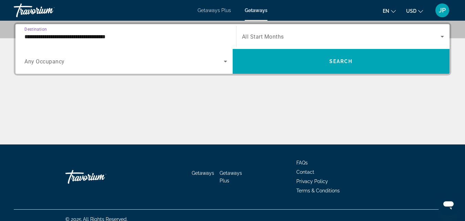
click at [64, 38] on input "**********" at bounding box center [125, 37] width 203 height 8
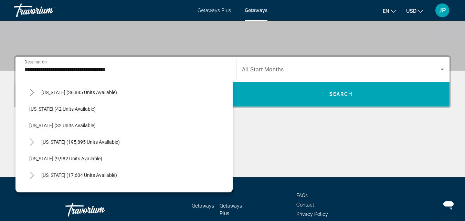
scroll to position [74, 0]
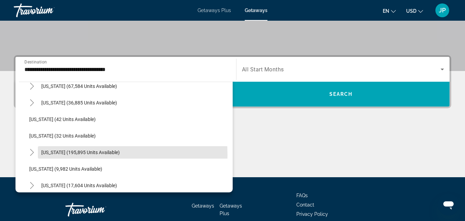
click at [73, 155] on span "[US_STATE] (195,895 units available)" at bounding box center [80, 153] width 79 height 6
type input "**********"
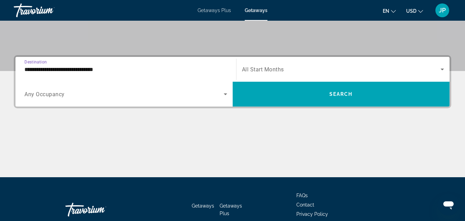
scroll to position [168, 0]
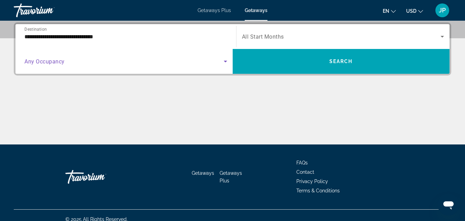
click at [226, 61] on icon "Search widget" at bounding box center [225, 62] width 3 height 2
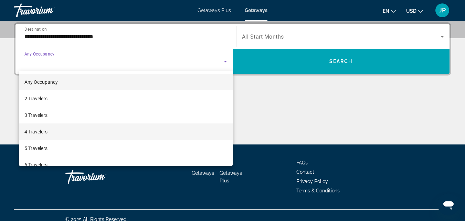
click at [32, 134] on span "4 Travelers" at bounding box center [35, 131] width 23 height 8
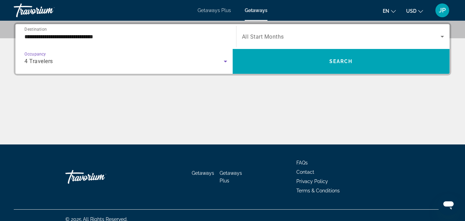
click at [311, 39] on span "Search widget" at bounding box center [341, 36] width 199 height 8
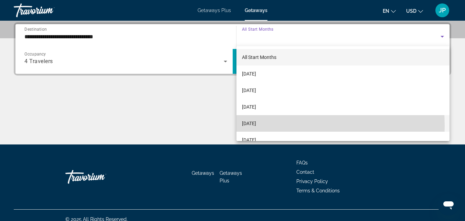
click at [250, 126] on span "[DATE]" at bounding box center [249, 123] width 14 height 8
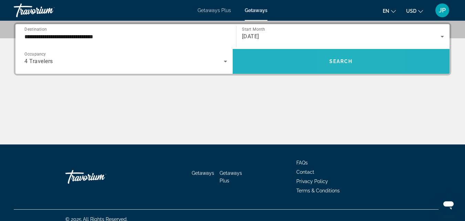
click at [340, 60] on span "Search" at bounding box center [341, 62] width 23 height 6
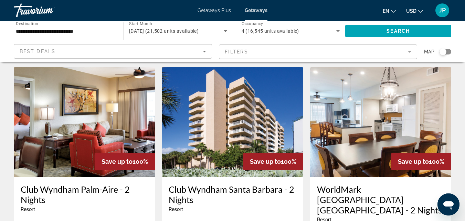
scroll to position [18, 0]
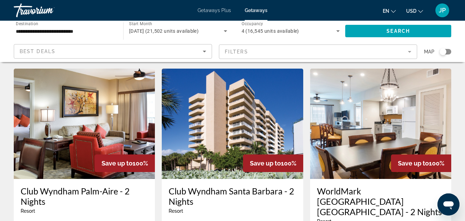
click at [413, 50] on mat-form-field "Filters" at bounding box center [318, 51] width 198 height 14
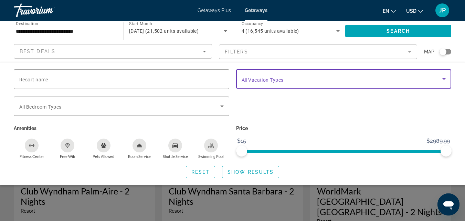
click at [315, 80] on span "Search widget" at bounding box center [342, 79] width 201 height 8
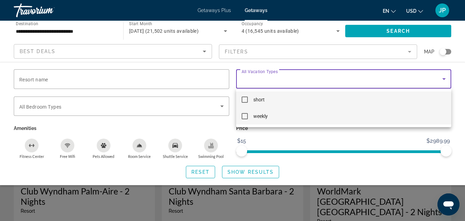
click at [247, 115] on mat-pseudo-checkbox at bounding box center [245, 116] width 6 height 6
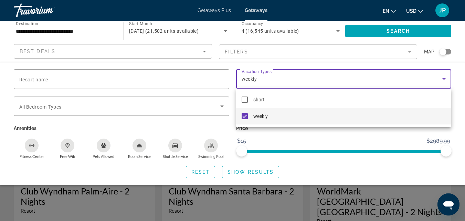
click at [196, 105] on div at bounding box center [232, 110] width 465 height 221
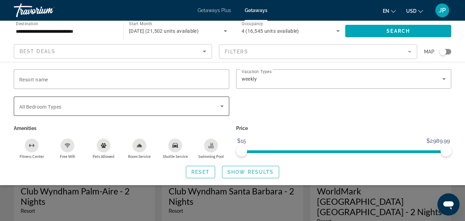
click at [205, 101] on div "Search widget" at bounding box center [121, 105] width 205 height 19
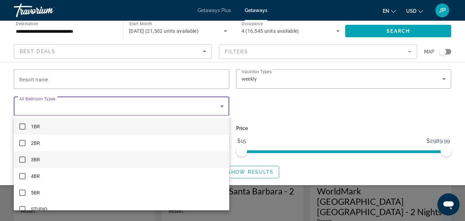
click at [20, 159] on mat-pseudo-checkbox at bounding box center [22, 159] width 6 height 6
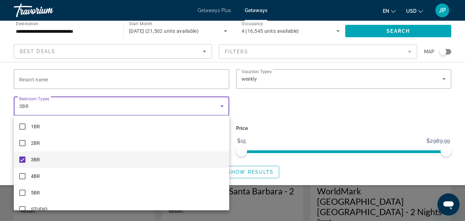
click at [325, 105] on div at bounding box center [232, 110] width 465 height 221
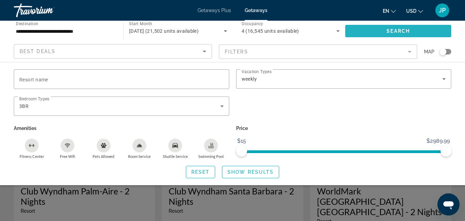
click at [416, 29] on span "Search widget" at bounding box center [399, 31] width 106 height 17
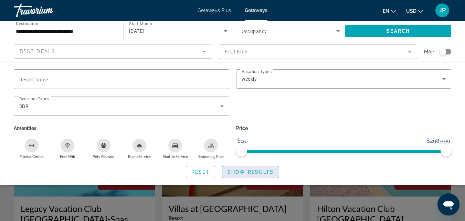
click at [268, 171] on span "Show Results" at bounding box center [251, 172] width 46 height 6
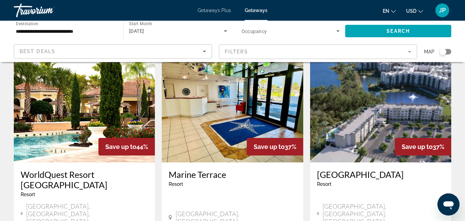
scroll to position [805, 0]
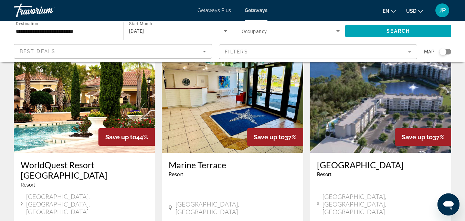
click at [65, 160] on h3 "WorldQuest Resort [GEOGRAPHIC_DATA]" at bounding box center [84, 170] width 127 height 21
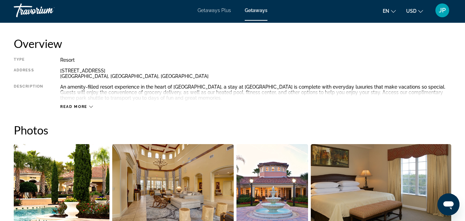
scroll to position [348, 0]
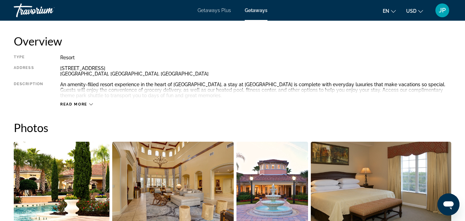
click at [78, 103] on span "Read more" at bounding box center [73, 104] width 27 height 4
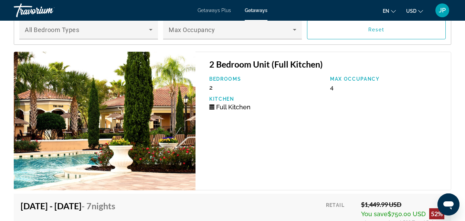
scroll to position [1147, 0]
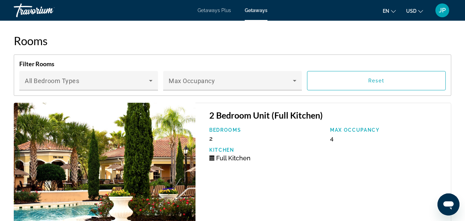
click at [94, 190] on img "Main content" at bounding box center [105, 172] width 182 height 138
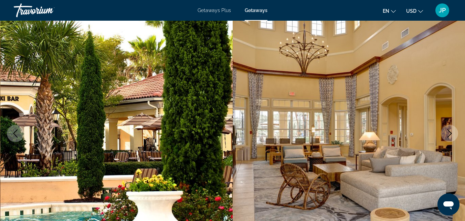
scroll to position [0, 0]
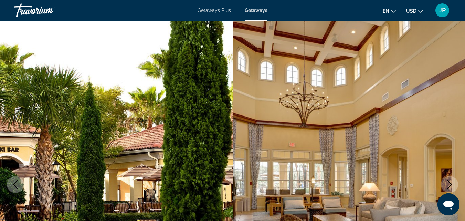
click at [225, 7] on div "Getaways Plus Getaways en English Español Français Italiano Português русский U…" at bounding box center [232, 10] width 465 height 18
click at [215, 11] on span "Getaways Plus" at bounding box center [214, 11] width 33 height 6
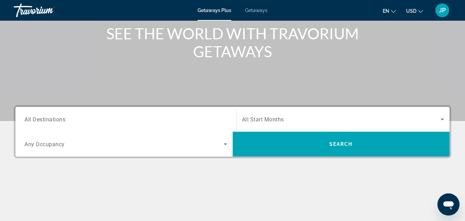
scroll to position [86, 0]
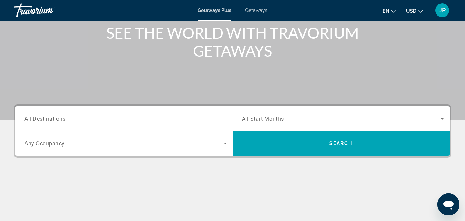
click at [131, 120] on input "Destination All Destinations" at bounding box center [125, 119] width 203 height 8
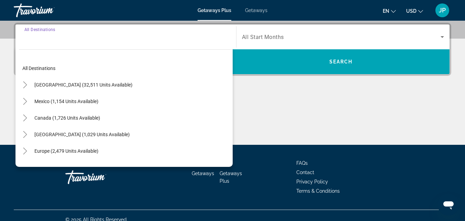
scroll to position [168, 0]
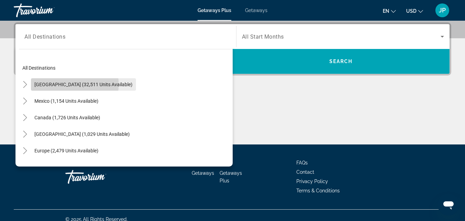
click at [74, 84] on span "[GEOGRAPHIC_DATA] (32,511 units available)" at bounding box center [83, 85] width 98 height 6
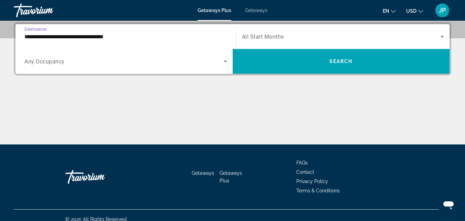
click at [112, 36] on input "**********" at bounding box center [125, 37] width 203 height 8
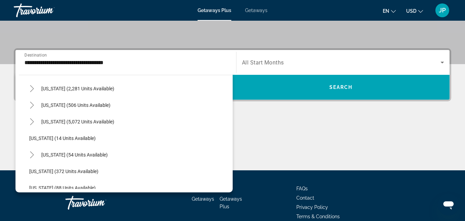
scroll to position [84, 0]
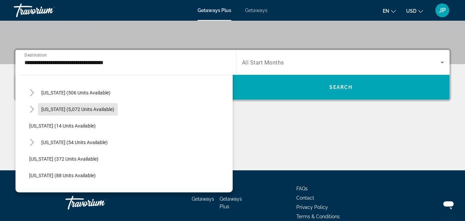
click at [86, 109] on span "[US_STATE] (5,072 units available)" at bounding box center [77, 109] width 73 height 6
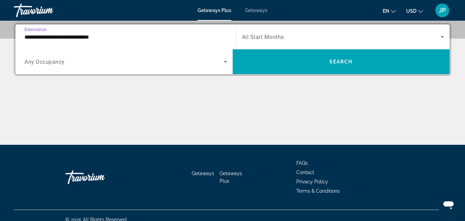
scroll to position [168, 0]
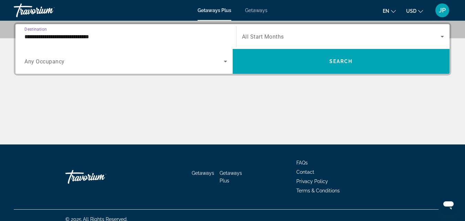
click at [96, 39] on input "**********" at bounding box center [125, 37] width 203 height 8
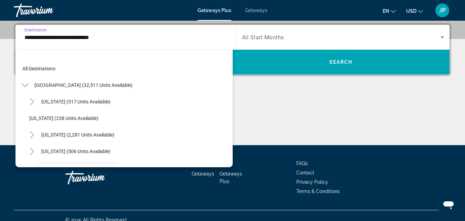
scroll to position [58, 0]
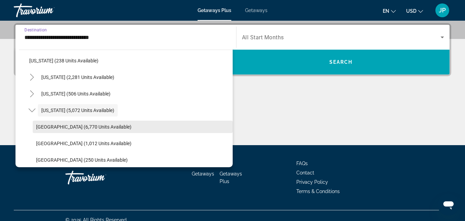
click at [50, 128] on span "[GEOGRAPHIC_DATA] (6,770 units available)" at bounding box center [83, 127] width 95 height 6
type input "**********"
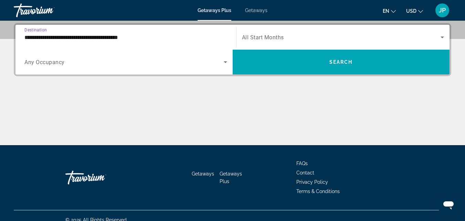
scroll to position [168, 0]
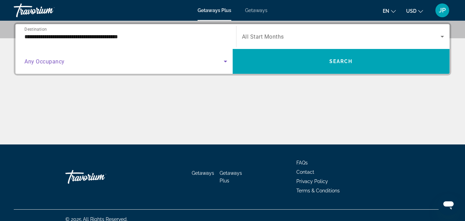
click at [223, 65] on icon "Search widget" at bounding box center [226, 61] width 8 height 8
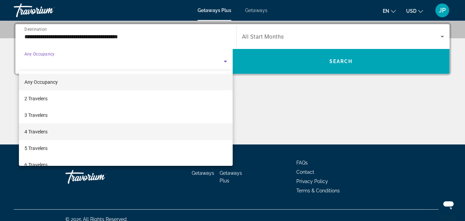
click at [37, 134] on span "4 Travelers" at bounding box center [35, 131] width 23 height 8
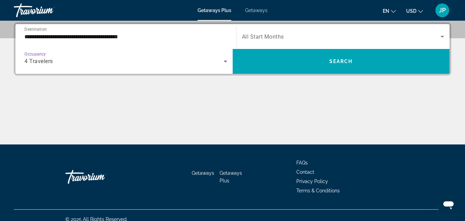
click at [410, 36] on span "Search widget" at bounding box center [341, 36] width 199 height 8
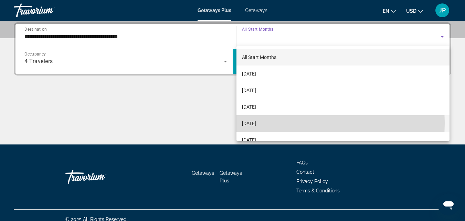
click at [256, 123] on span "[DATE]" at bounding box center [249, 123] width 14 height 8
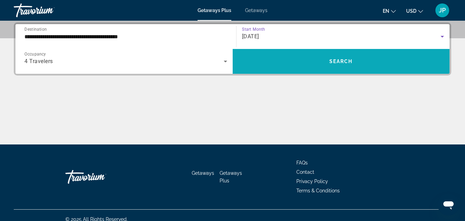
click at [297, 62] on span "Search widget" at bounding box center [341, 61] width 217 height 17
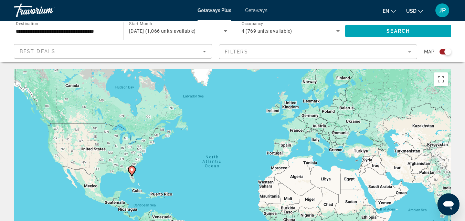
click at [428, 52] on span "Map" at bounding box center [429, 52] width 10 height 10
click at [440, 53] on div "Search widget" at bounding box center [446, 52] width 12 height 6
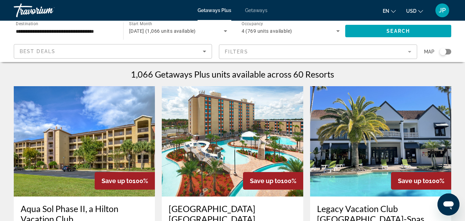
click at [311, 54] on mat-form-field "Filters" at bounding box center [318, 51] width 198 height 14
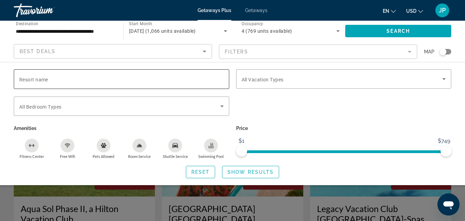
click at [49, 82] on input "Resort name" at bounding box center [121, 79] width 205 height 8
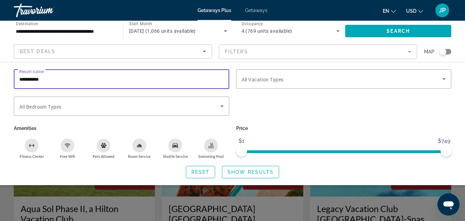
type input "**********"
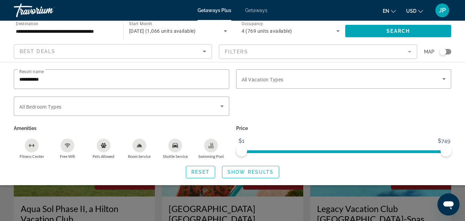
click at [404, 100] on div "Search widget" at bounding box center [344, 109] width 223 height 27
click at [243, 169] on span "Show Results" at bounding box center [251, 172] width 46 height 6
